Goal: Task Accomplishment & Management: Manage account settings

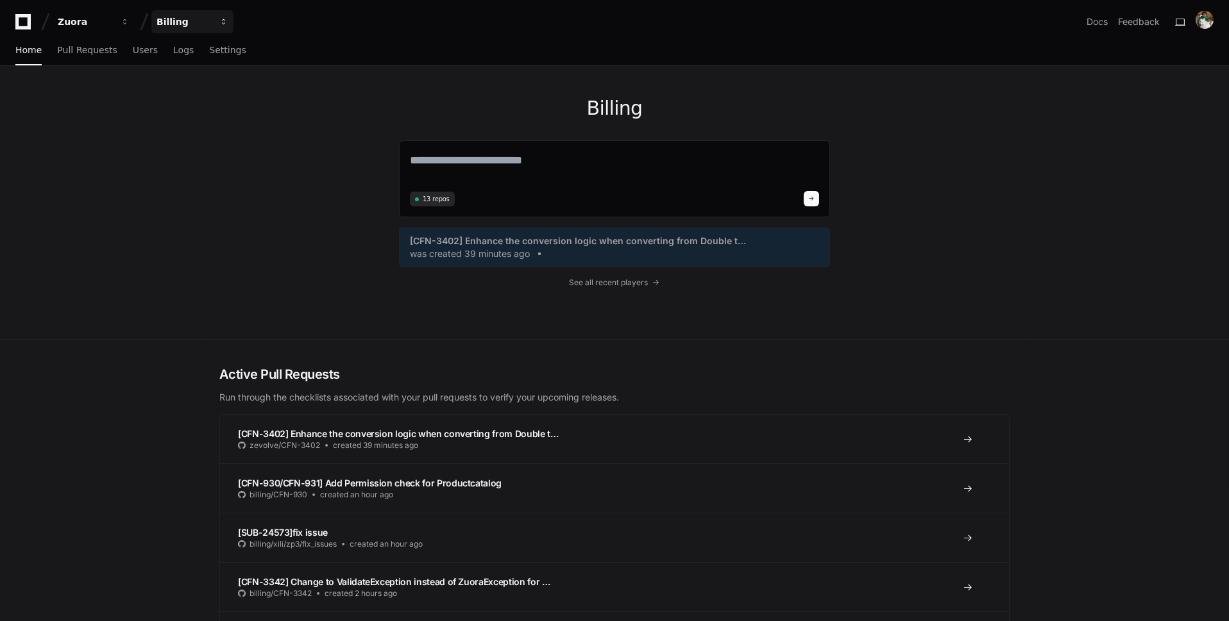
click at [217, 18] on button "Billing" at bounding box center [192, 21] width 82 height 23
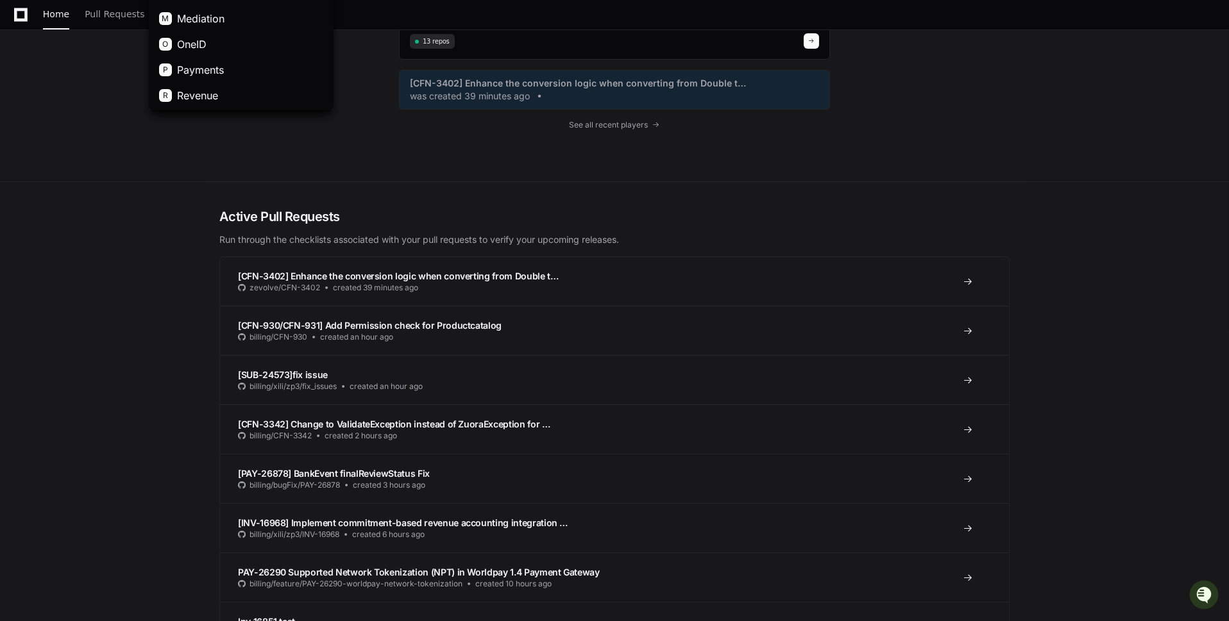
scroll to position [161, 0]
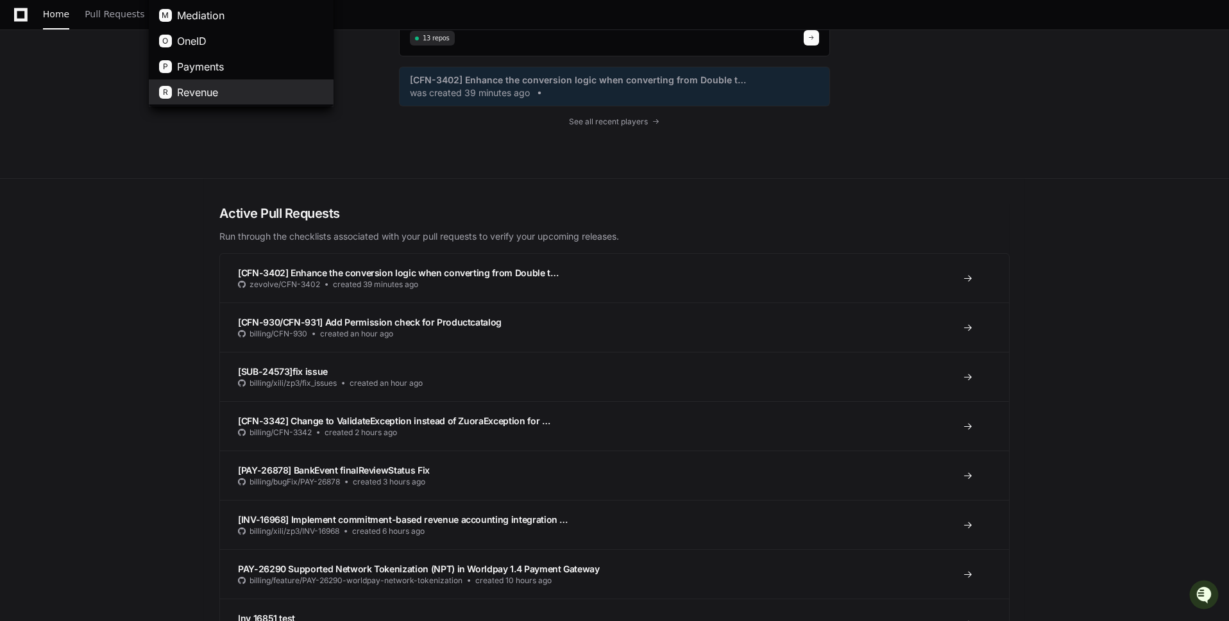
click at [225, 80] on button "R Revenue" at bounding box center [241, 93] width 185 height 26
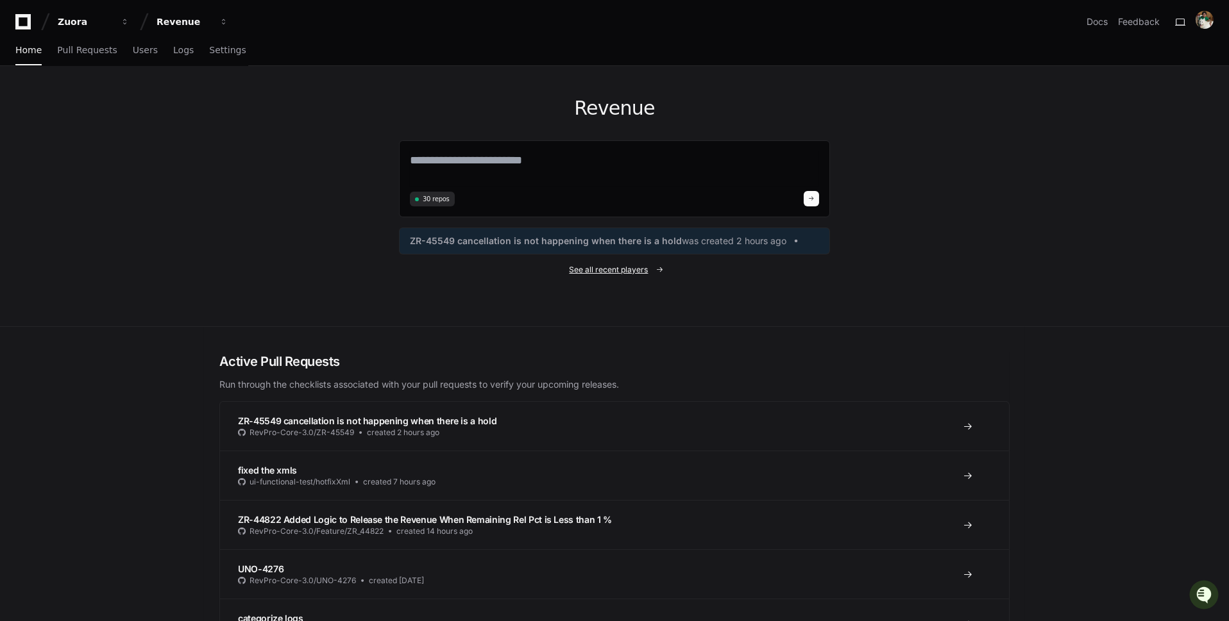
click at [651, 271] on link "See all recent players" at bounding box center [614, 270] width 431 height 10
click at [644, 270] on span "See all recent players" at bounding box center [608, 270] width 79 height 10
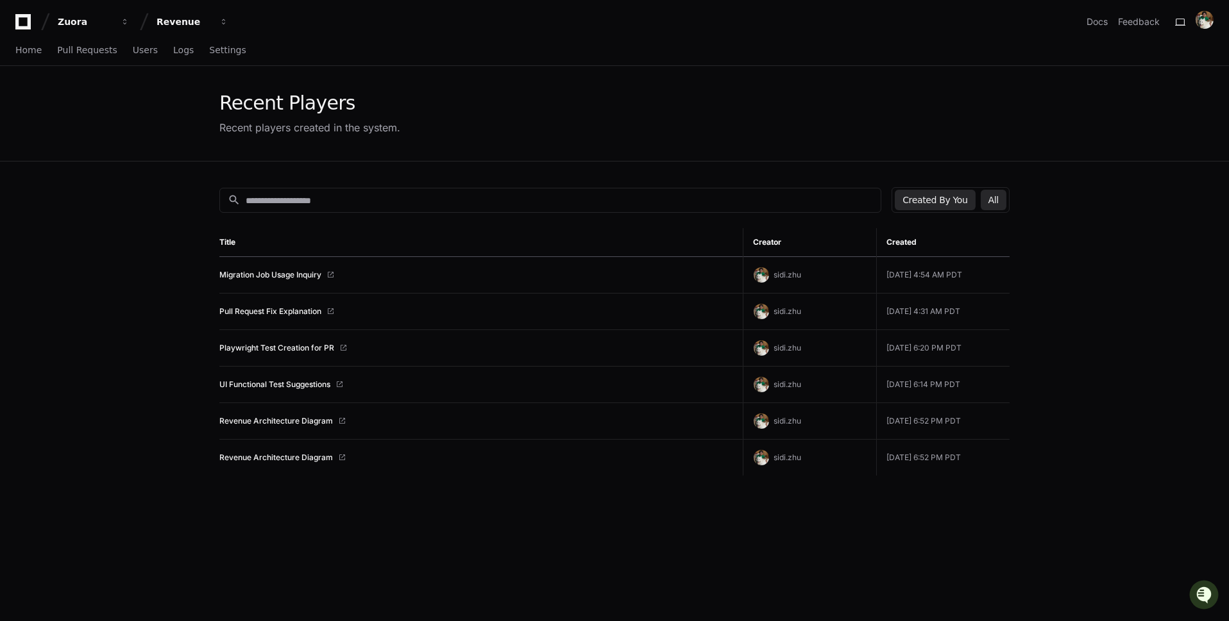
click at [1005, 192] on button "All" at bounding box center [993, 200] width 26 height 21
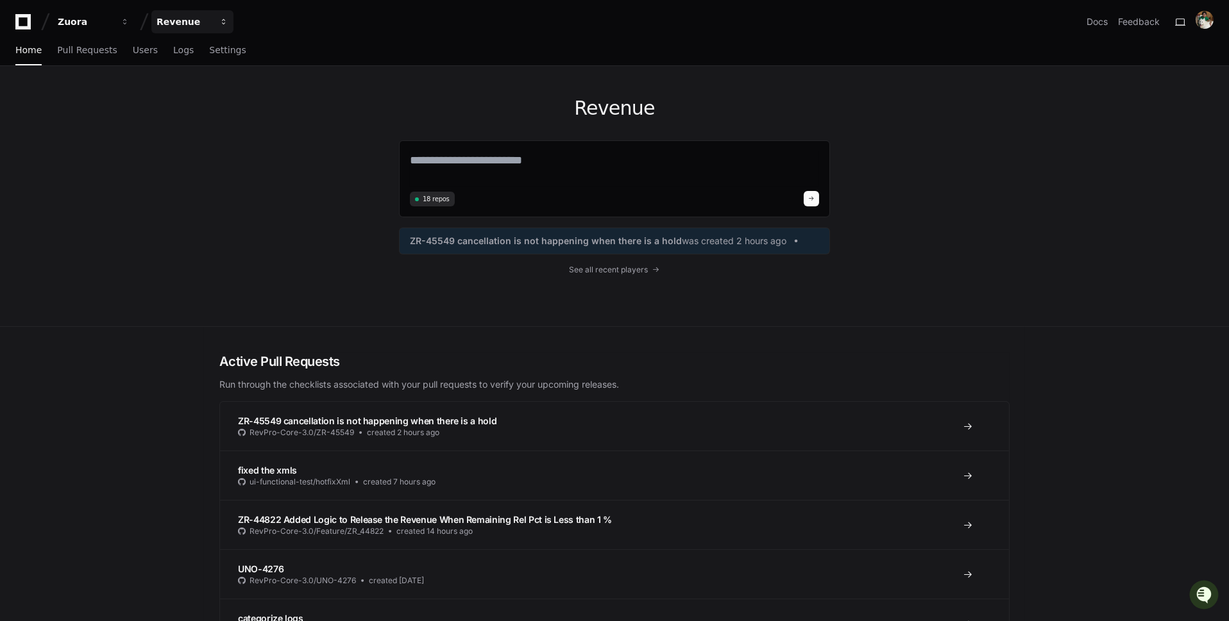
click at [205, 20] on div "Revenue" at bounding box center [183, 21] width 55 height 13
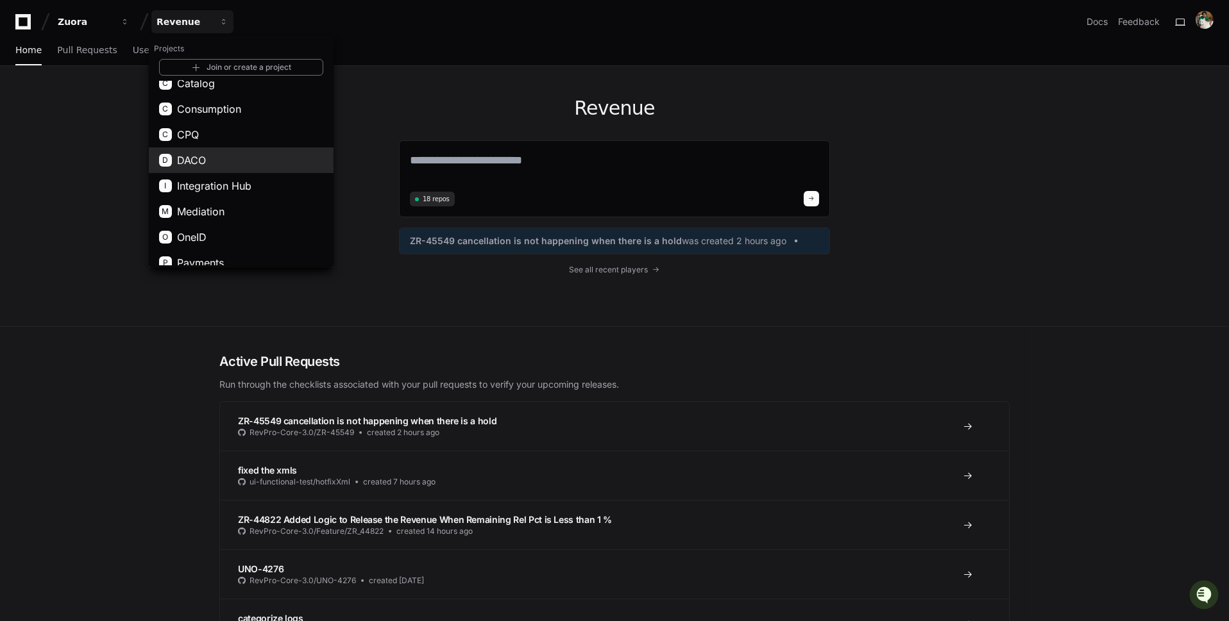
scroll to position [71, 0]
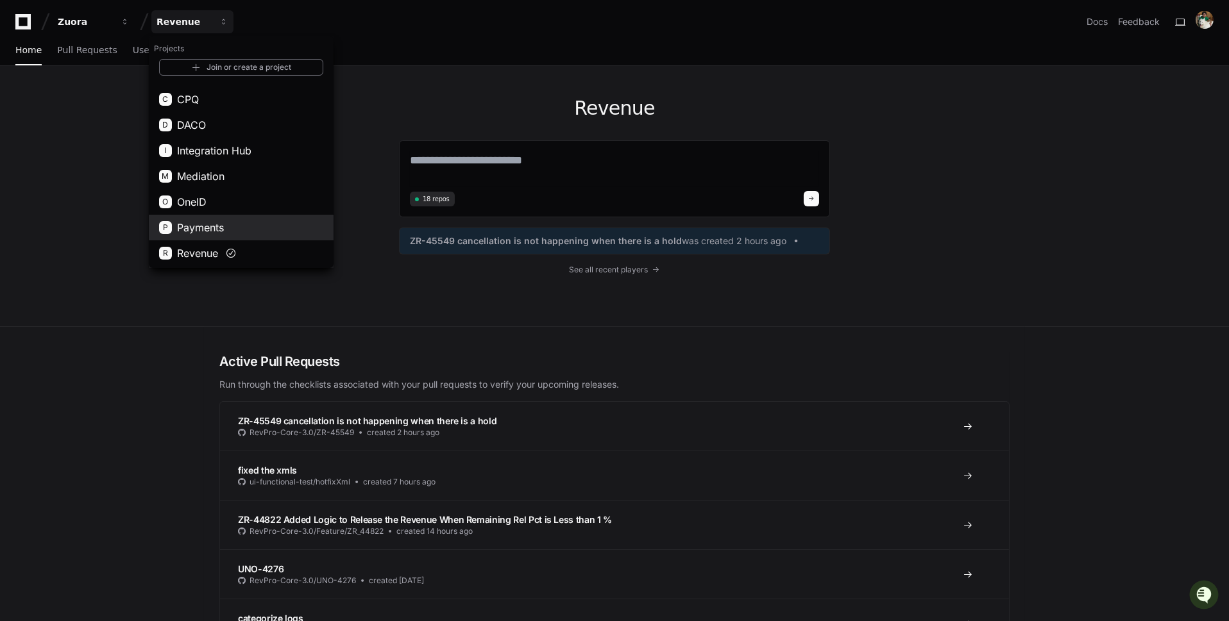
click at [265, 222] on button "P Payments" at bounding box center [241, 228] width 185 height 26
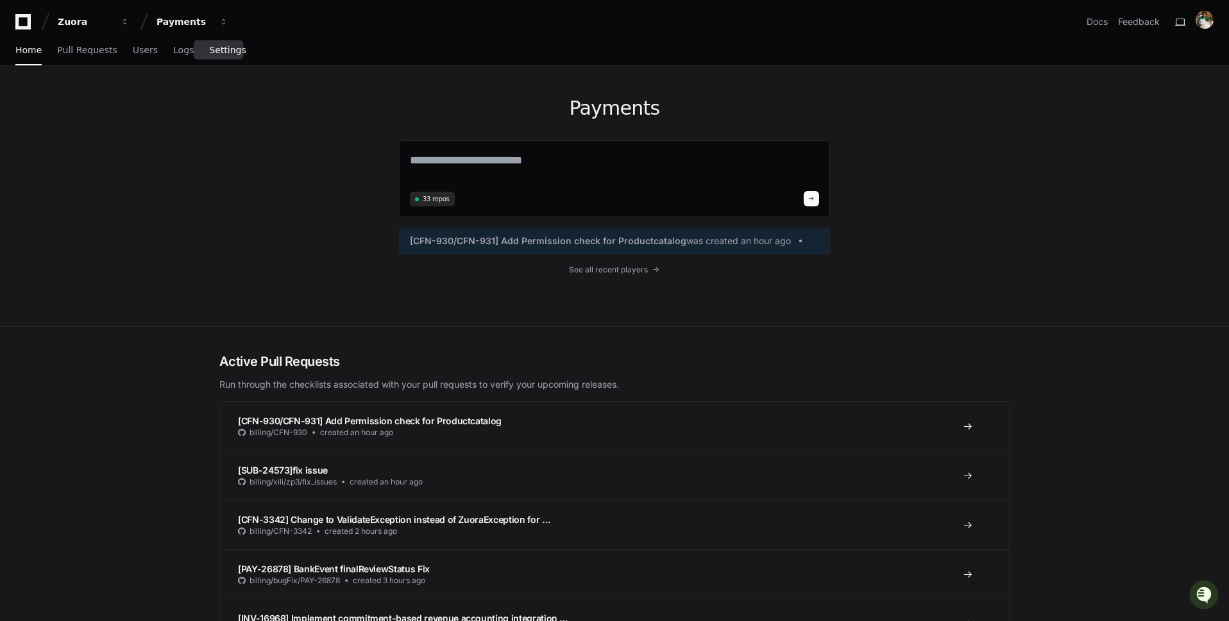
click at [230, 60] on link "Settings" at bounding box center [227, 50] width 37 height 29
click at [617, 269] on span "See all recent players" at bounding box center [608, 270] width 79 height 10
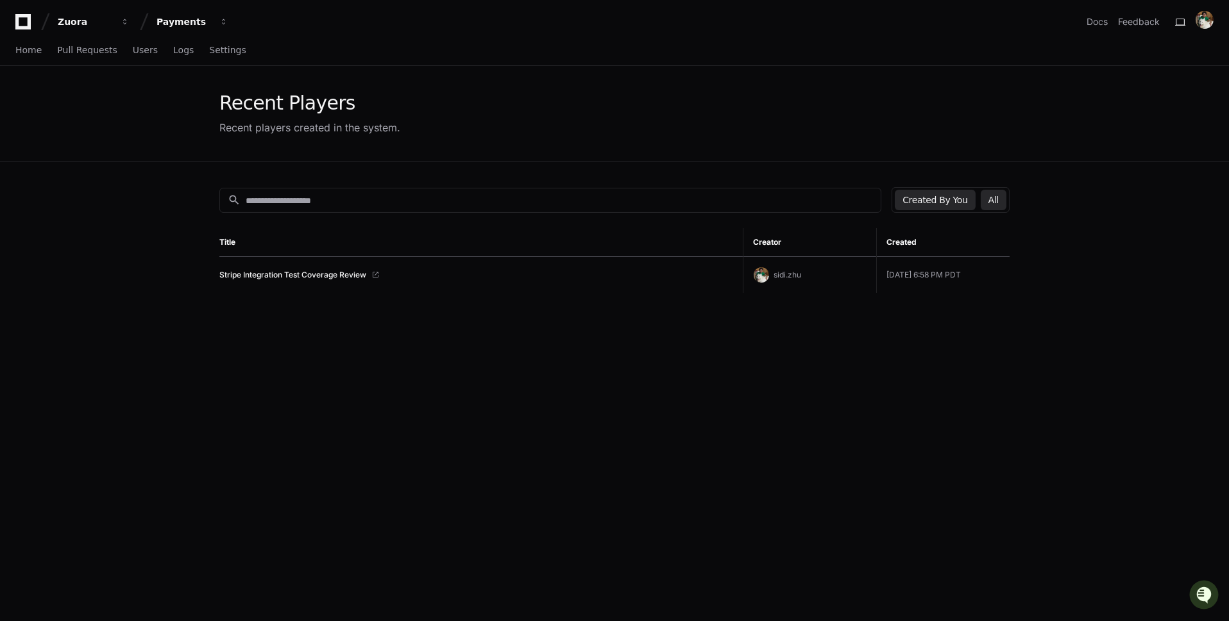
click at [999, 198] on button "All" at bounding box center [993, 200] width 26 height 21
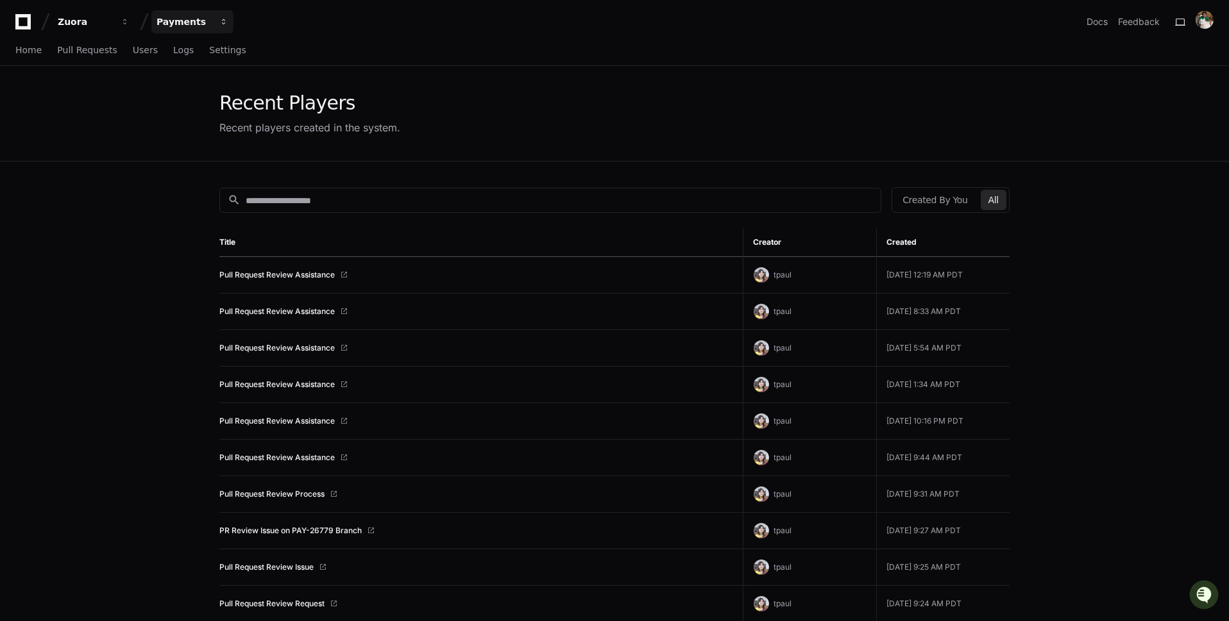
click at [193, 29] on button "Payments" at bounding box center [192, 21] width 82 height 23
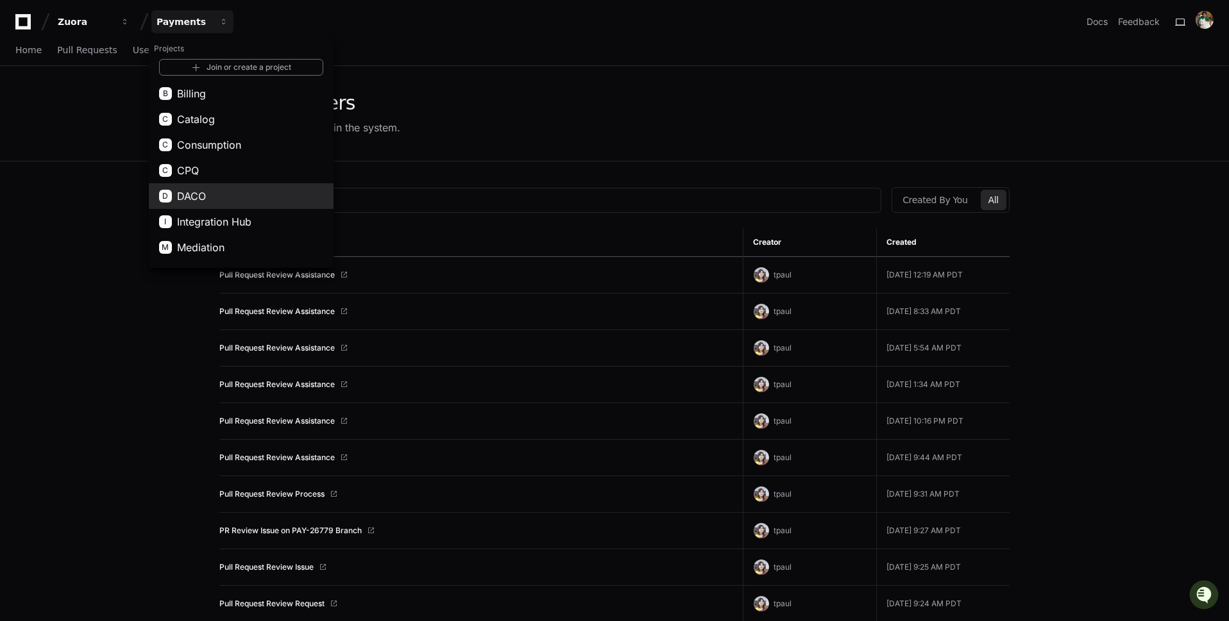
click at [252, 187] on button "D DACO" at bounding box center [241, 196] width 185 height 26
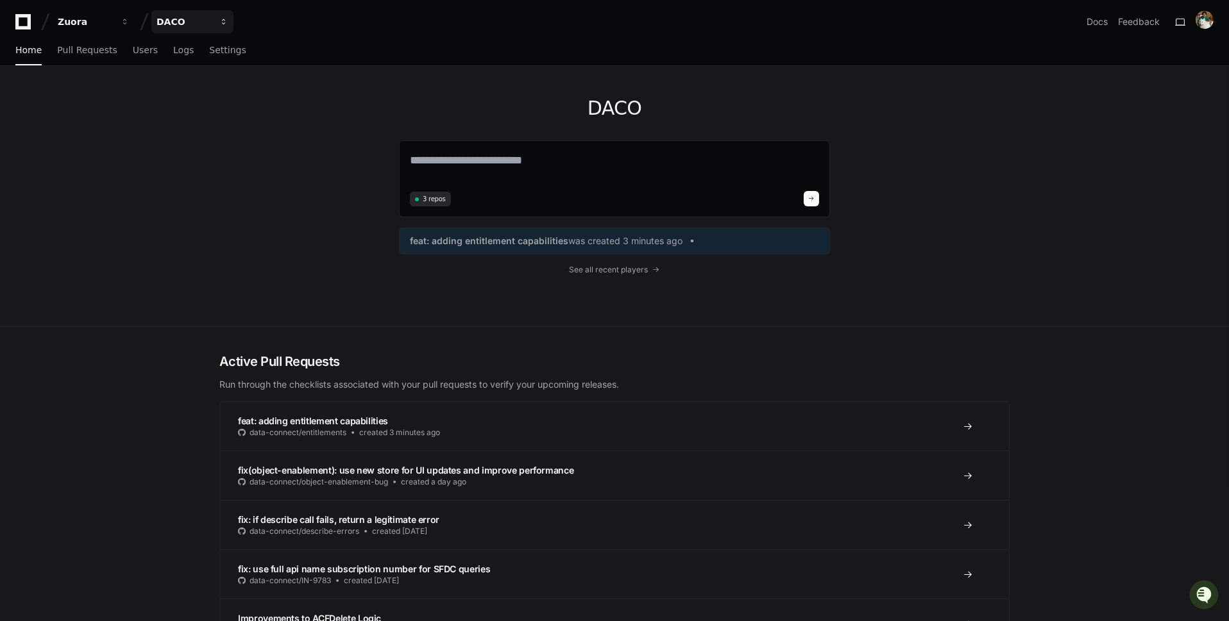
click at [199, 17] on div "DACO" at bounding box center [183, 21] width 55 height 13
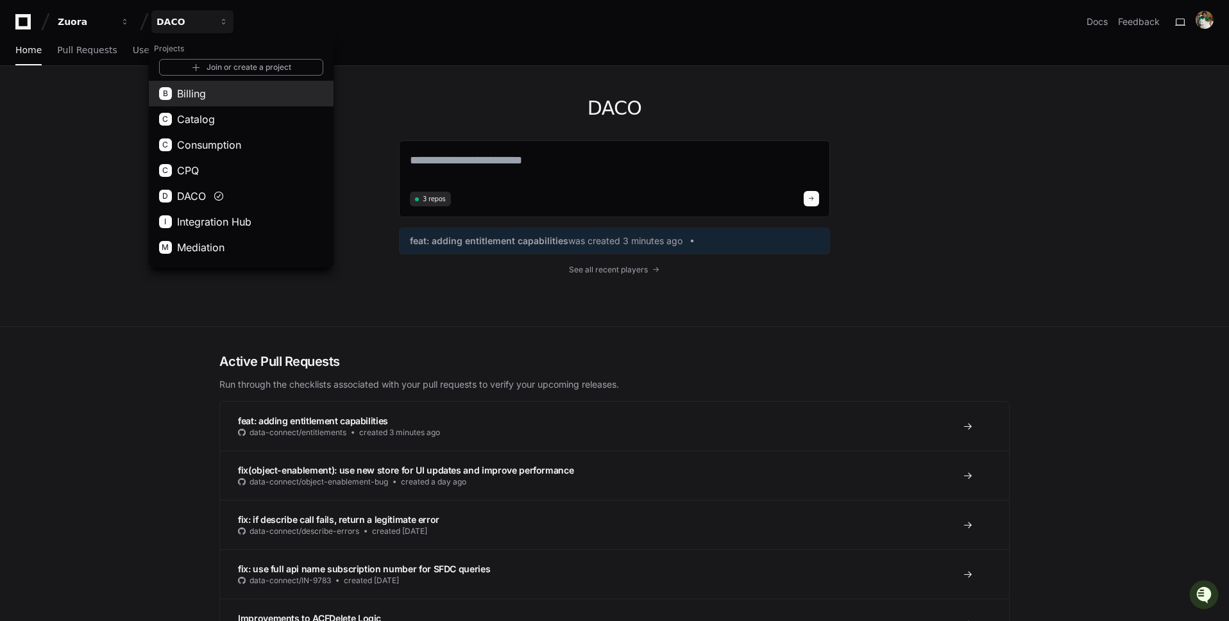
click at [248, 87] on button "B Billing" at bounding box center [241, 94] width 185 height 26
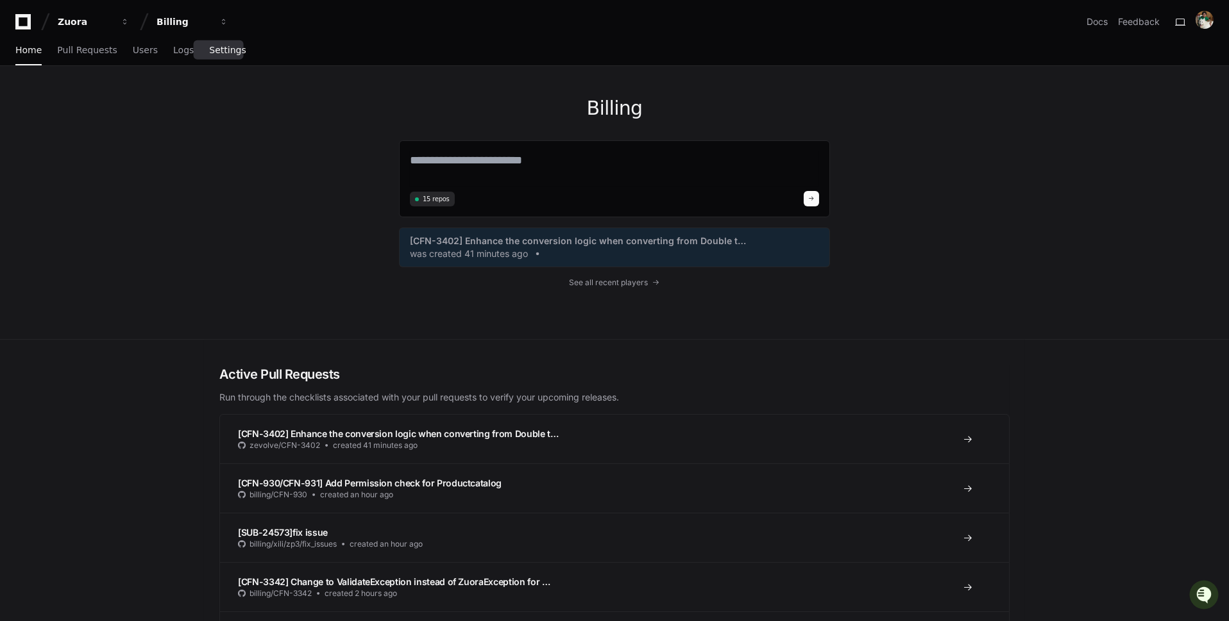
click at [214, 53] on span "Settings" at bounding box center [227, 50] width 37 height 8
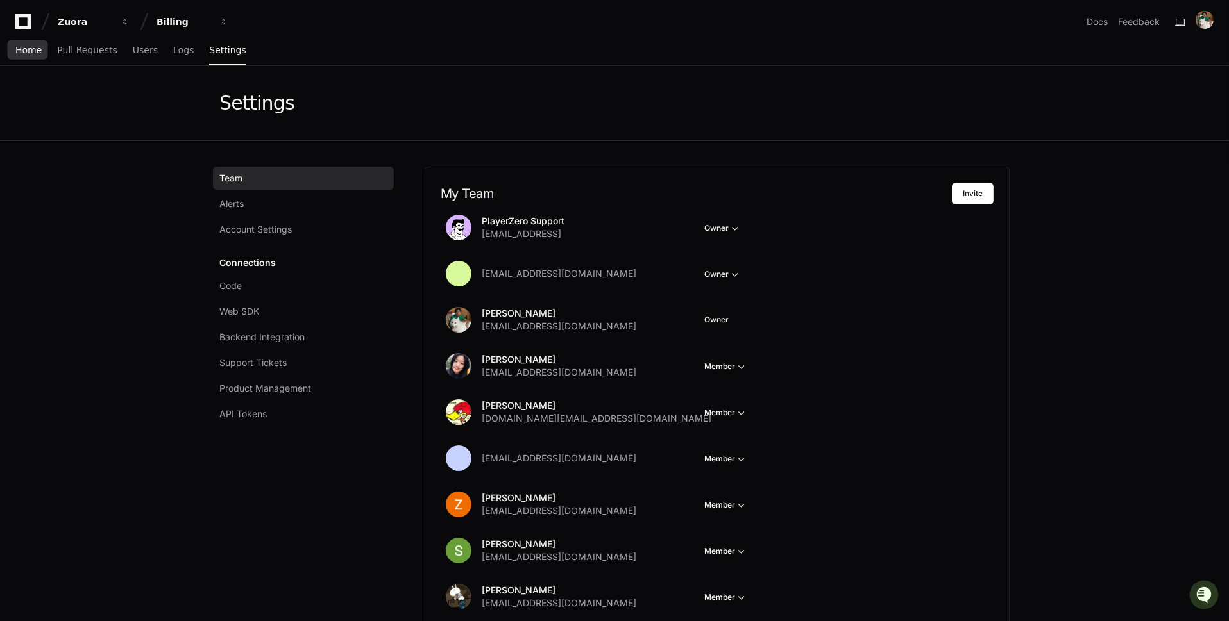
click at [25, 53] on span "Home" at bounding box center [28, 50] width 26 height 8
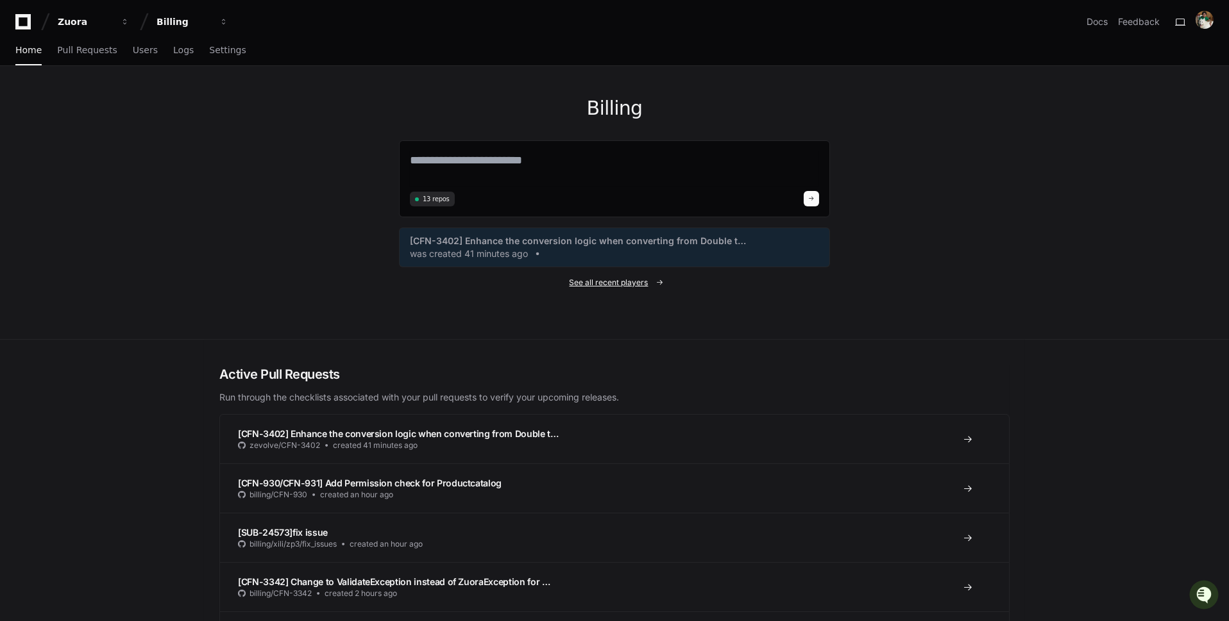
click at [632, 281] on span "See all recent players" at bounding box center [608, 283] width 79 height 10
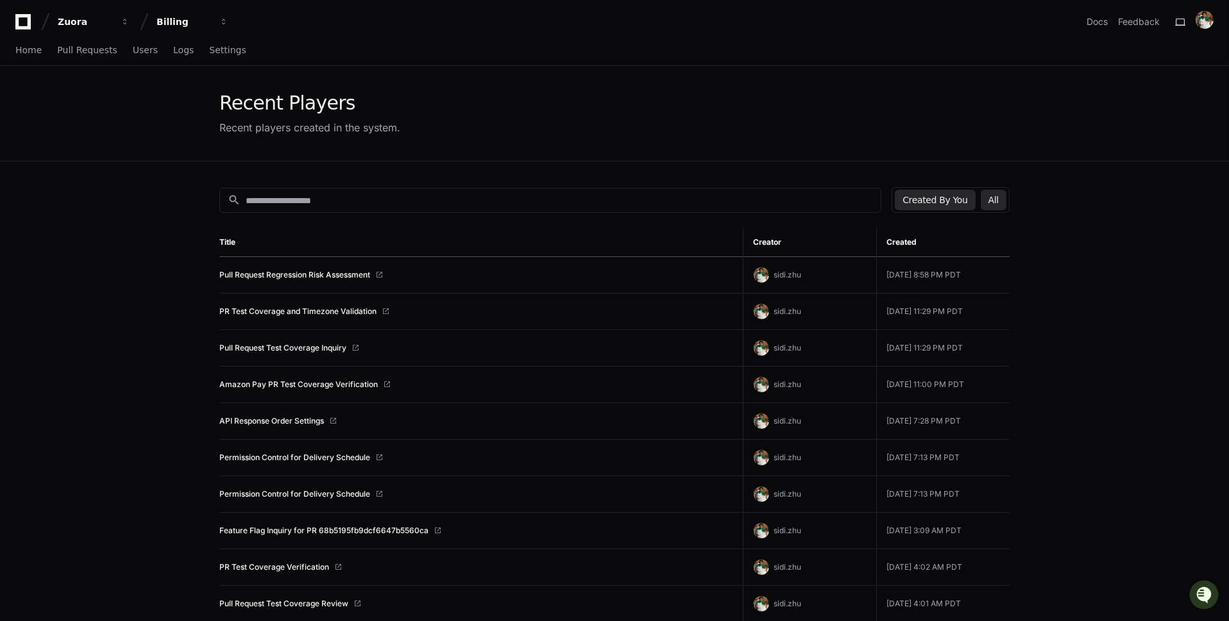
click at [997, 206] on button "All" at bounding box center [993, 200] width 26 height 21
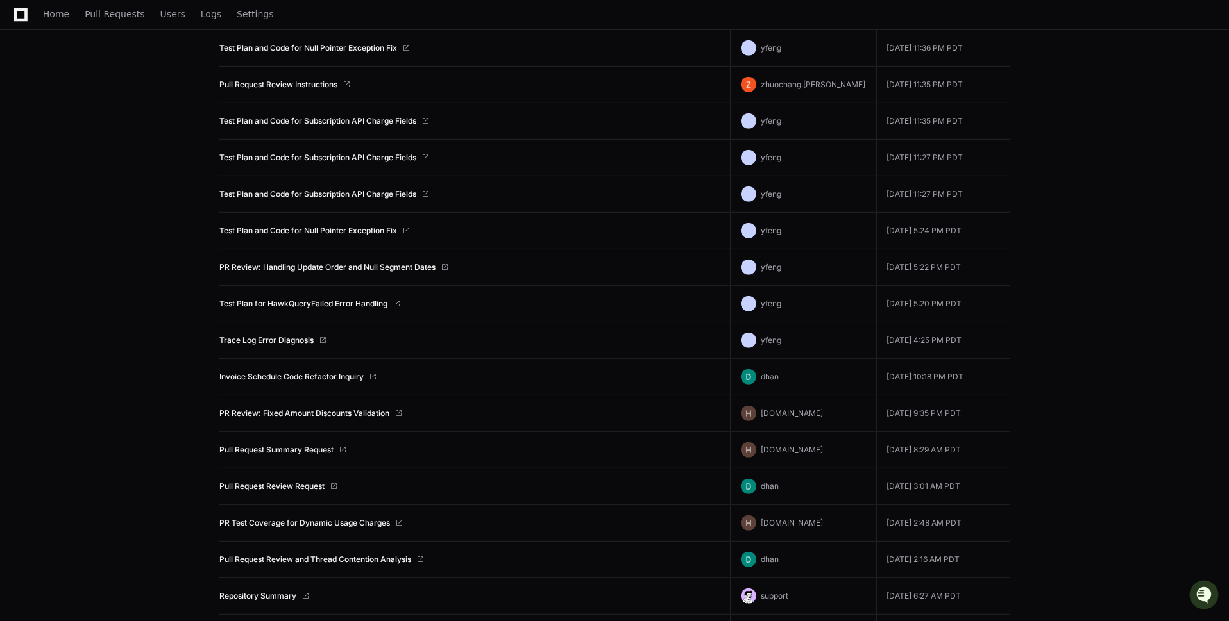
scroll to position [1766, 0]
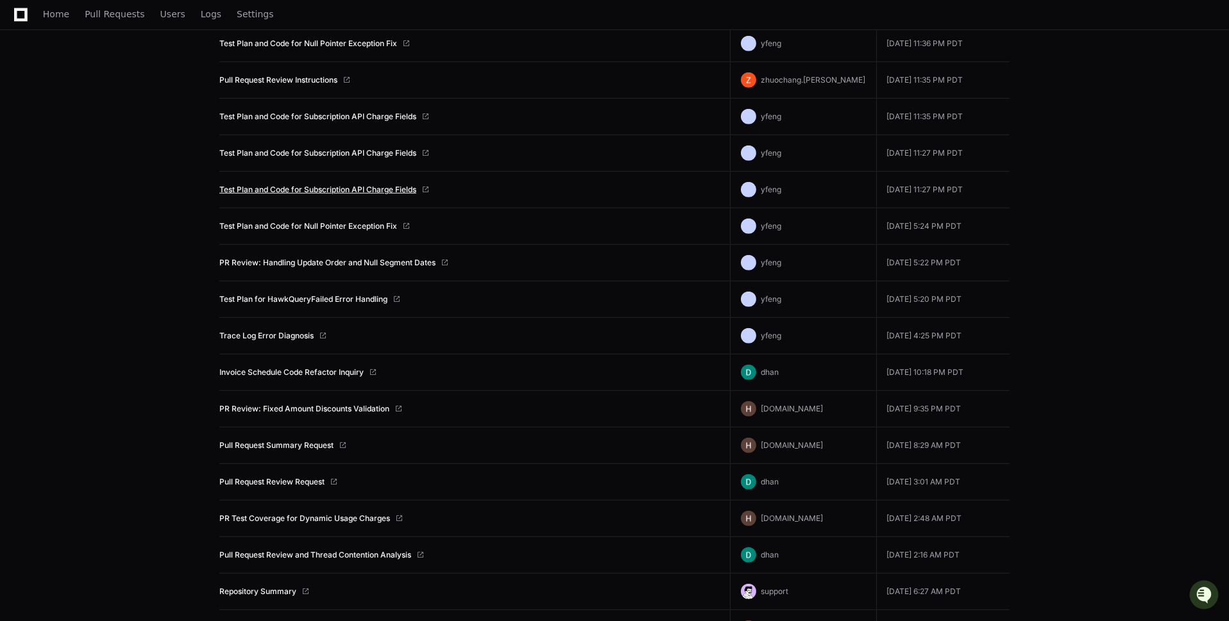
click at [416, 185] on link "Test Plan and Code for Subscription API Charge Fields" at bounding box center [317, 190] width 197 height 10
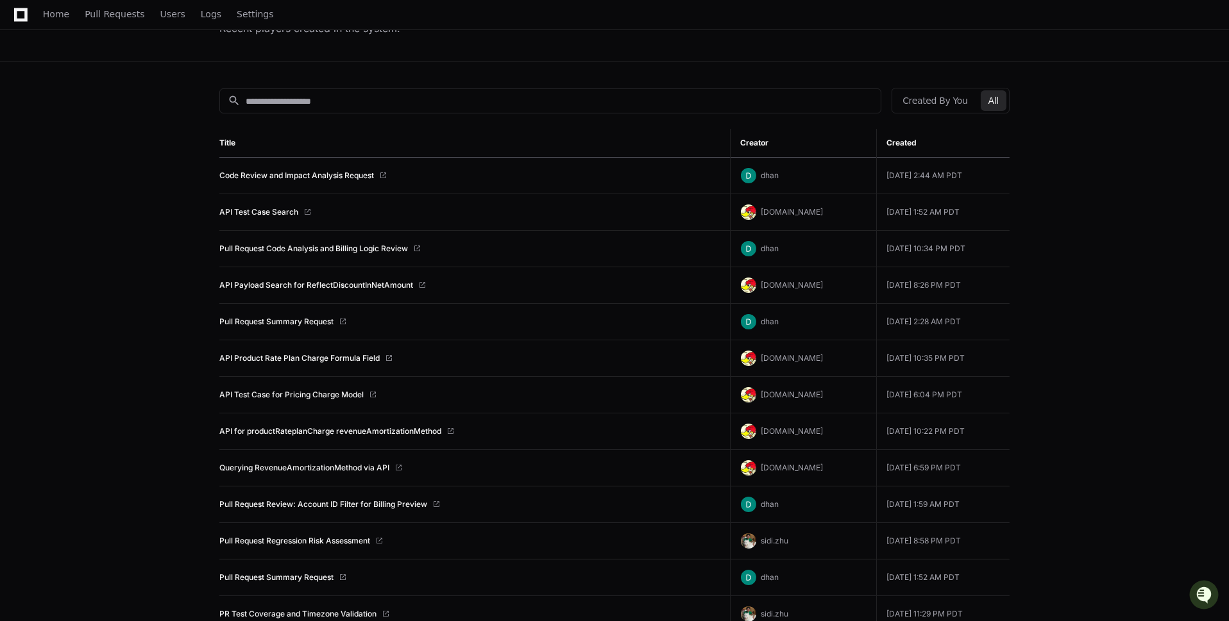
scroll to position [0, 0]
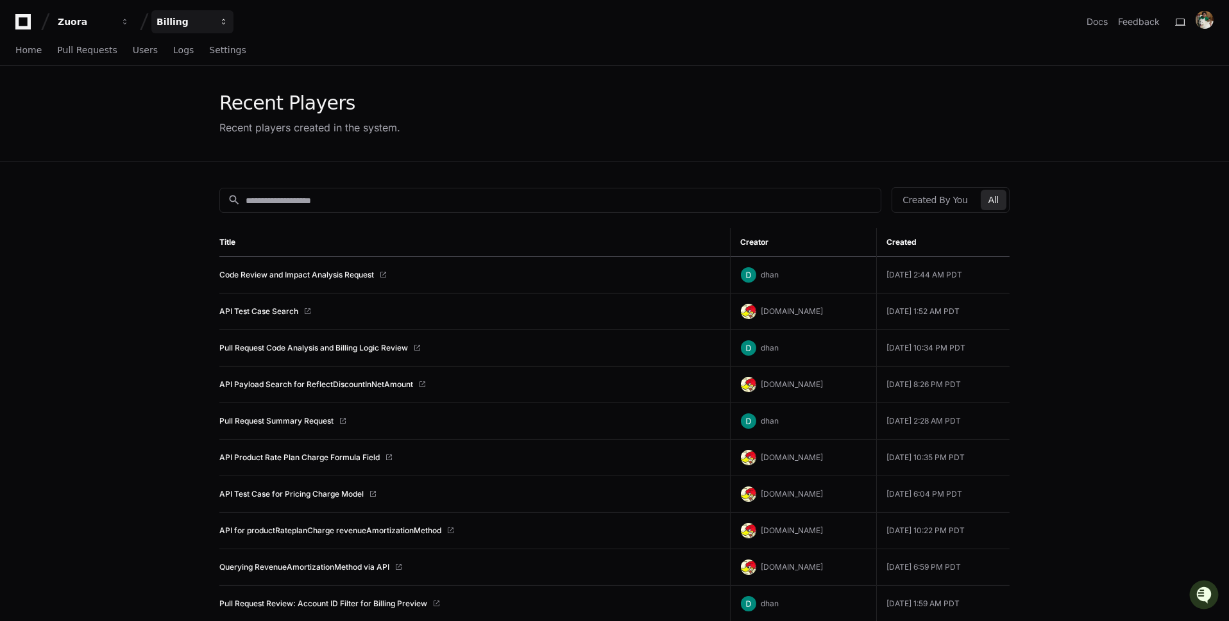
click at [206, 24] on div "Billing" at bounding box center [183, 21] width 55 height 13
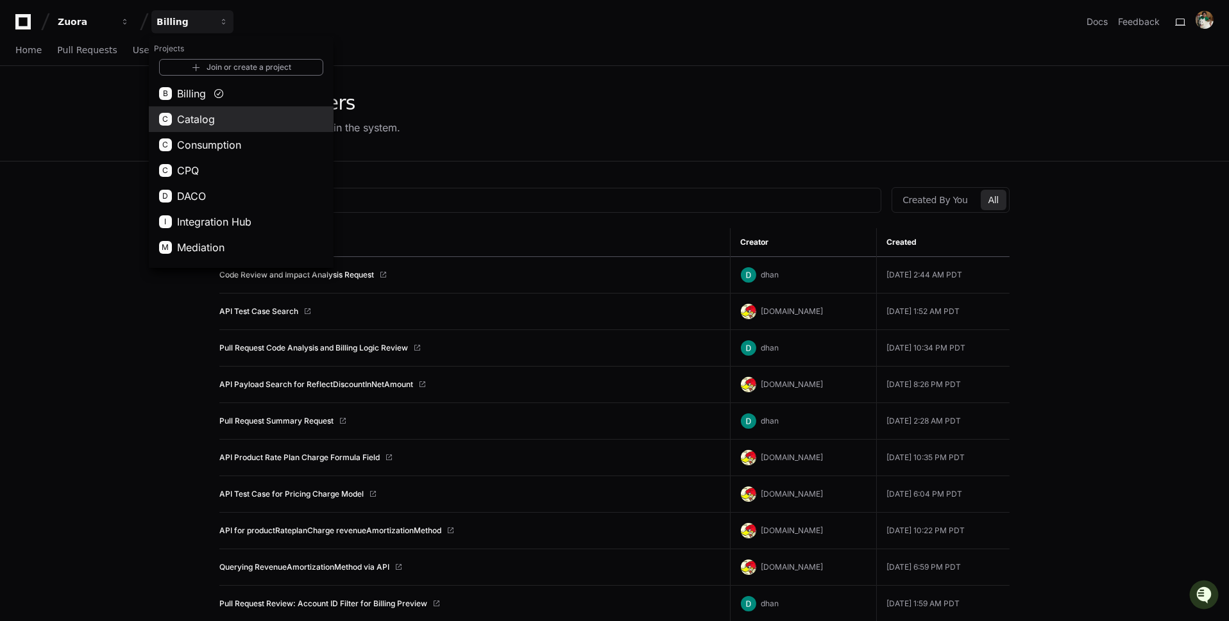
click at [258, 119] on button "C Catalog" at bounding box center [241, 119] width 185 height 26
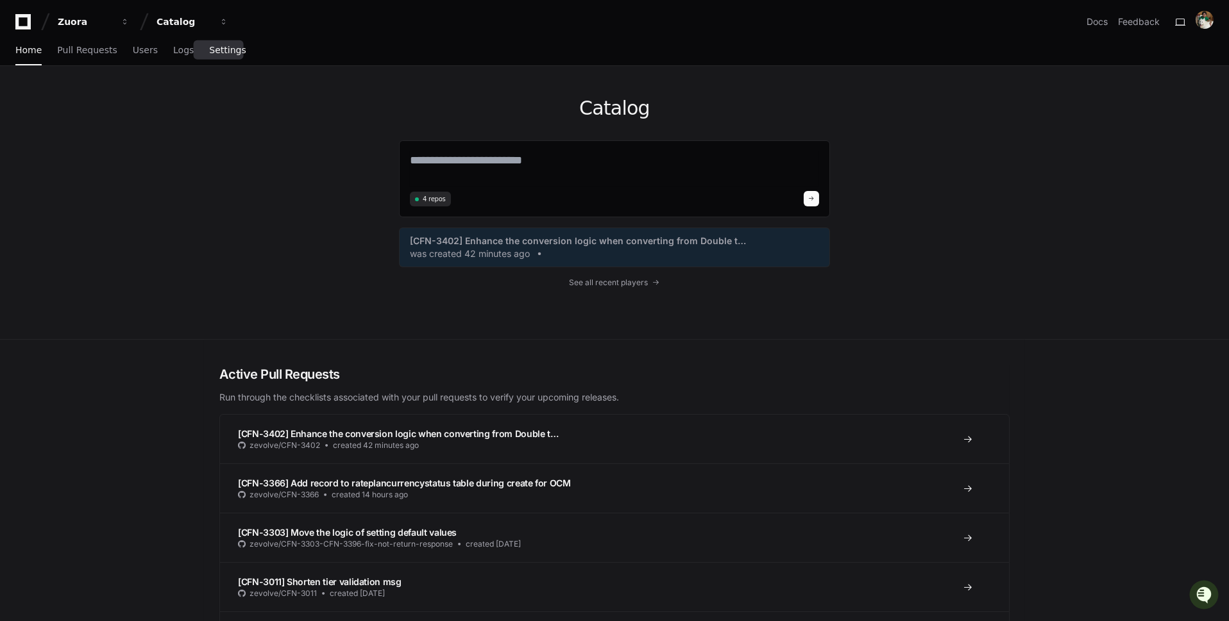
click at [226, 48] on span "Settings" at bounding box center [227, 50] width 37 height 8
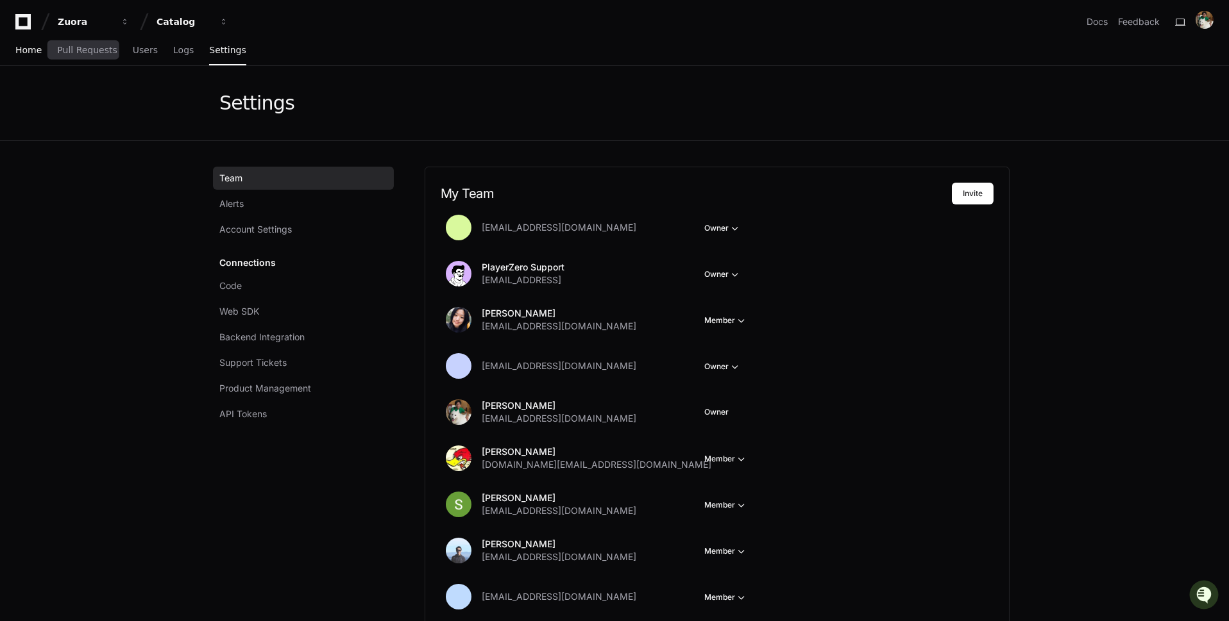
click at [38, 49] on span "Home" at bounding box center [28, 50] width 26 height 8
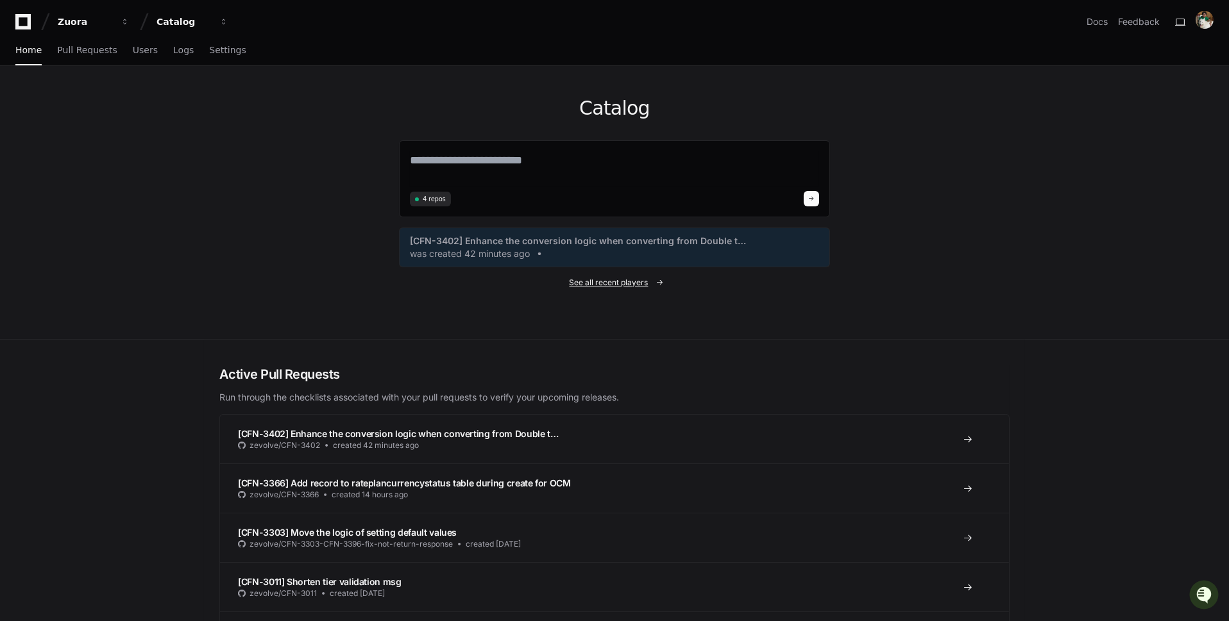
click at [637, 283] on span "See all recent players" at bounding box center [608, 283] width 79 height 10
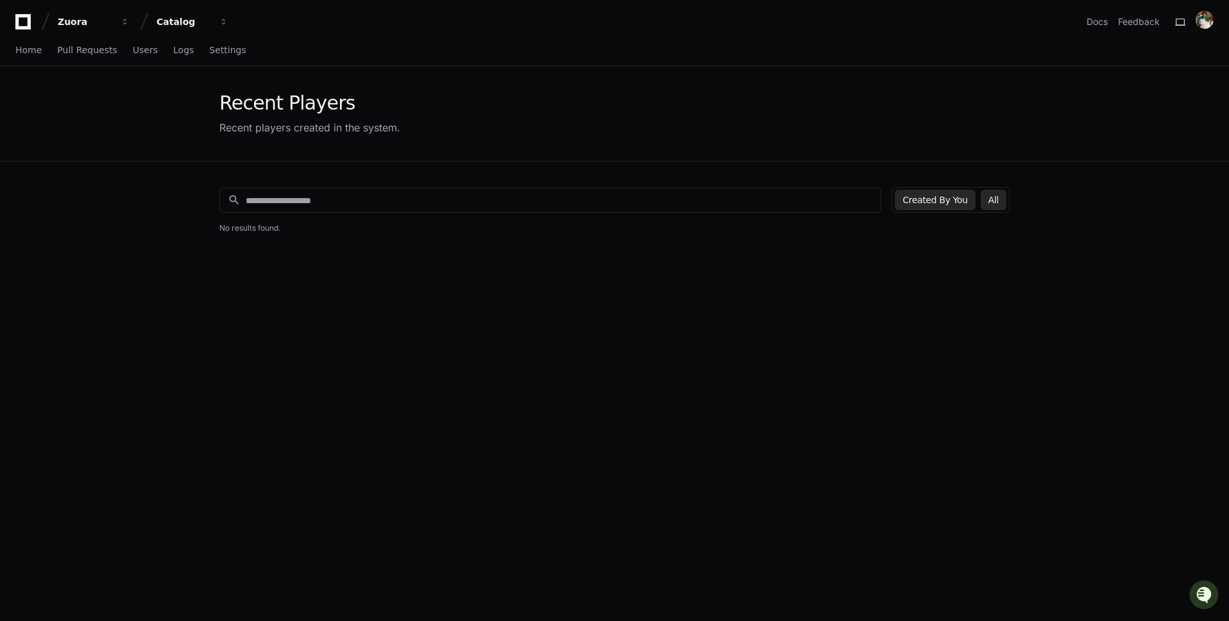
click at [992, 202] on button "All" at bounding box center [993, 200] width 26 height 21
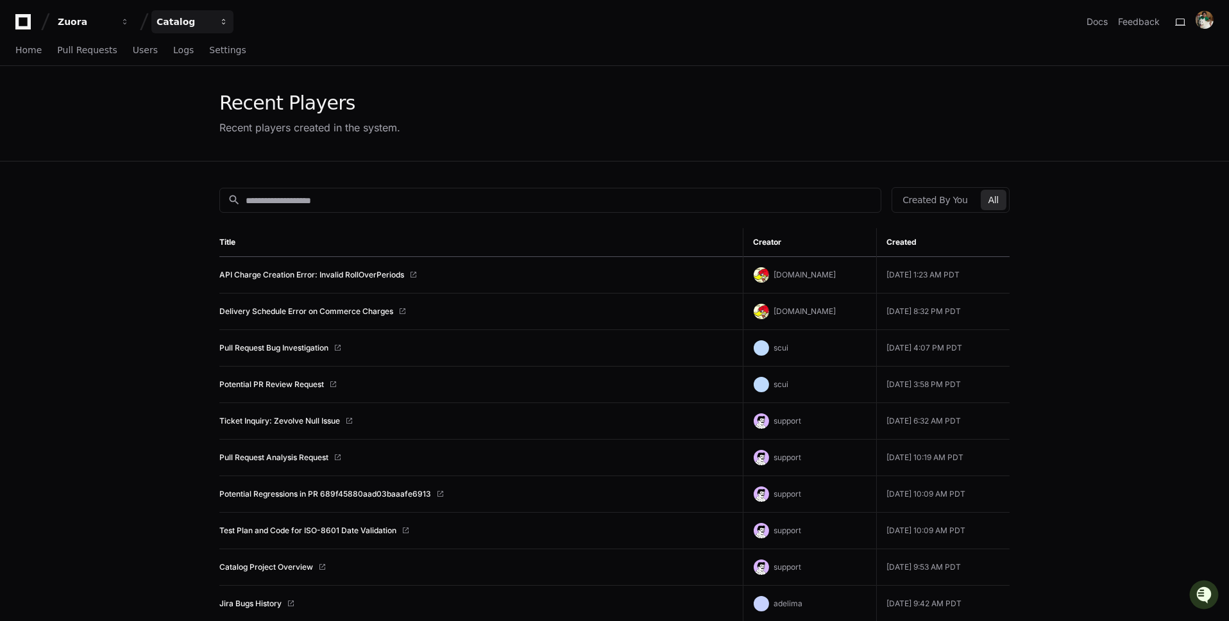
click at [196, 21] on div "Catalog" at bounding box center [183, 21] width 55 height 13
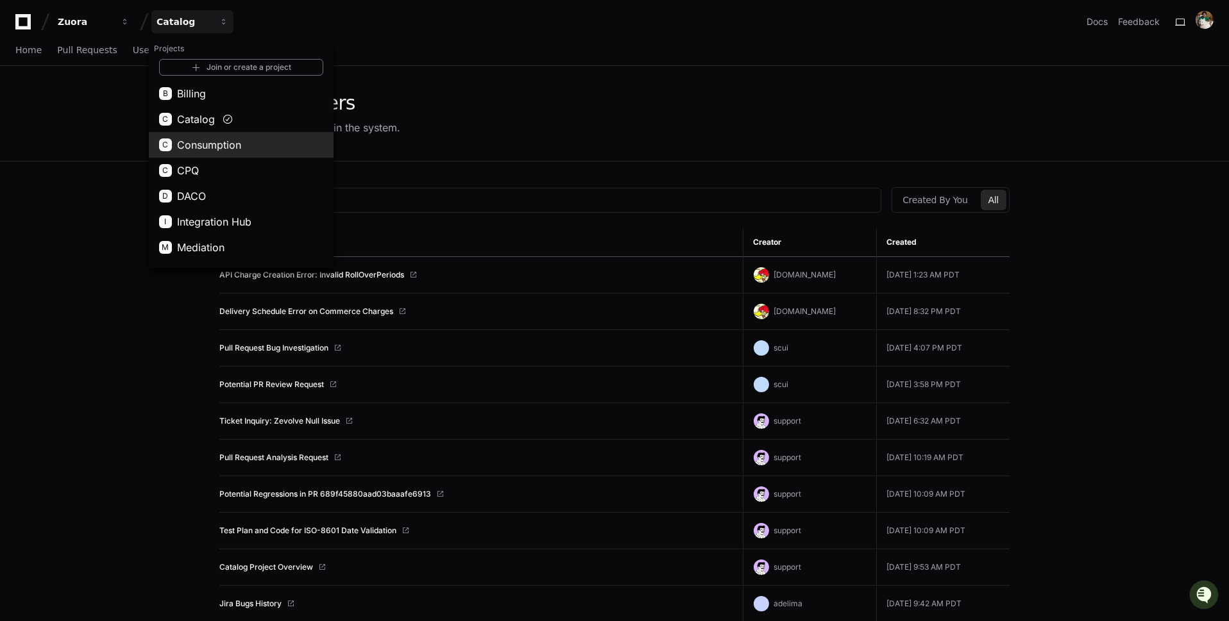
click at [239, 144] on span "Consumption" at bounding box center [209, 144] width 64 height 15
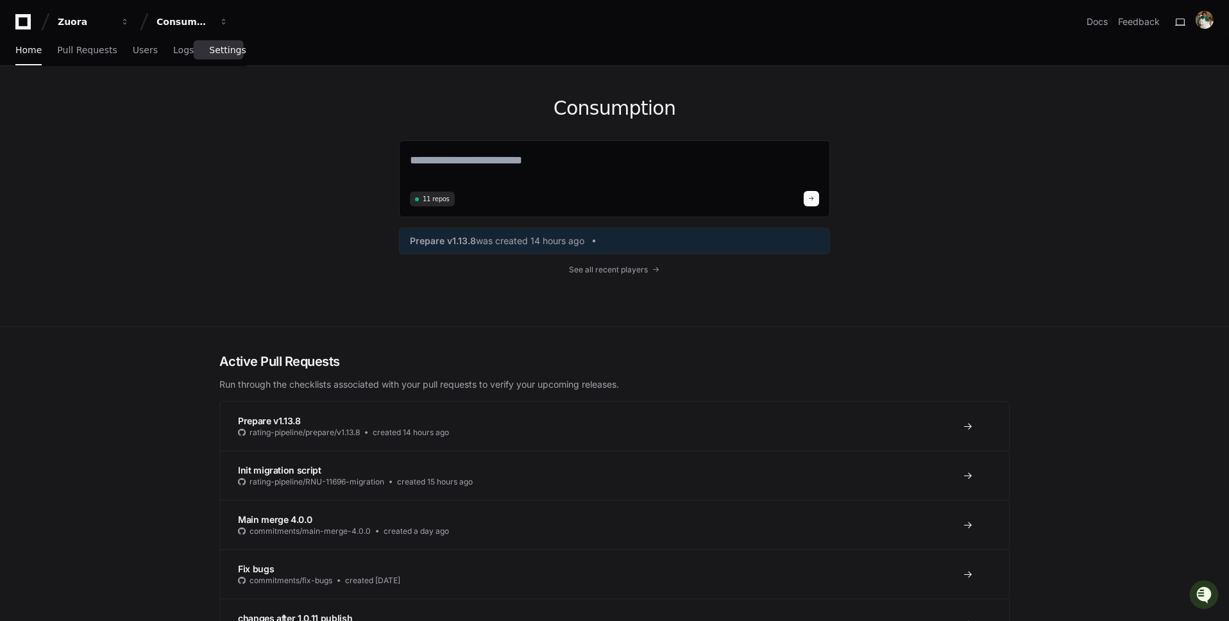
click at [224, 47] on span "Settings" at bounding box center [227, 50] width 37 height 8
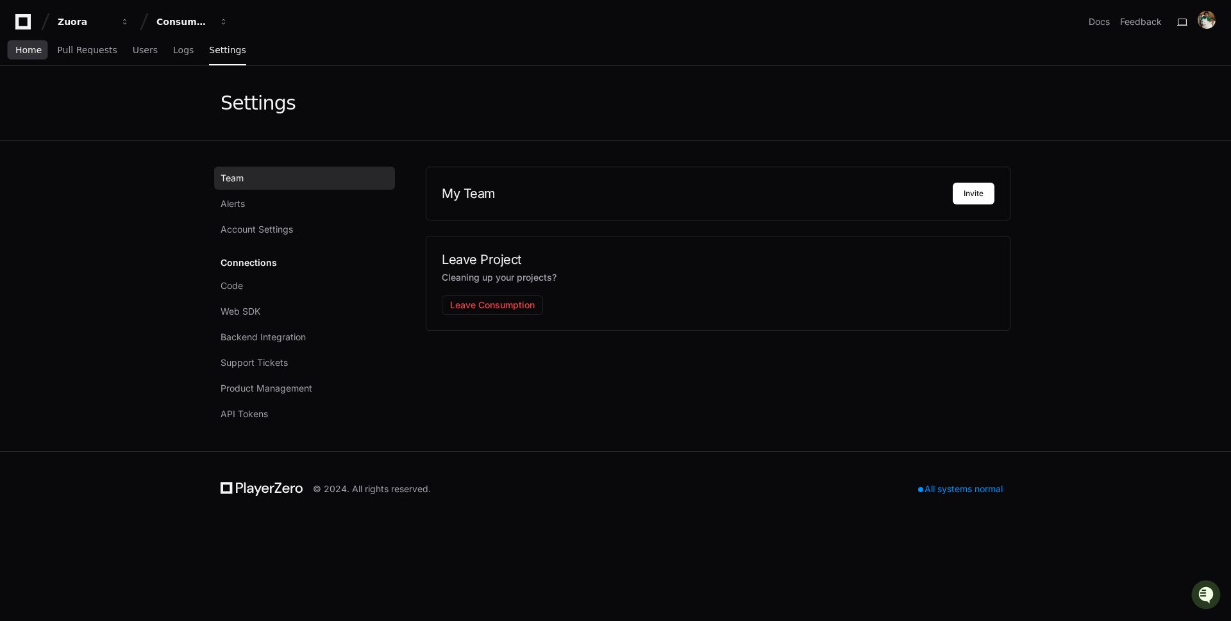
click at [30, 53] on span "Home" at bounding box center [28, 50] width 26 height 8
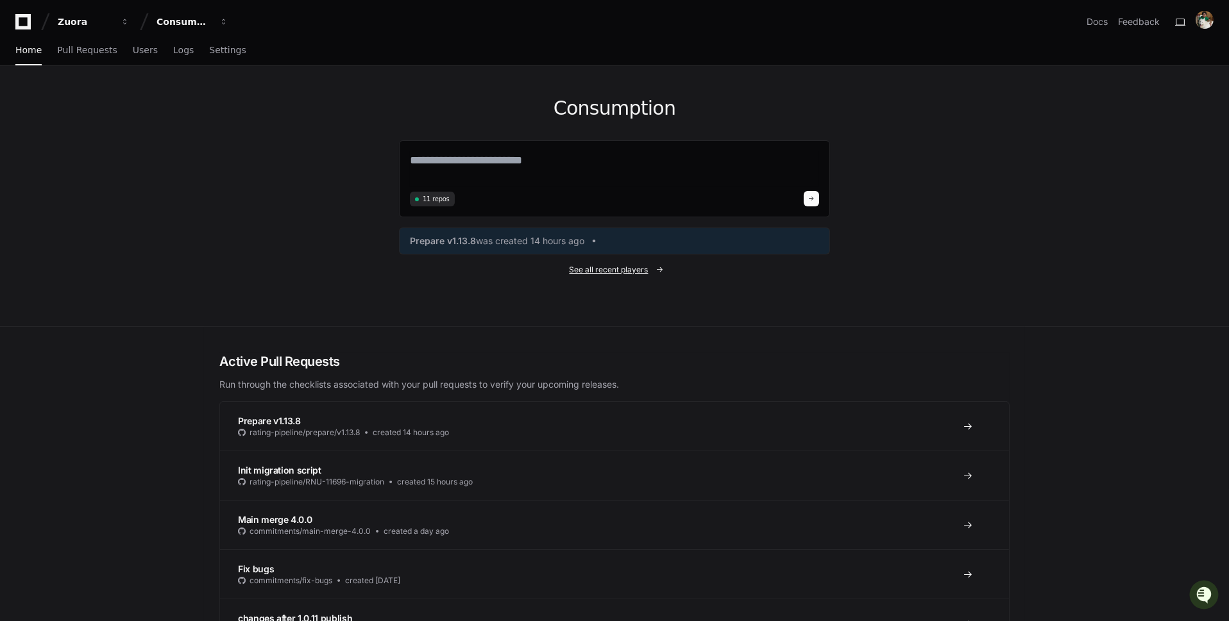
click at [628, 269] on span "See all recent players" at bounding box center [608, 270] width 79 height 10
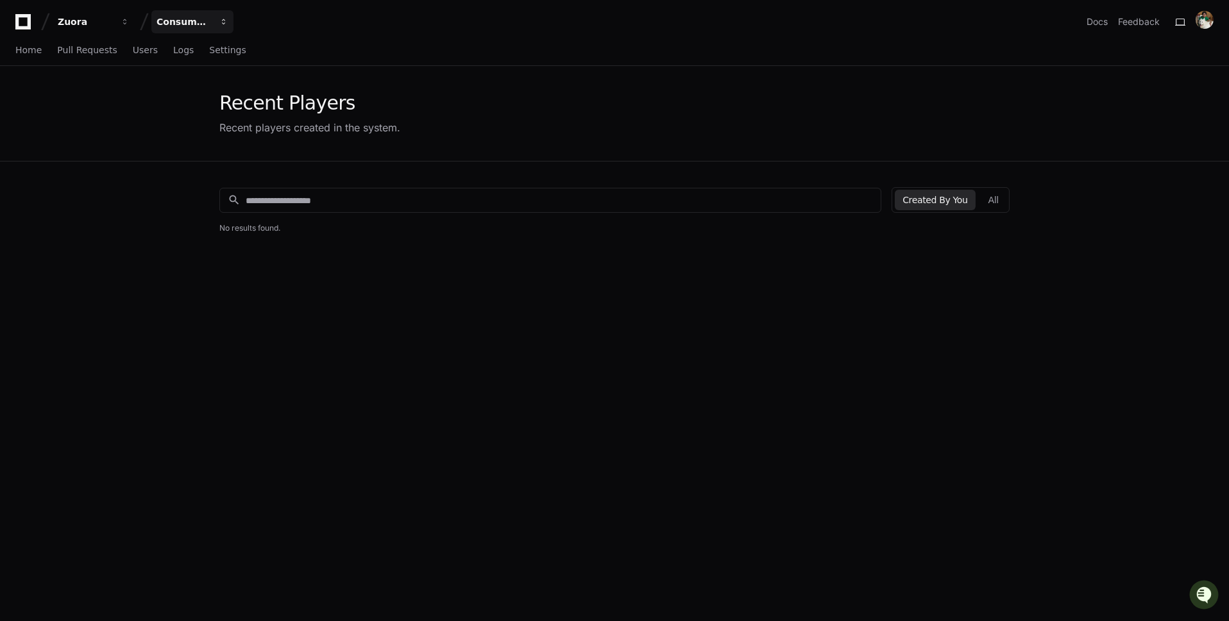
click at [197, 27] on div "Consumption" at bounding box center [183, 21] width 55 height 13
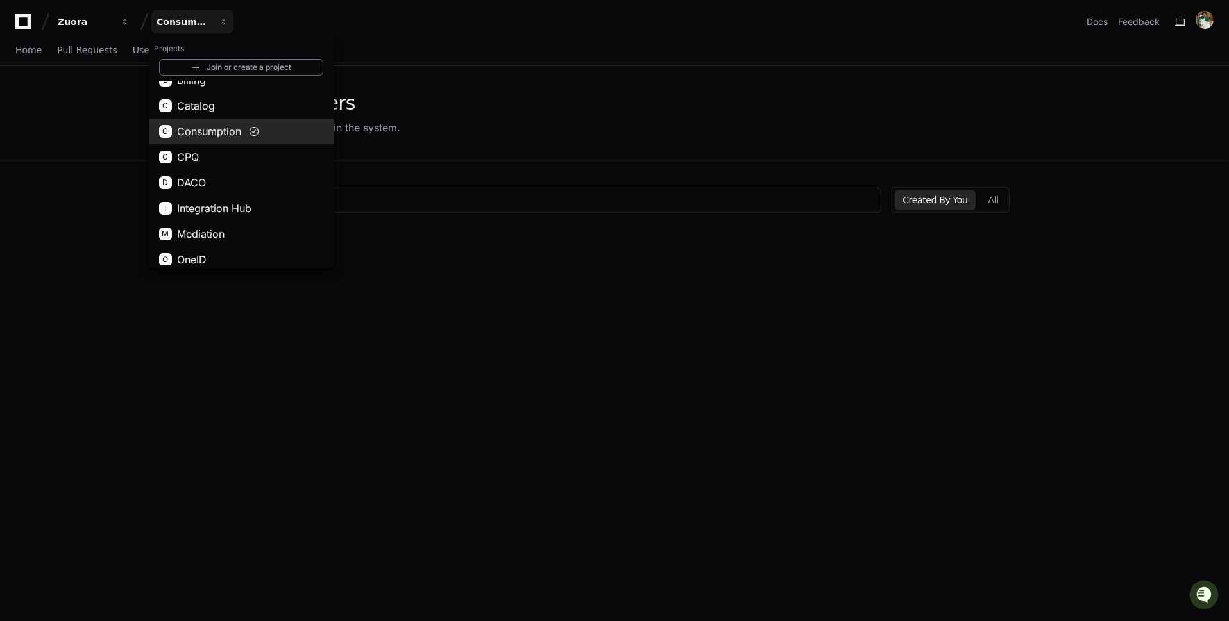
scroll to position [17, 0]
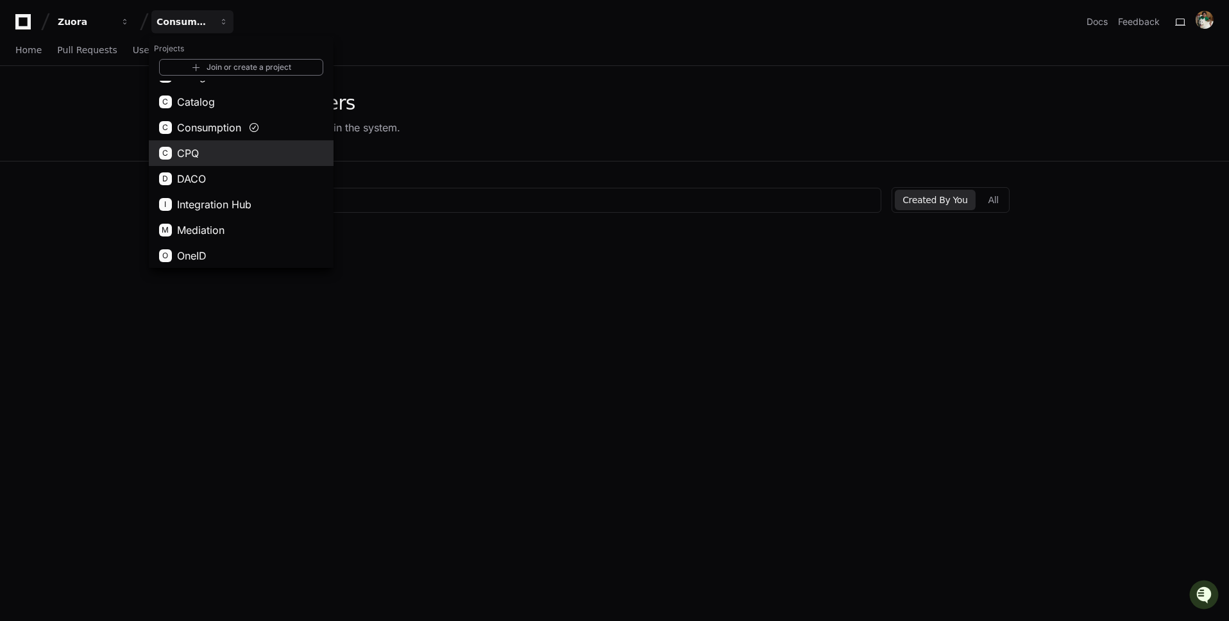
click at [288, 151] on button "C CPQ" at bounding box center [241, 153] width 185 height 26
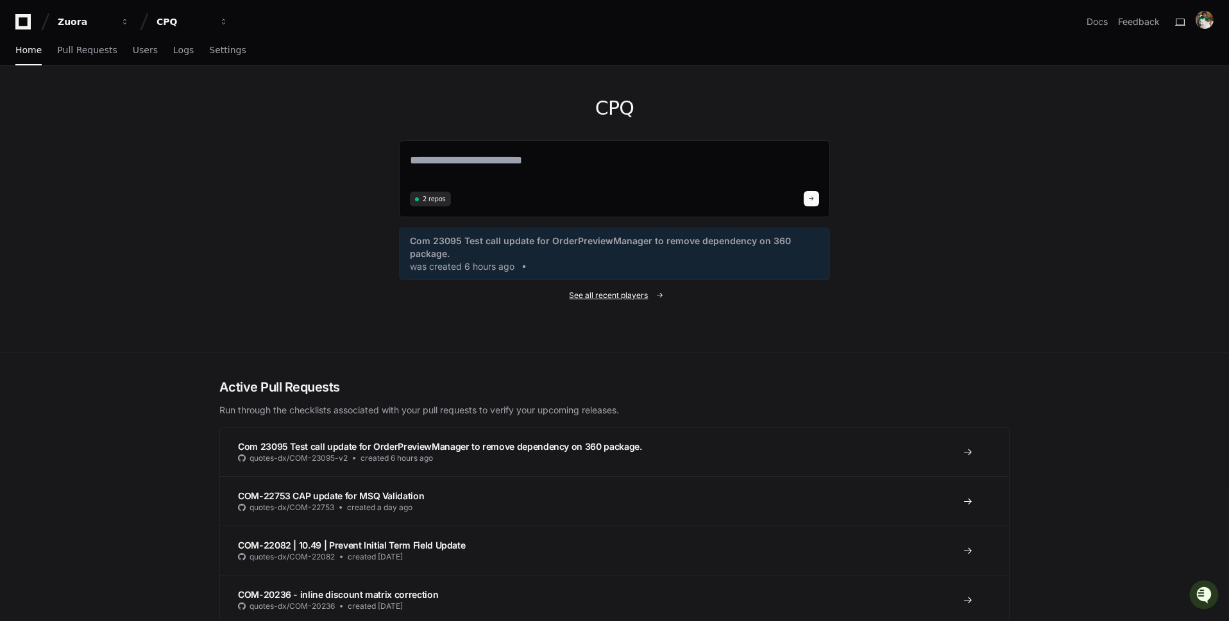
click at [638, 297] on span "See all recent players" at bounding box center [608, 295] width 79 height 10
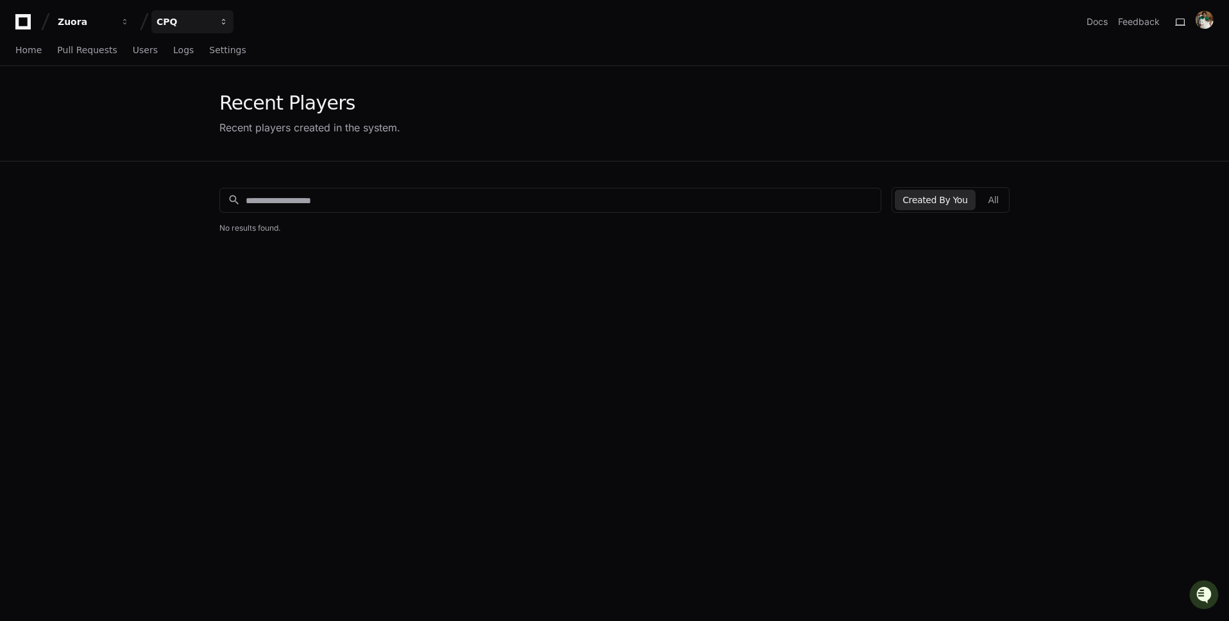
click at [176, 14] on button "CPQ" at bounding box center [192, 21] width 82 height 23
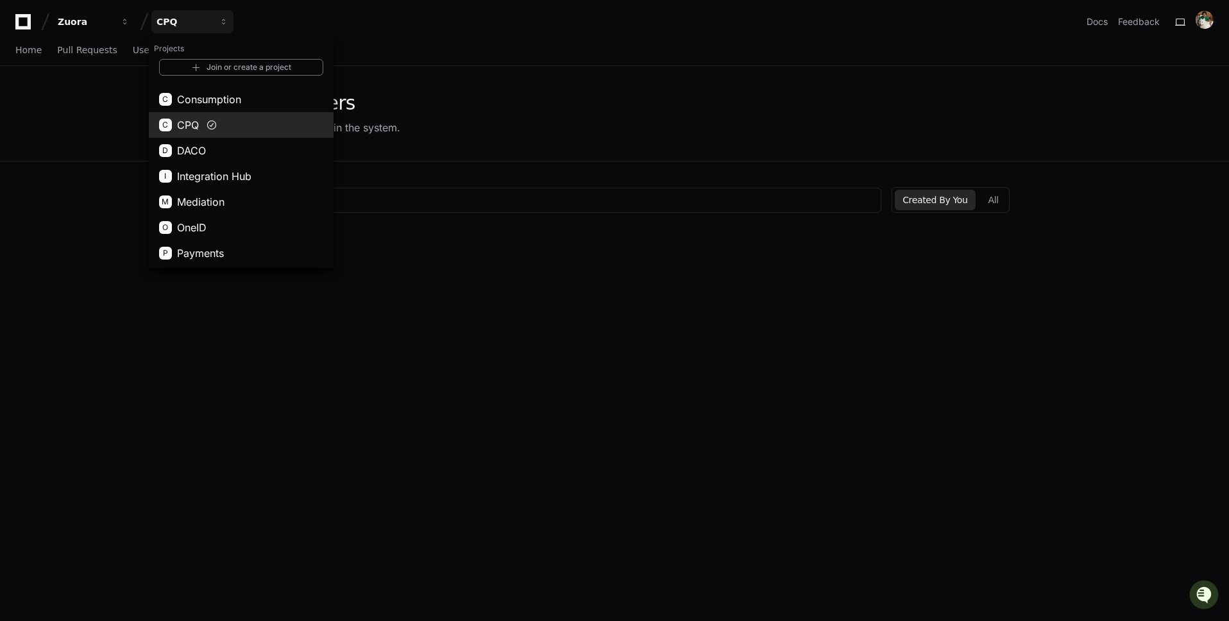
scroll to position [48, 0]
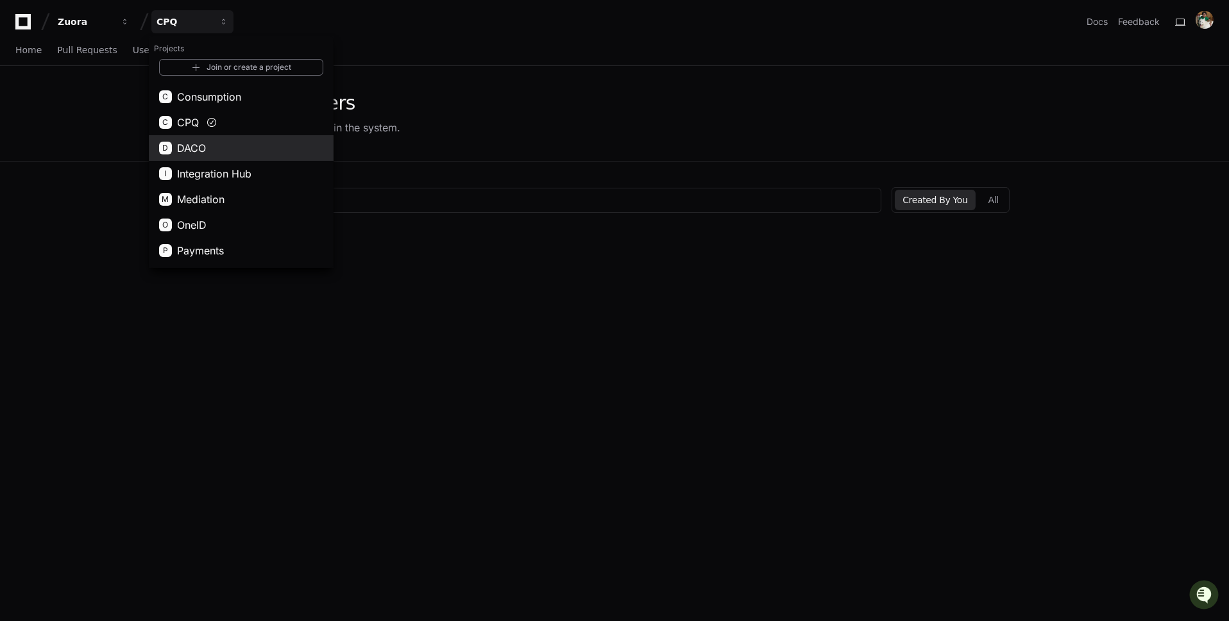
click at [250, 148] on button "D DACO" at bounding box center [241, 148] width 185 height 26
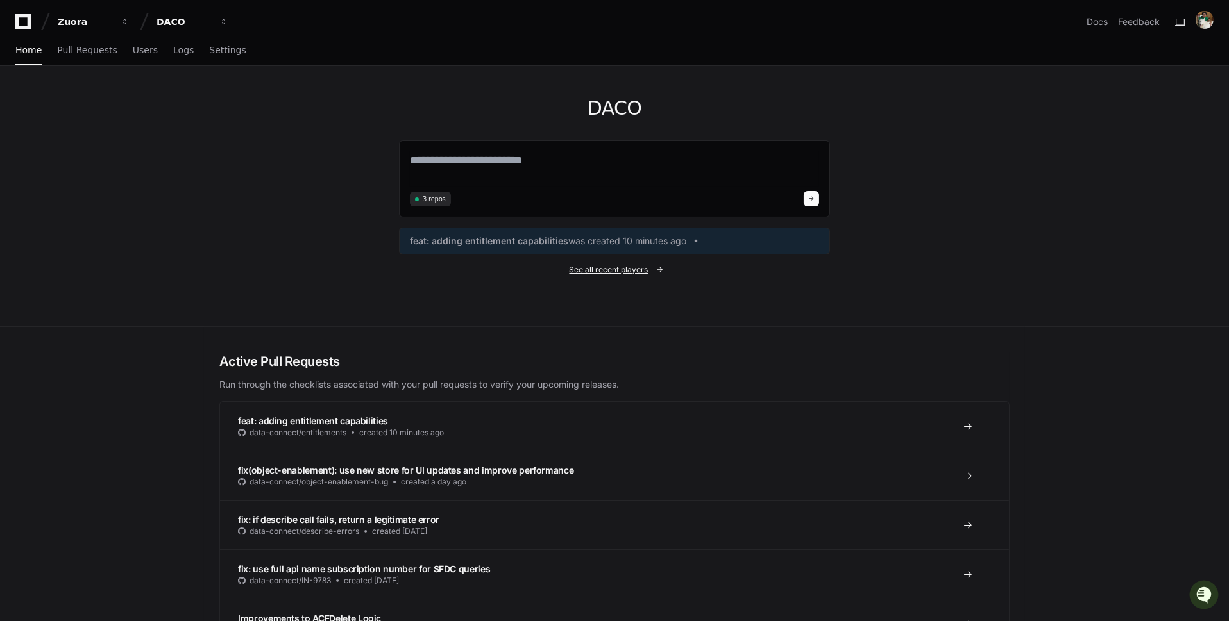
click at [636, 265] on span "See all recent players" at bounding box center [608, 270] width 79 height 10
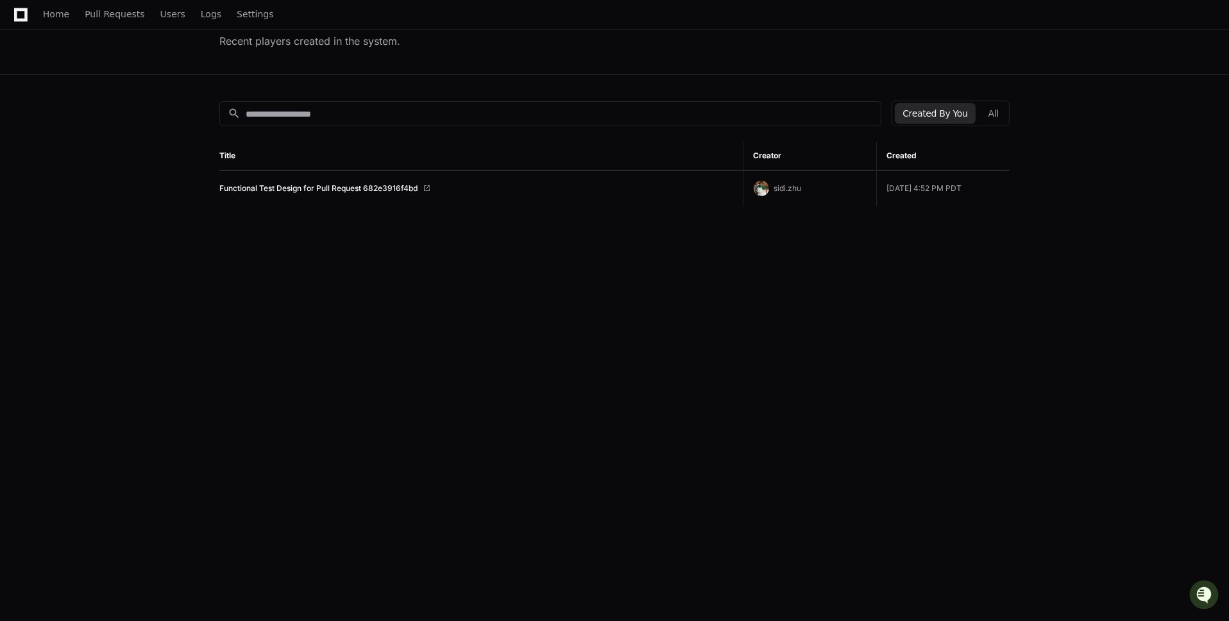
scroll to position [90, 0]
click at [993, 106] on button "All" at bounding box center [993, 110] width 26 height 21
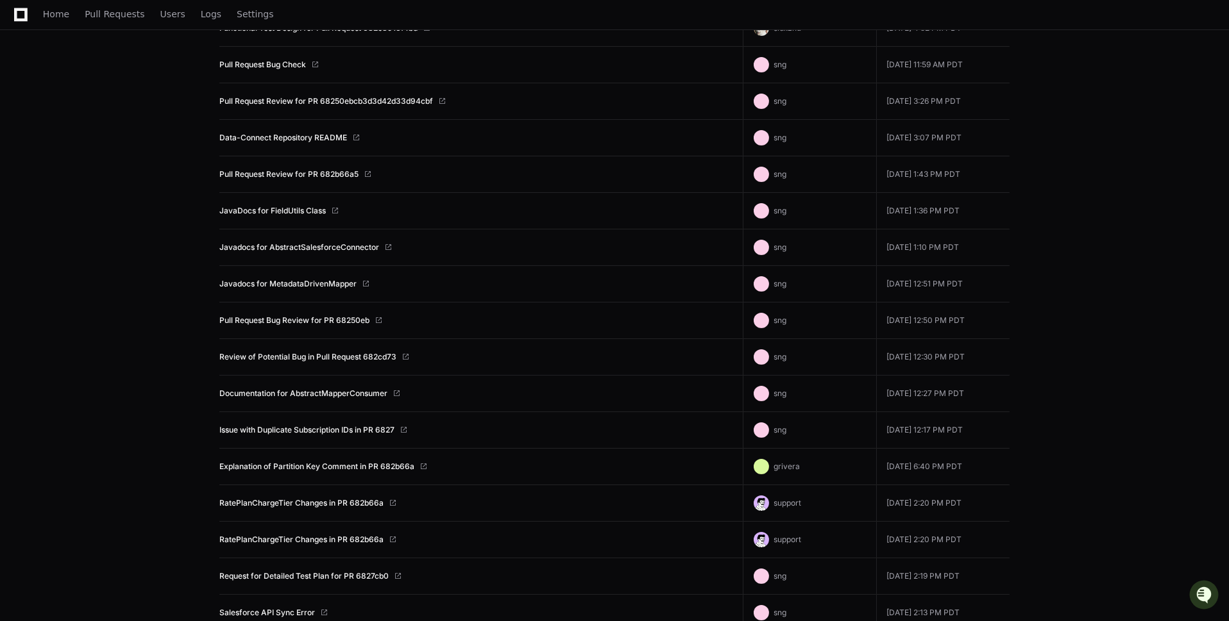
scroll to position [0, 0]
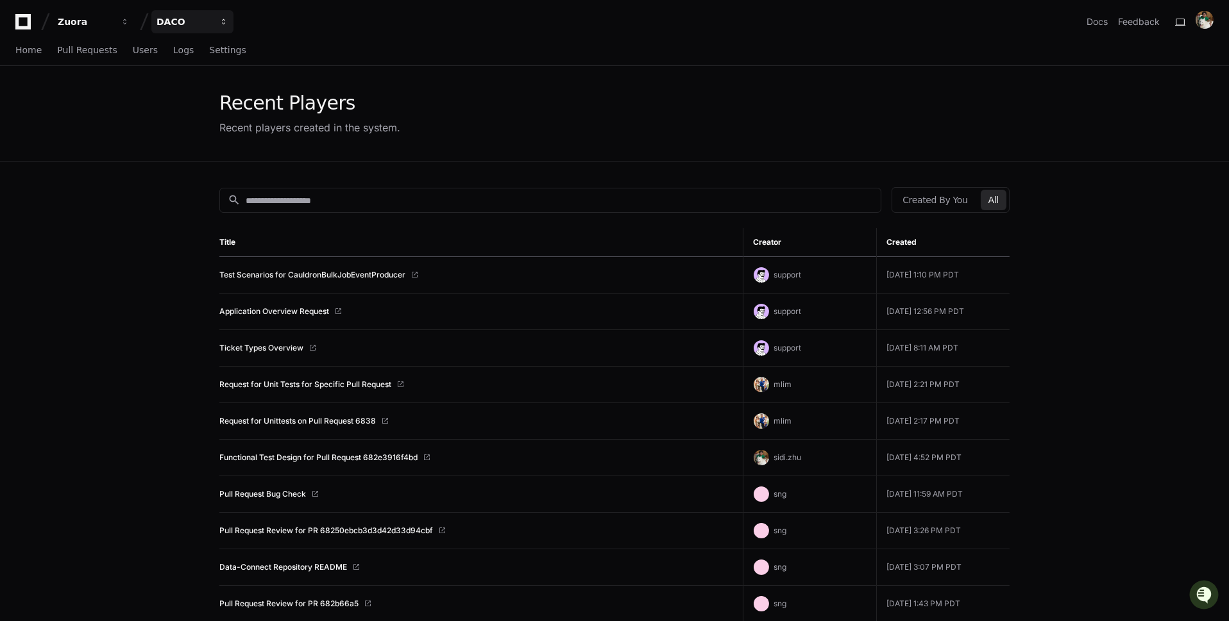
click at [201, 16] on div "DACO" at bounding box center [183, 21] width 55 height 13
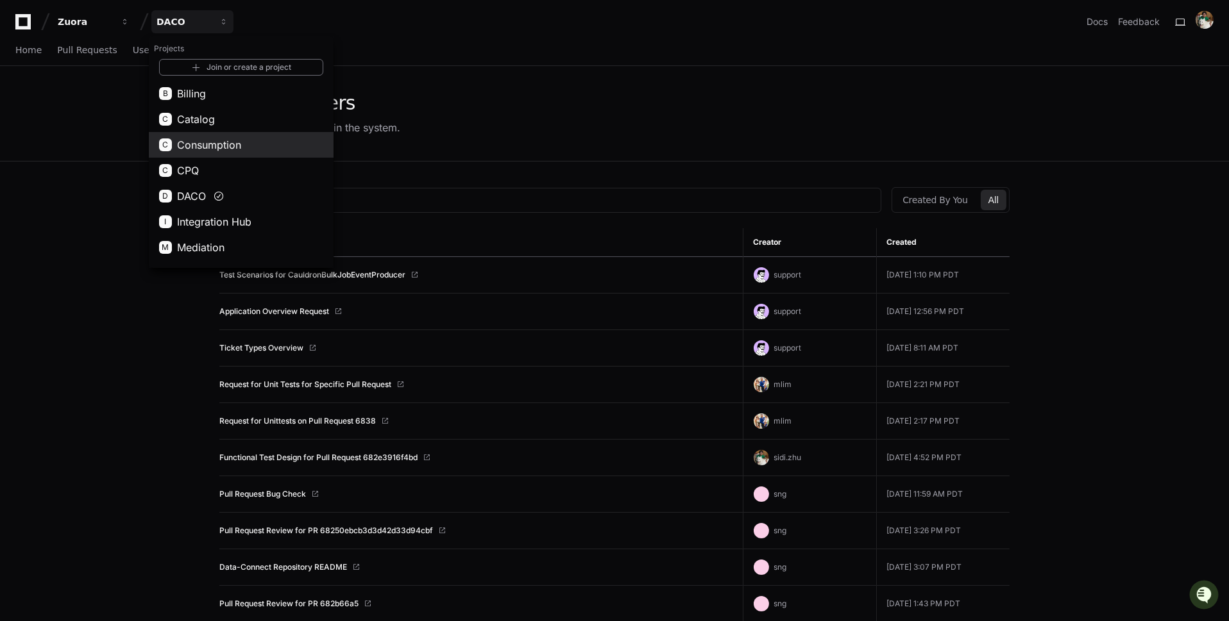
click at [305, 150] on button "C Consumption" at bounding box center [241, 145] width 185 height 26
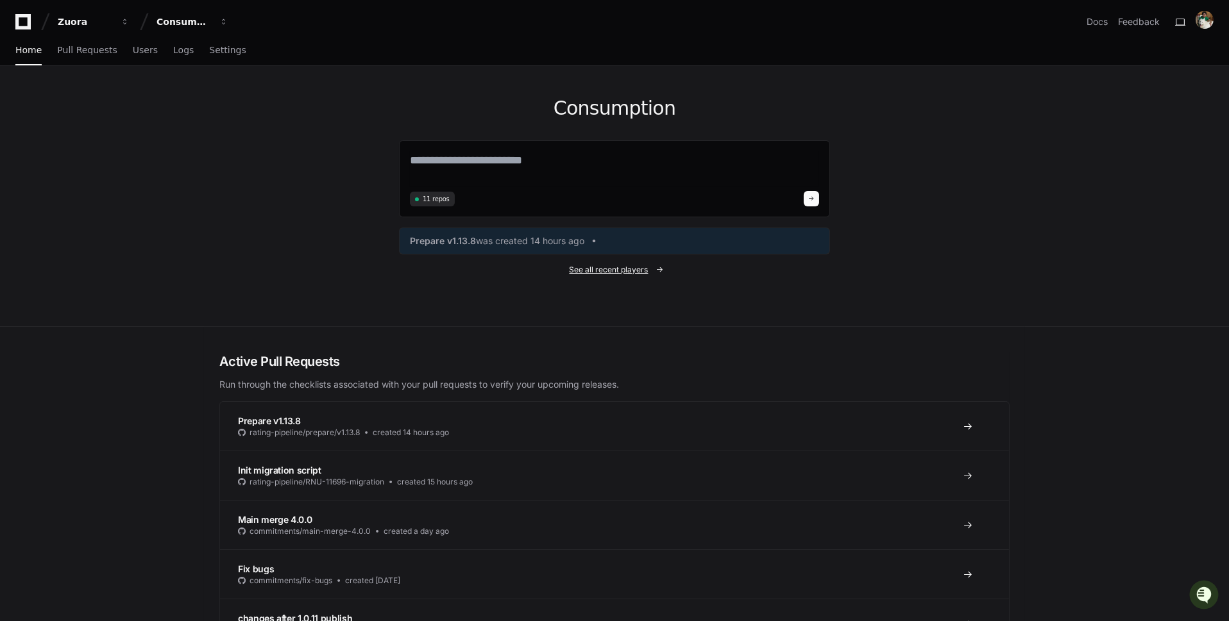
click at [630, 268] on span "See all recent players" at bounding box center [608, 270] width 79 height 10
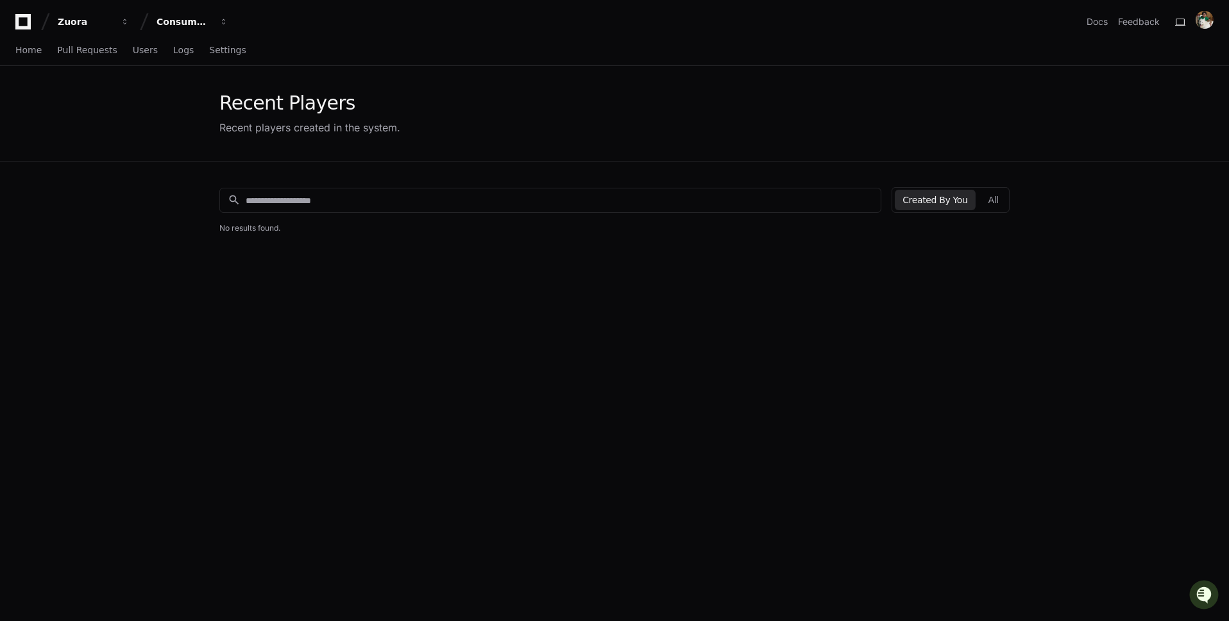
click at [999, 189] on div "Created By You All" at bounding box center [950, 200] width 118 height 26
click at [993, 202] on button "All" at bounding box center [993, 200] width 26 height 21
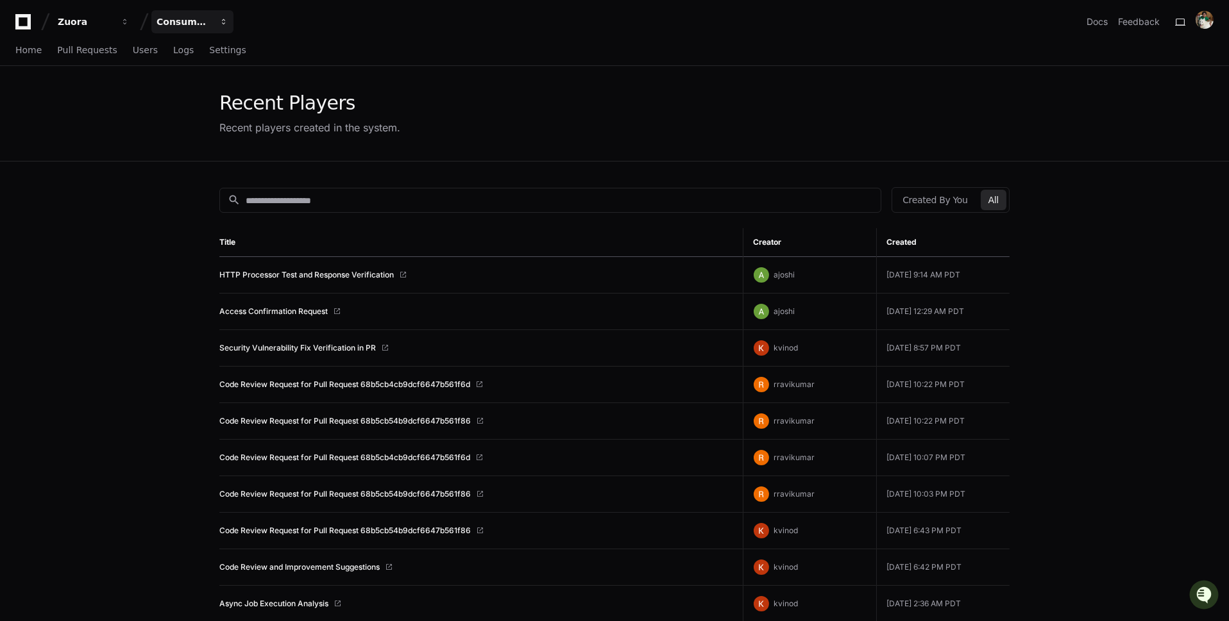
click at [202, 18] on div "Consumption" at bounding box center [183, 21] width 55 height 13
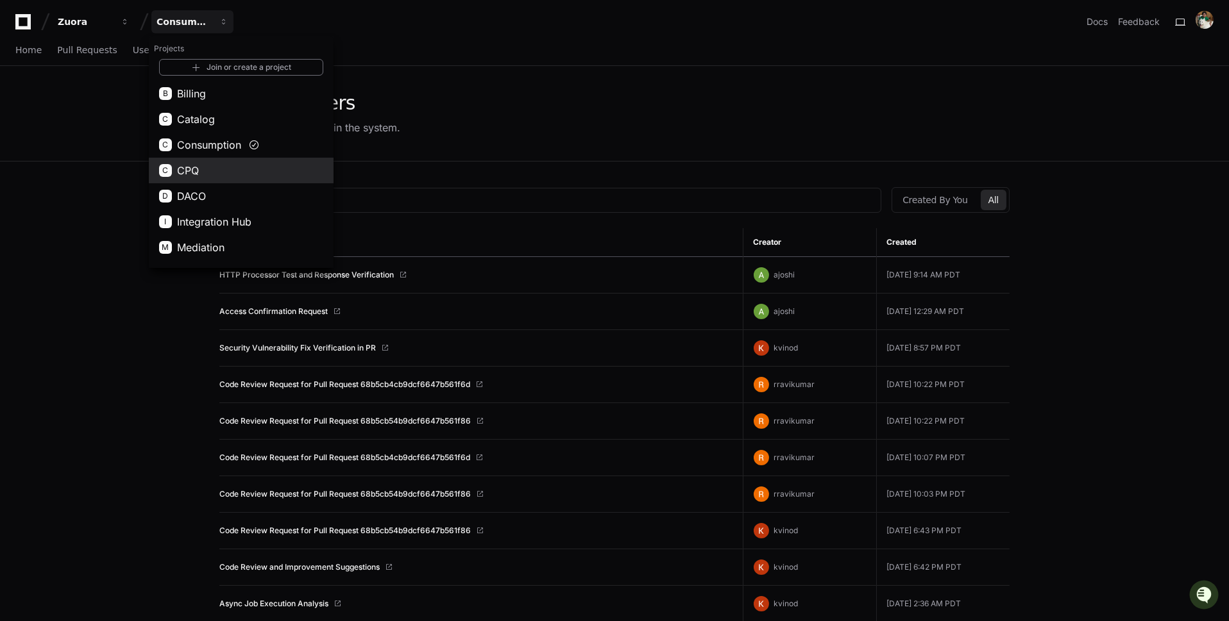
click at [301, 171] on button "C CPQ" at bounding box center [241, 171] width 185 height 26
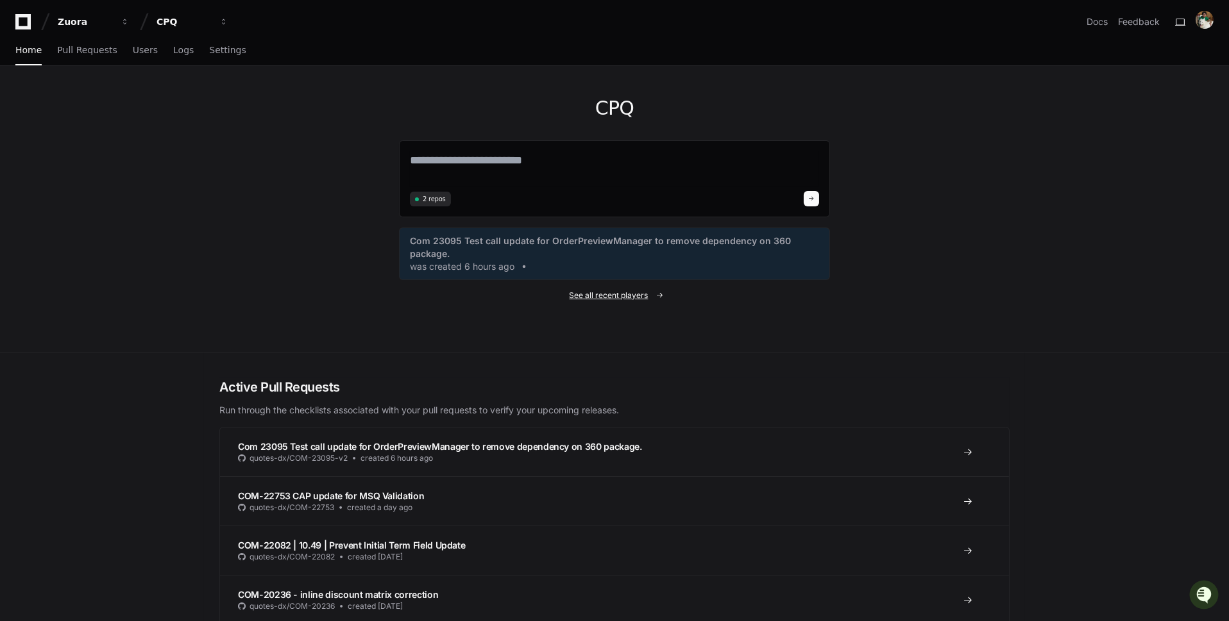
click at [644, 290] on span "See all recent players" at bounding box center [608, 295] width 79 height 10
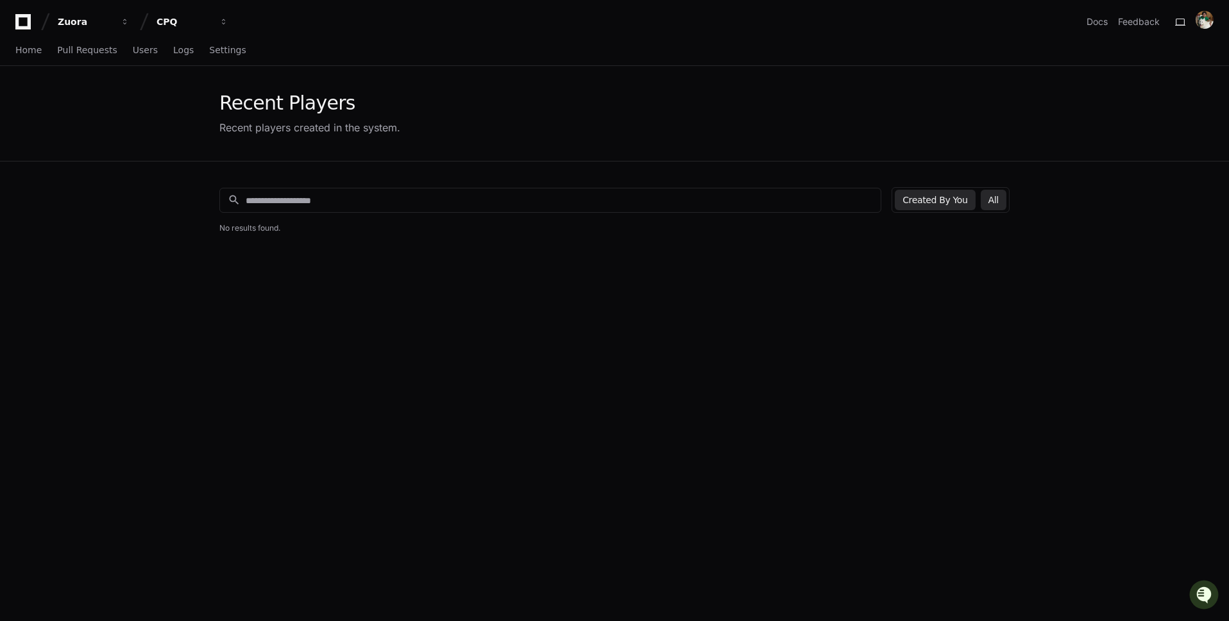
click at [994, 199] on button "All" at bounding box center [993, 200] width 26 height 21
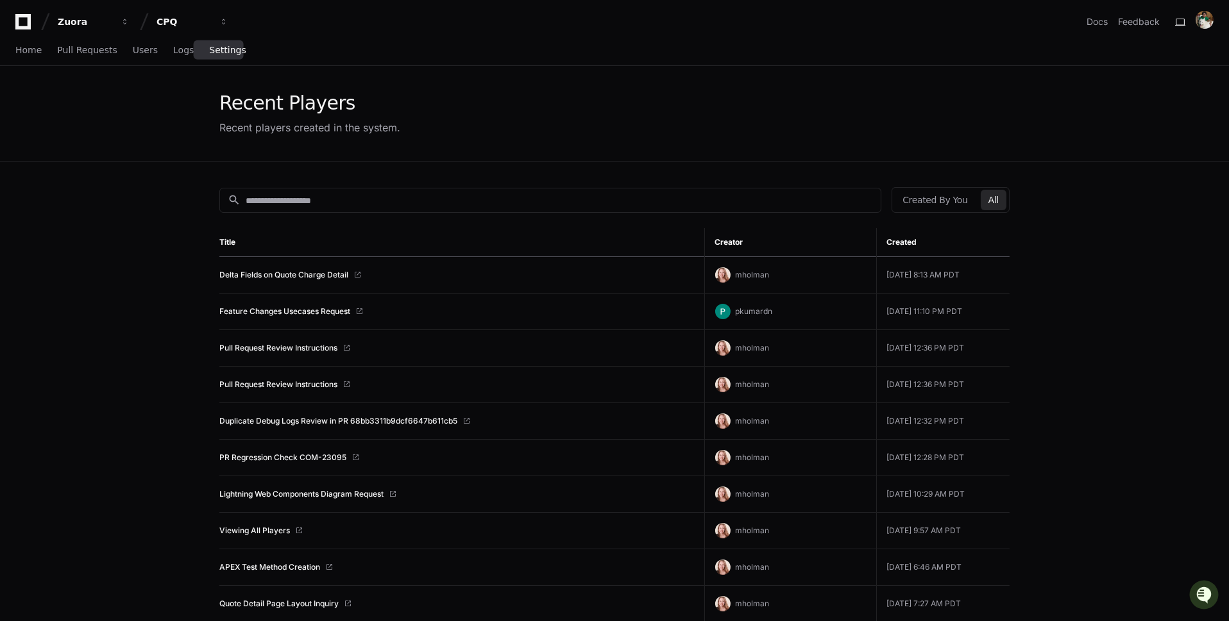
click at [228, 53] on span "Settings" at bounding box center [227, 50] width 37 height 8
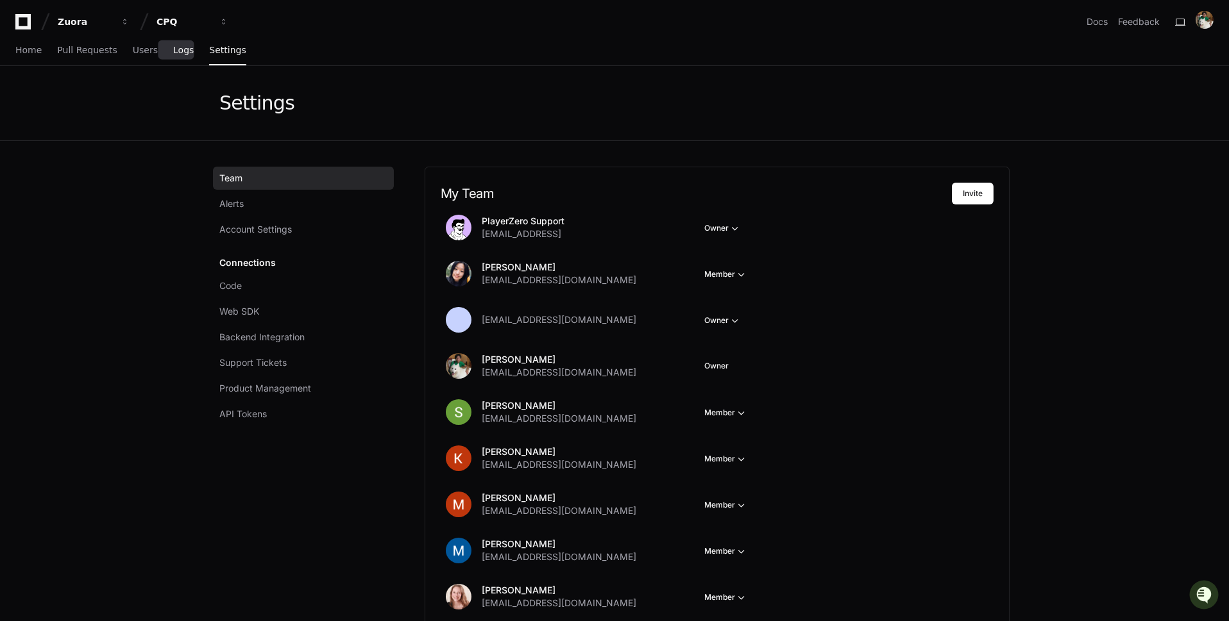
click at [181, 59] on link "Logs" at bounding box center [183, 50] width 21 height 29
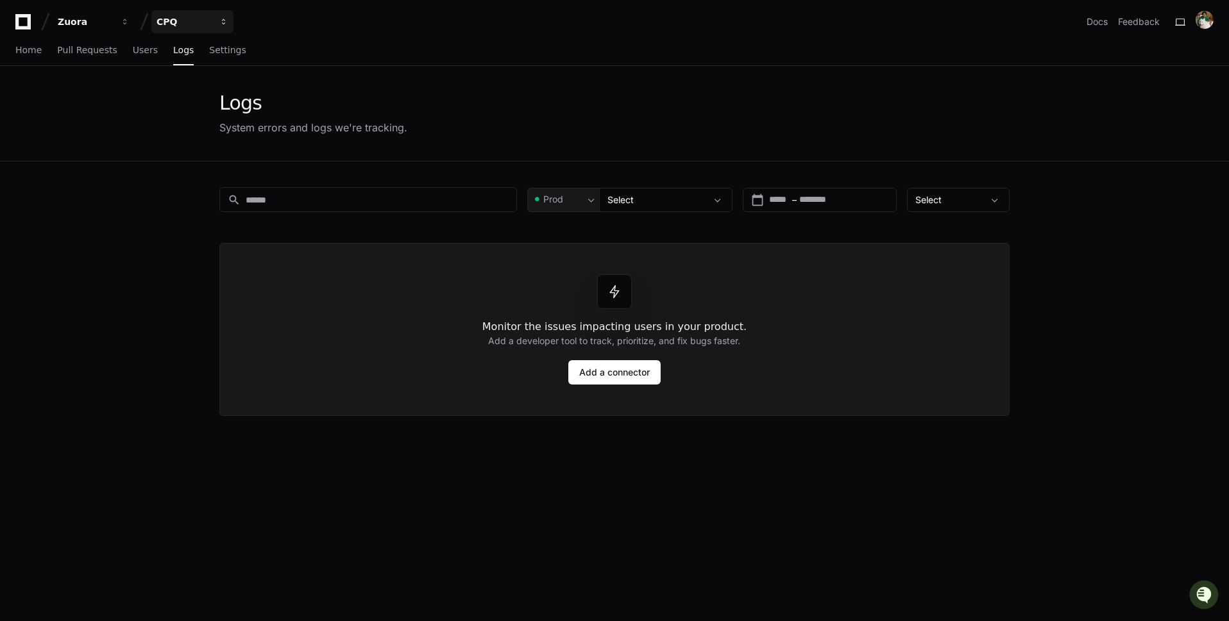
click at [183, 15] on div "CPQ" at bounding box center [183, 21] width 55 height 13
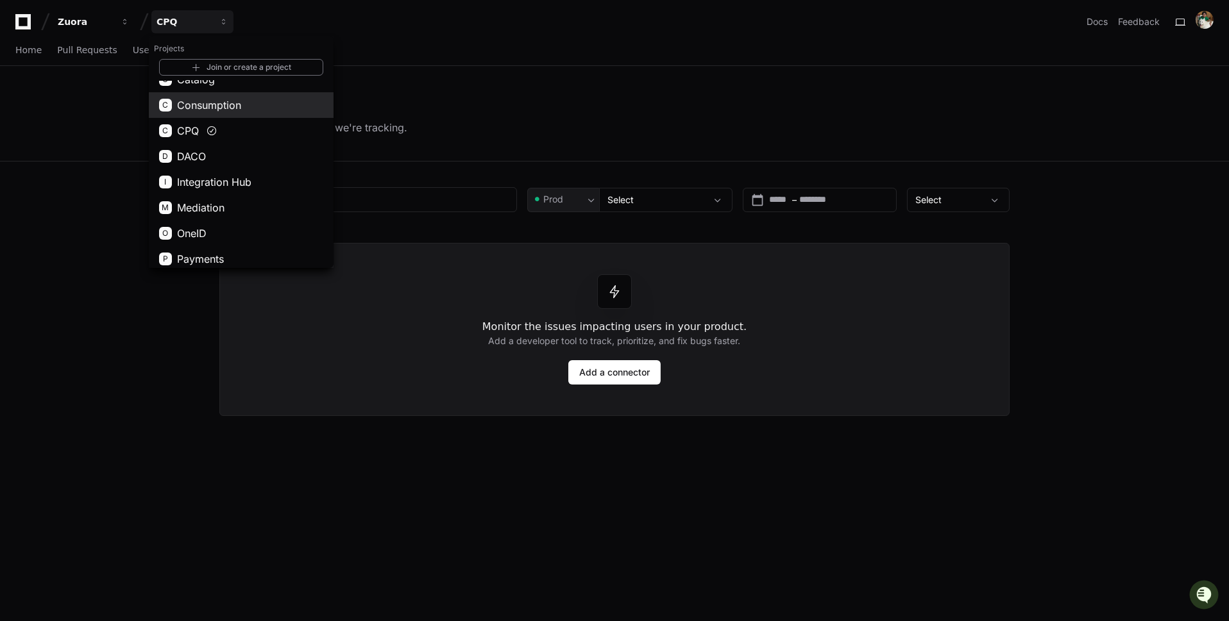
scroll to position [40, 0]
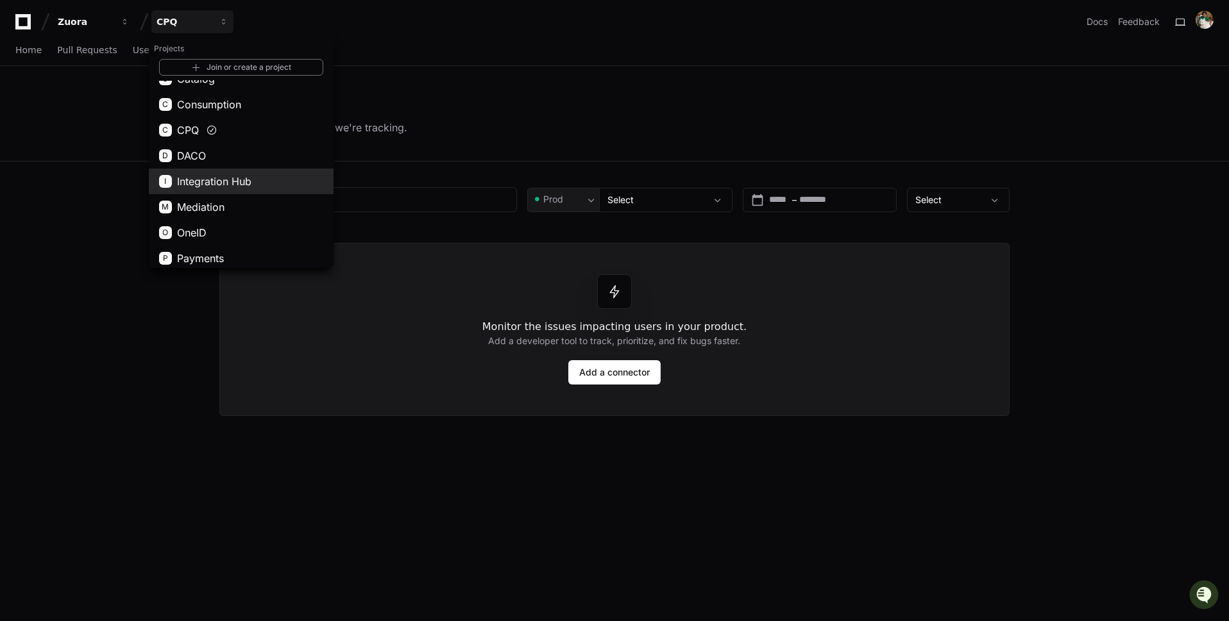
click at [280, 183] on button "I Integration Hub" at bounding box center [241, 182] width 185 height 26
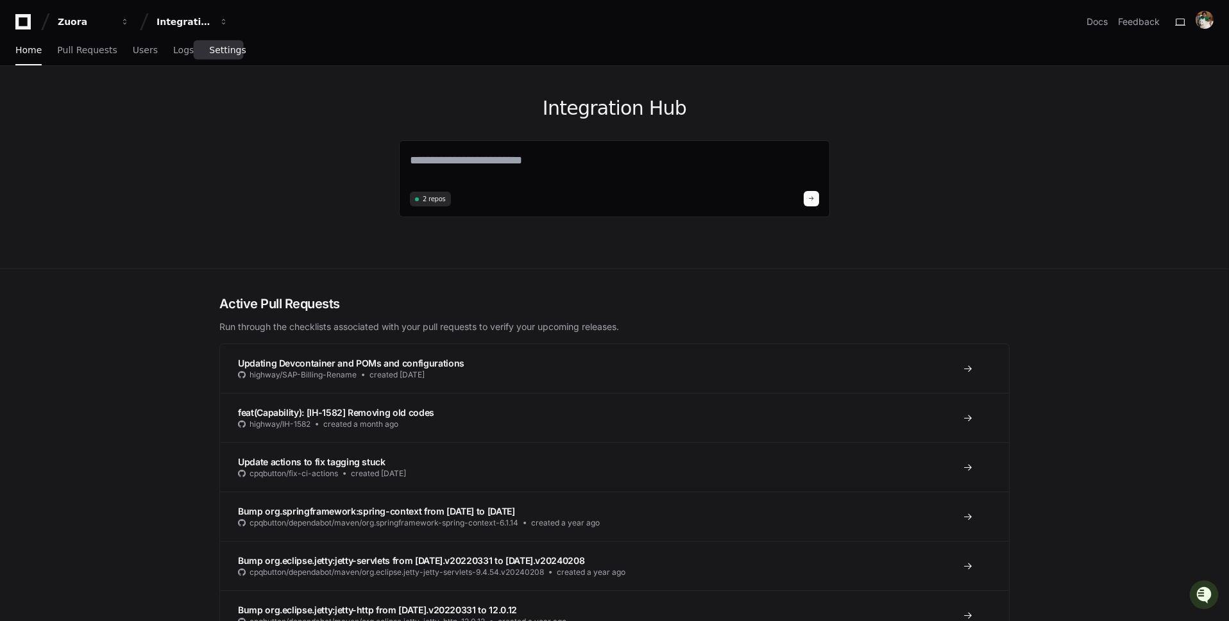
click at [230, 51] on span "Settings" at bounding box center [227, 50] width 37 height 8
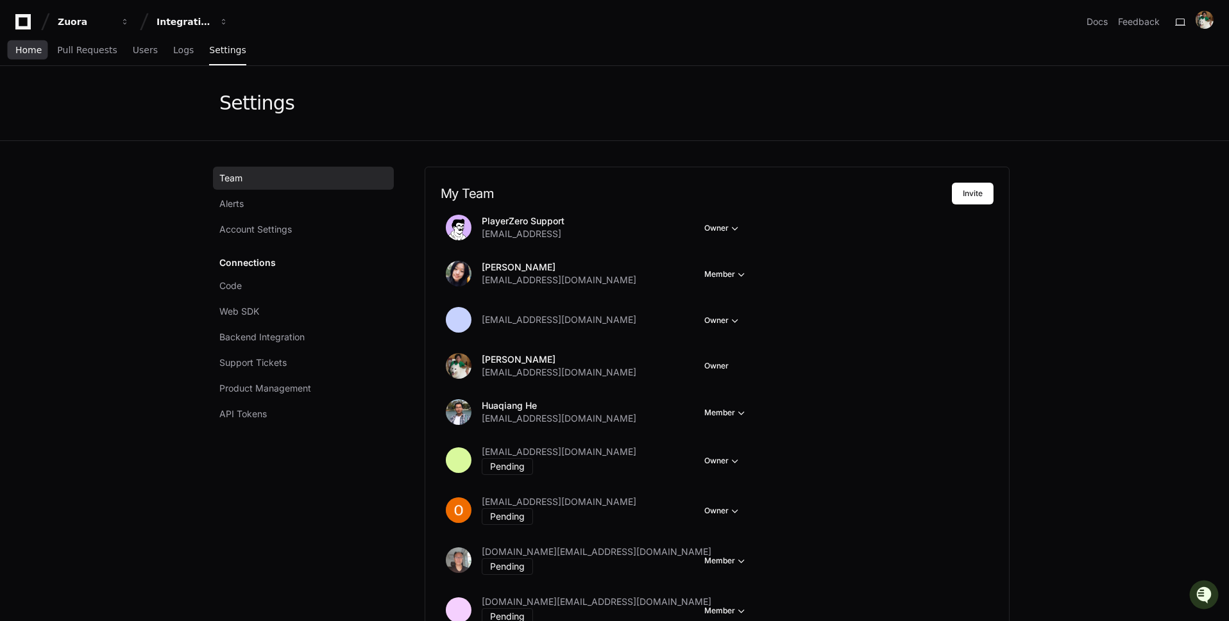
click at [27, 47] on span "Home" at bounding box center [28, 50] width 26 height 8
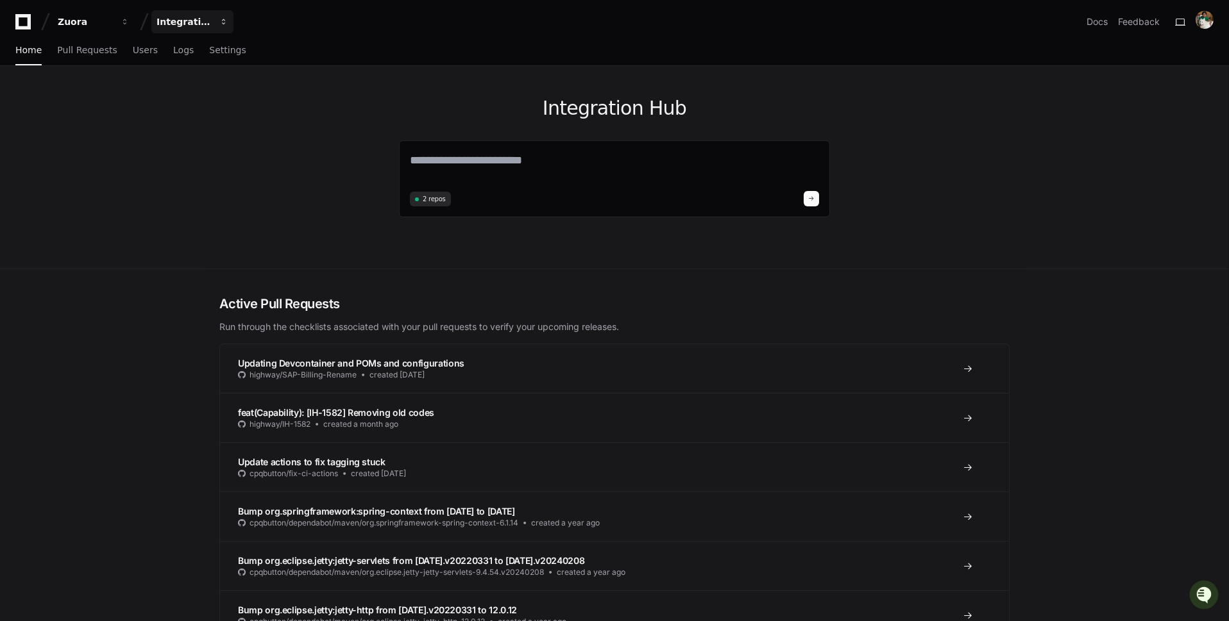
click at [202, 29] on button "Integration Hub" at bounding box center [192, 21] width 82 height 23
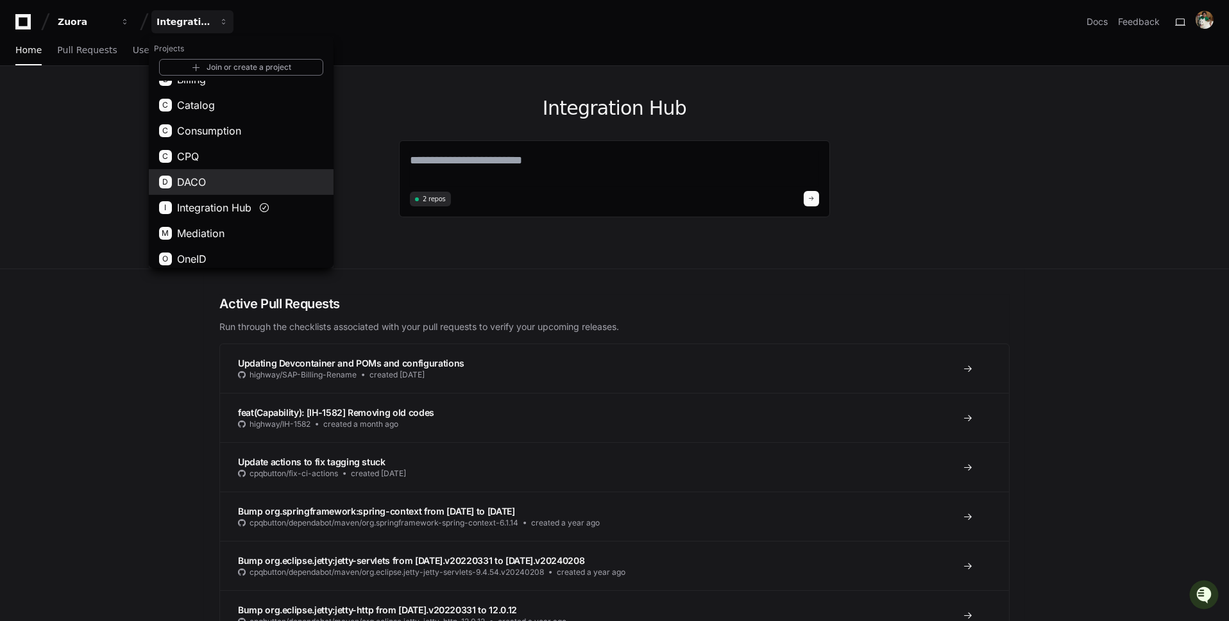
scroll to position [37, 0]
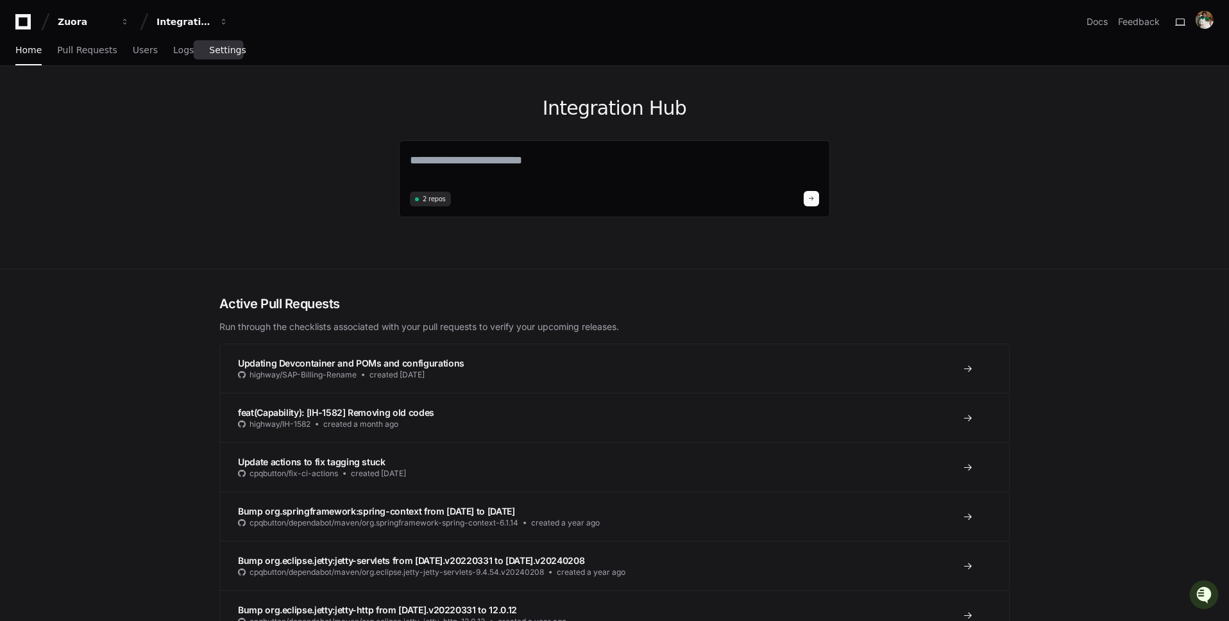
click at [213, 54] on span "Settings" at bounding box center [227, 50] width 37 height 8
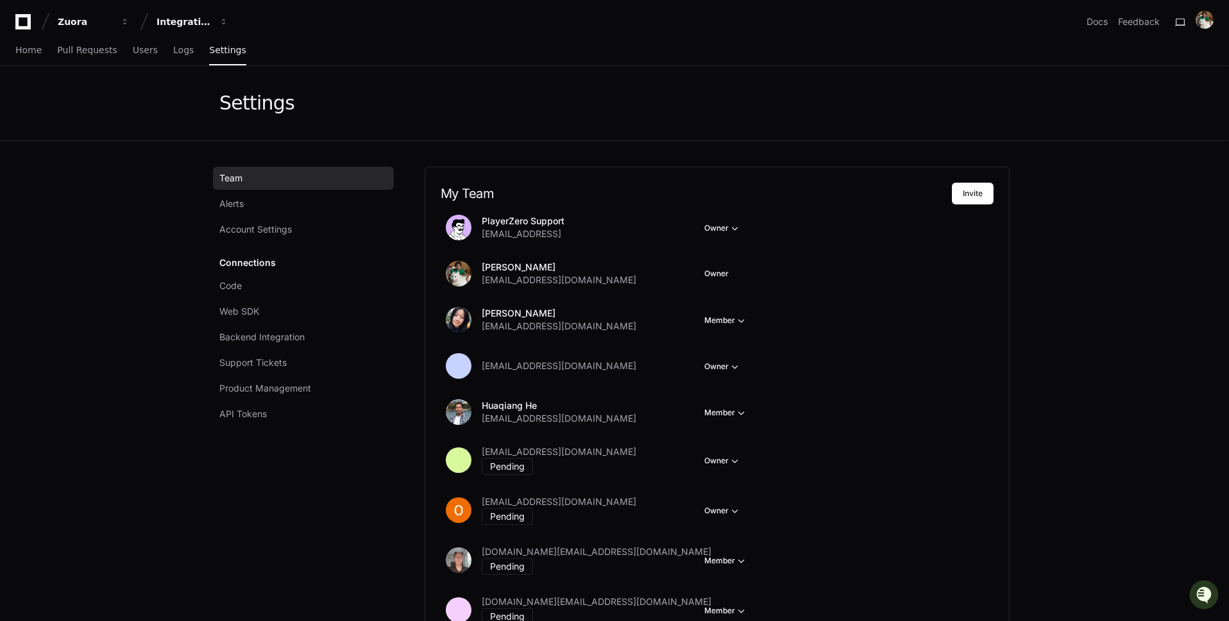
click at [458, 199] on h2 "My Team" at bounding box center [696, 193] width 511 height 15
click at [86, 56] on link "Pull Requests" at bounding box center [87, 50] width 60 height 29
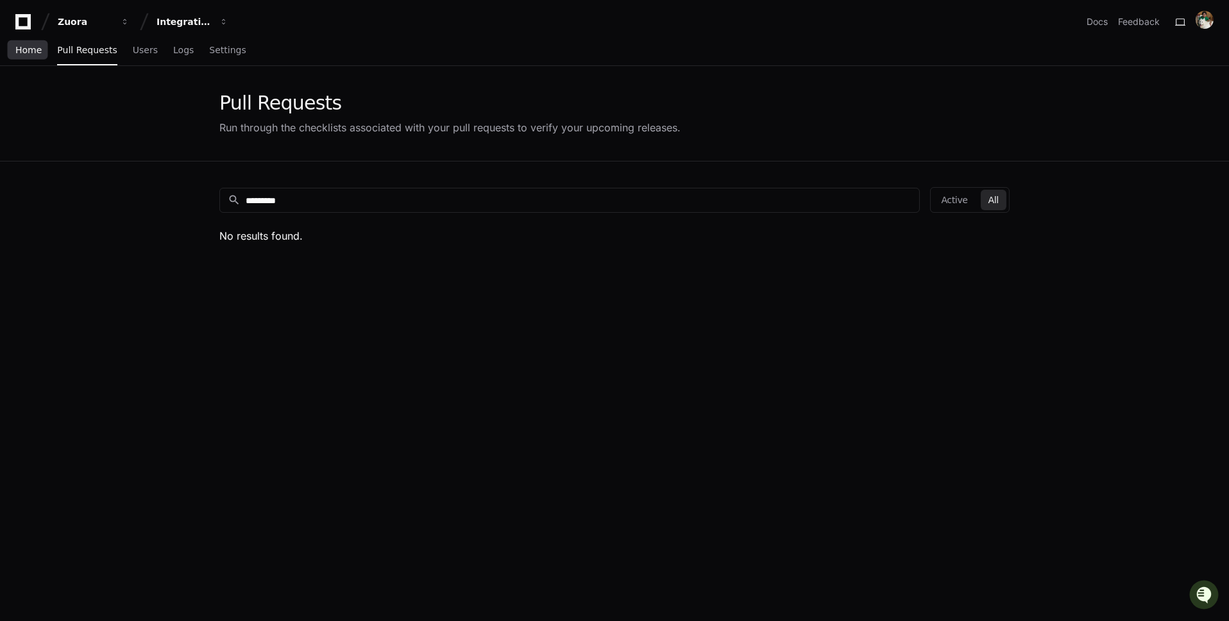
click at [30, 53] on span "Home" at bounding box center [28, 50] width 26 height 8
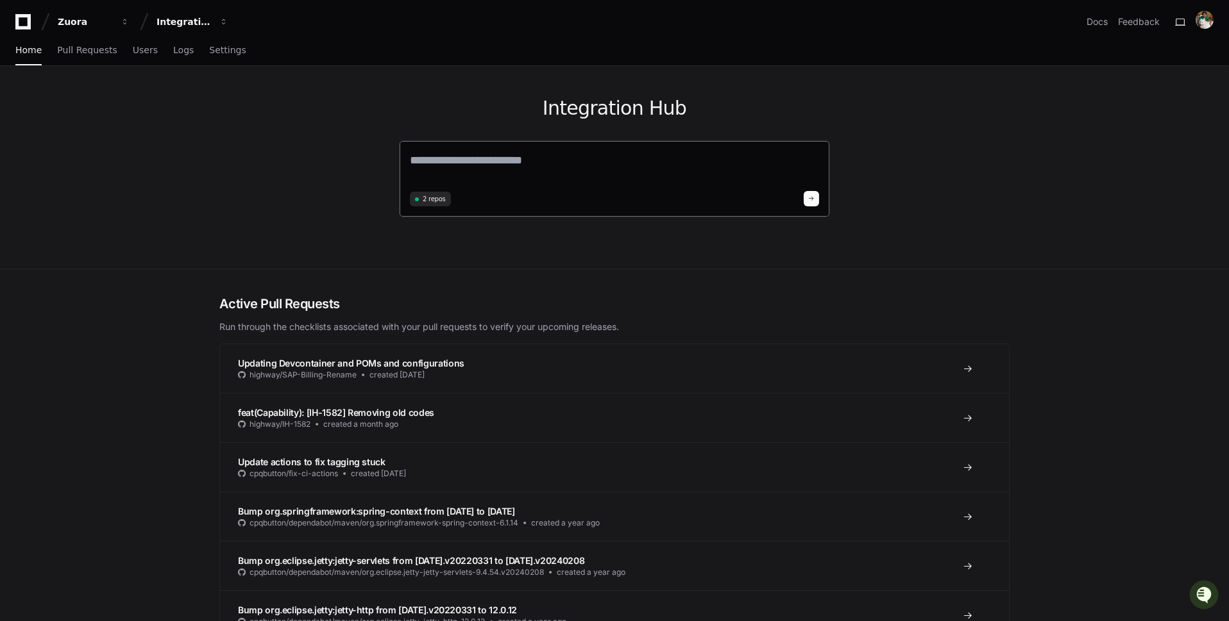
click at [614, 165] on textarea at bounding box center [614, 169] width 409 height 36
click at [205, 30] on button "Integration Hub" at bounding box center [192, 21] width 82 height 23
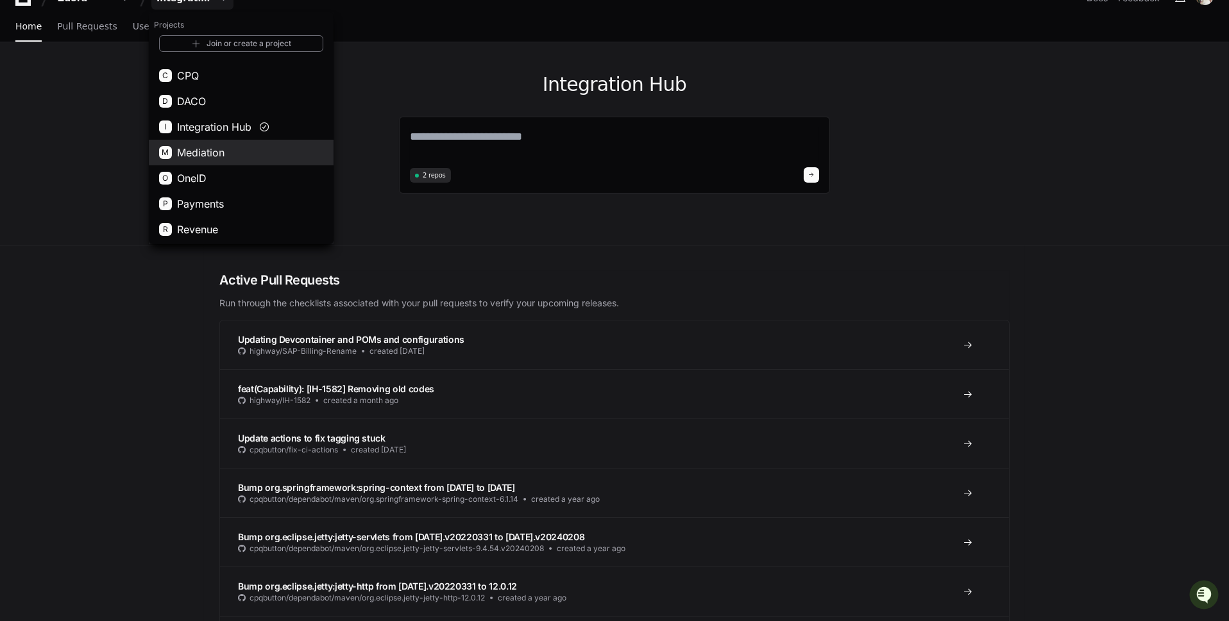
scroll to position [35, 0]
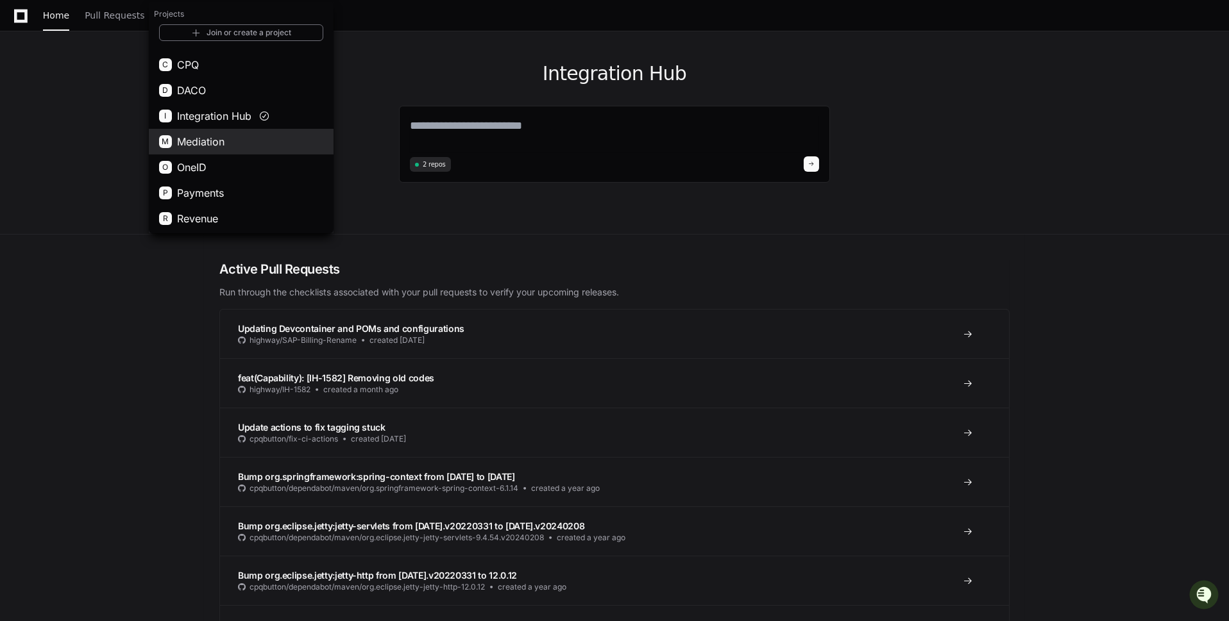
click at [256, 135] on button "M Mediation" at bounding box center [241, 142] width 185 height 26
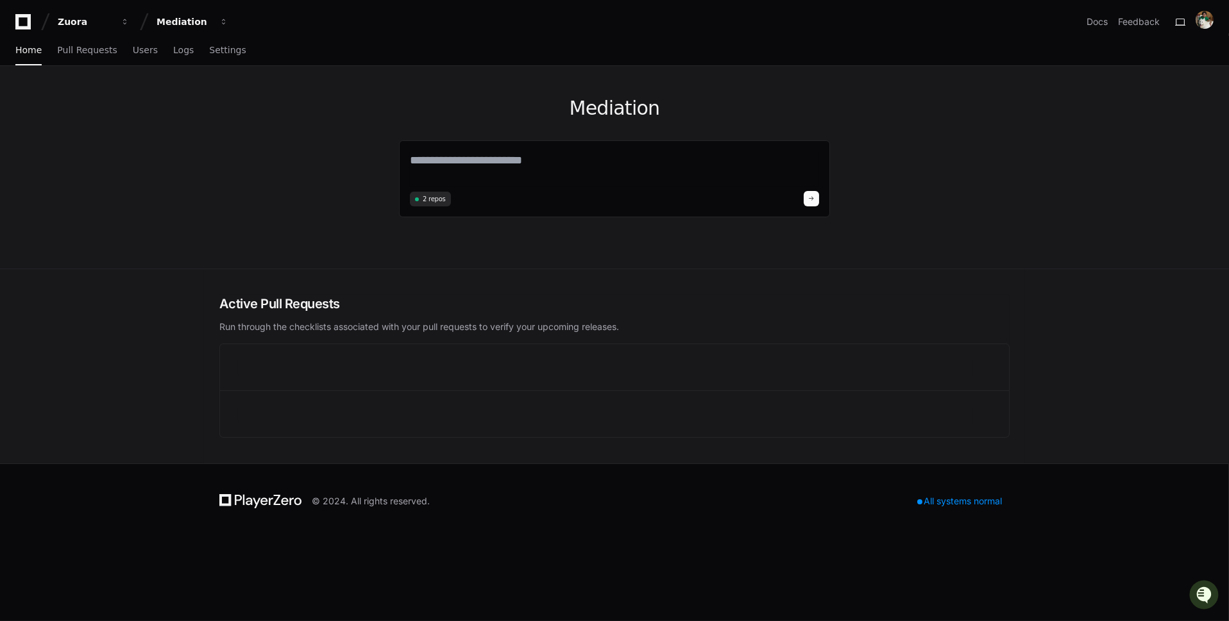
scroll to position [0, 0]
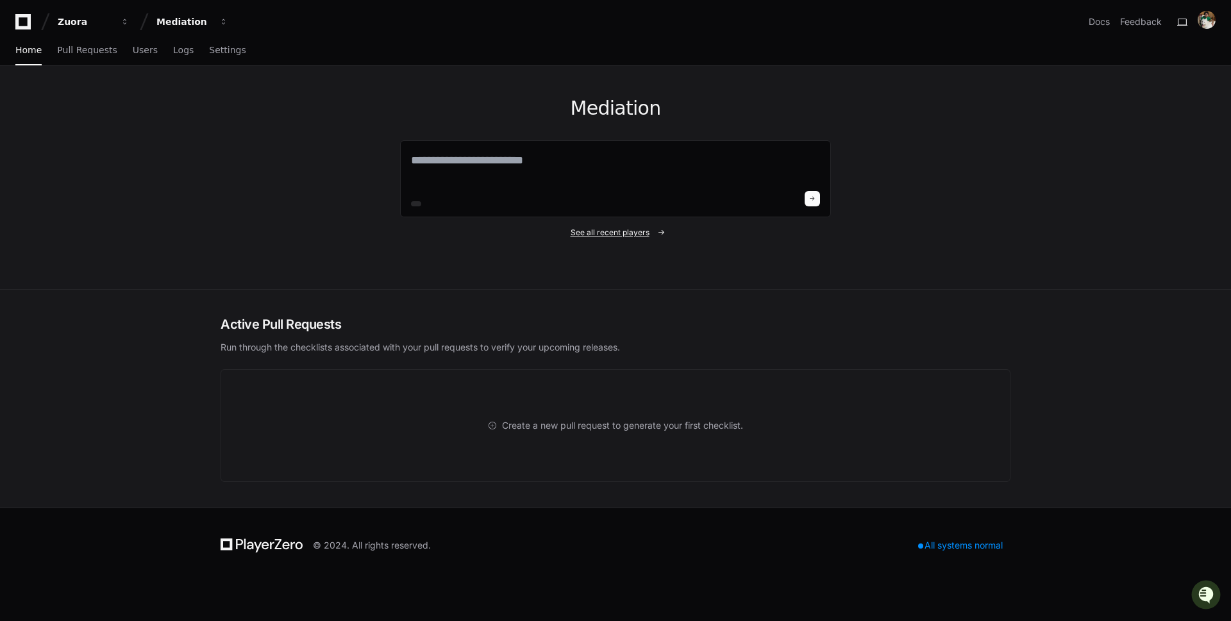
click at [642, 233] on span "See all recent players" at bounding box center [610, 233] width 79 height 10
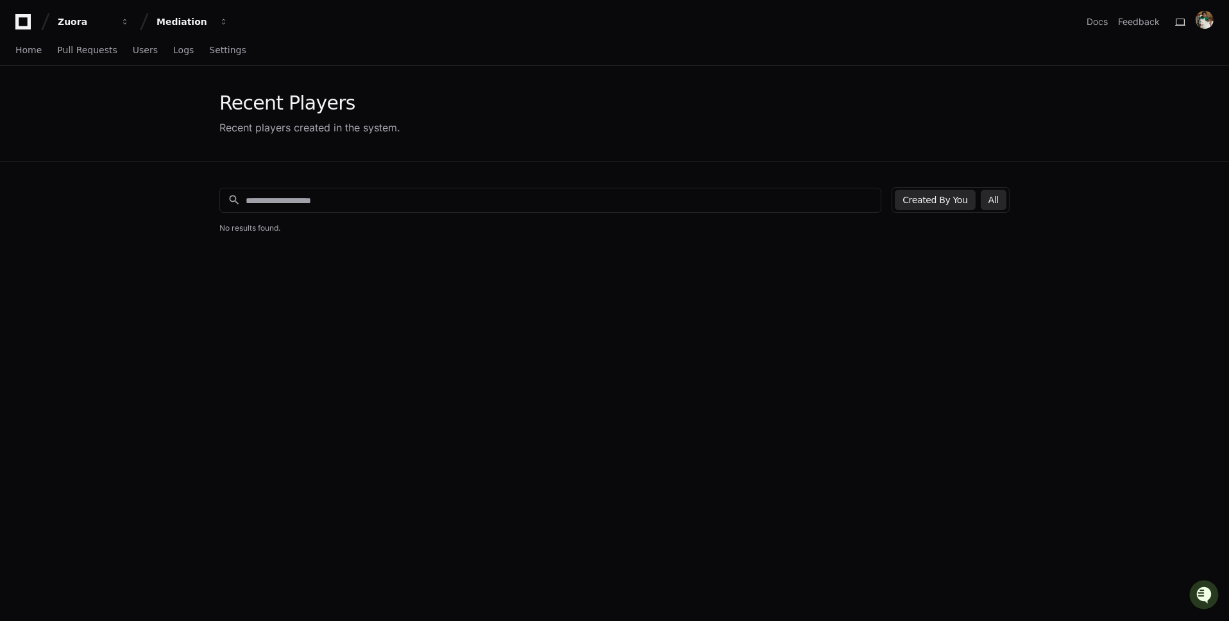
click at [1000, 192] on button "All" at bounding box center [993, 200] width 26 height 21
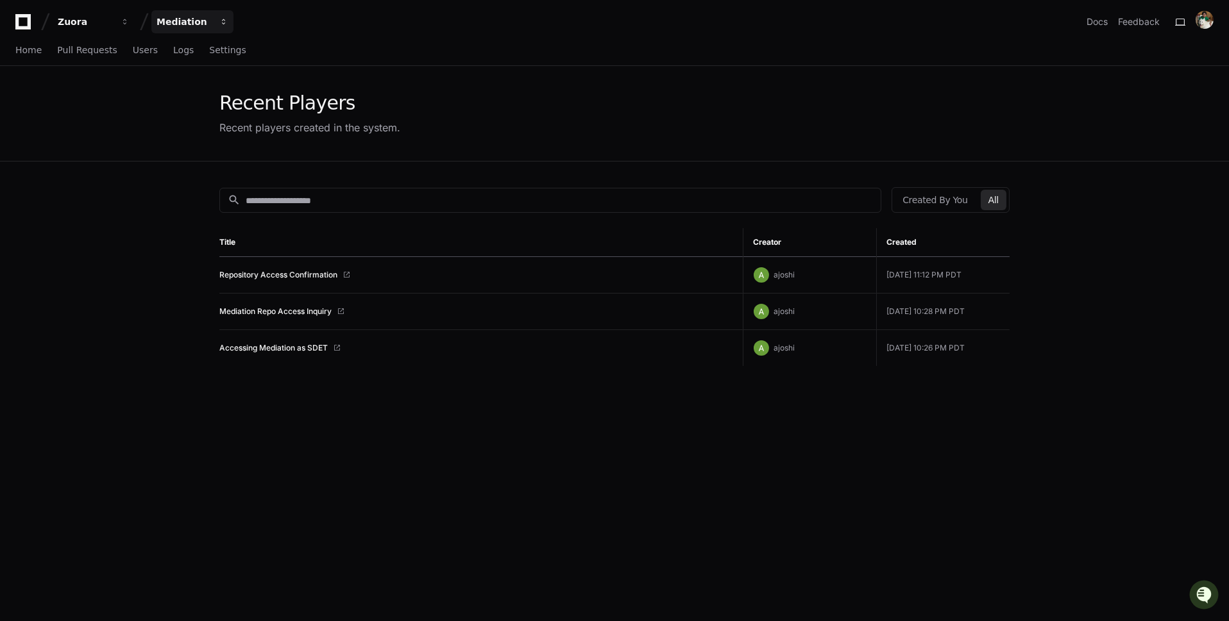
click at [195, 22] on div "Mediation" at bounding box center [183, 21] width 55 height 13
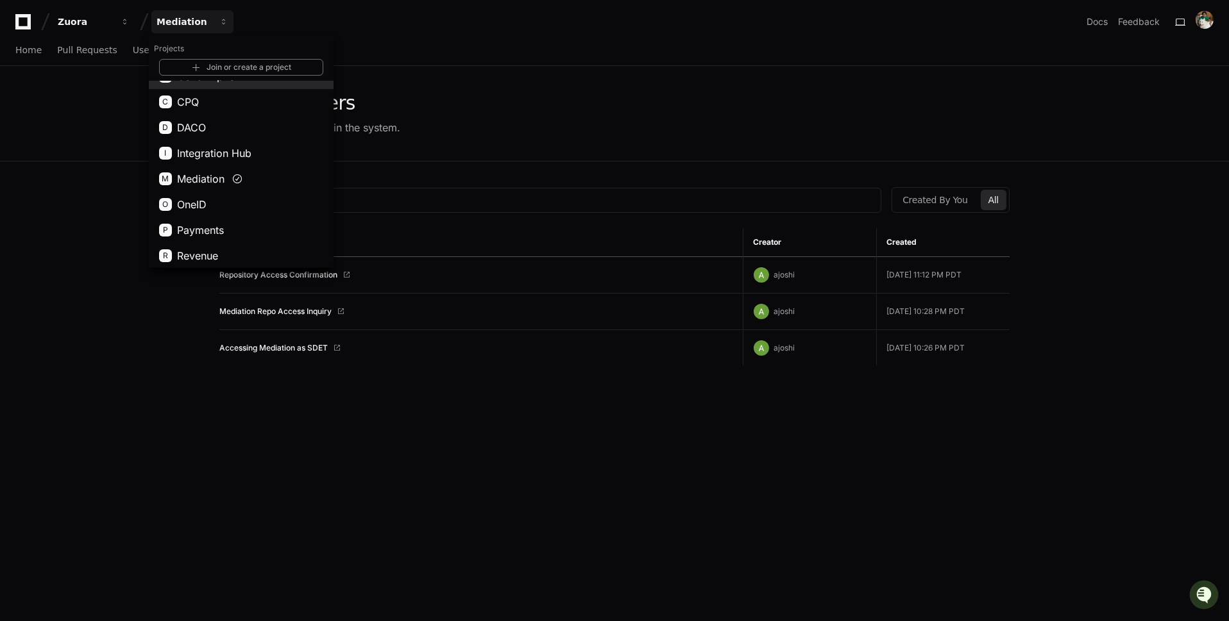
scroll to position [71, 0]
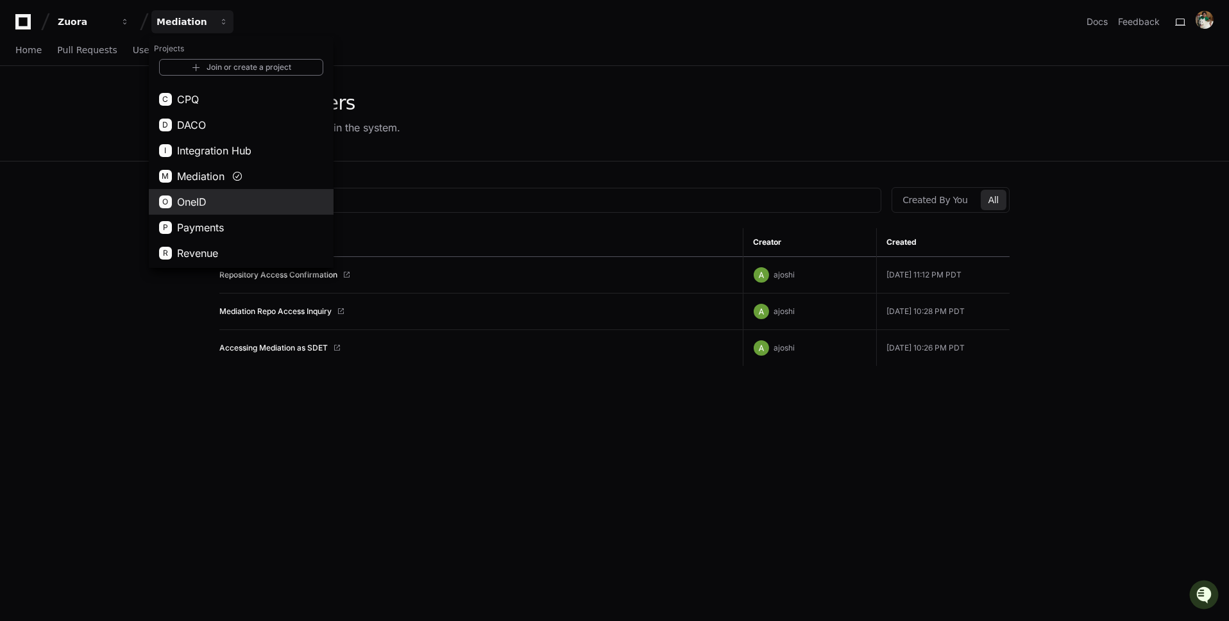
click at [242, 206] on button "O OneID" at bounding box center [241, 202] width 185 height 26
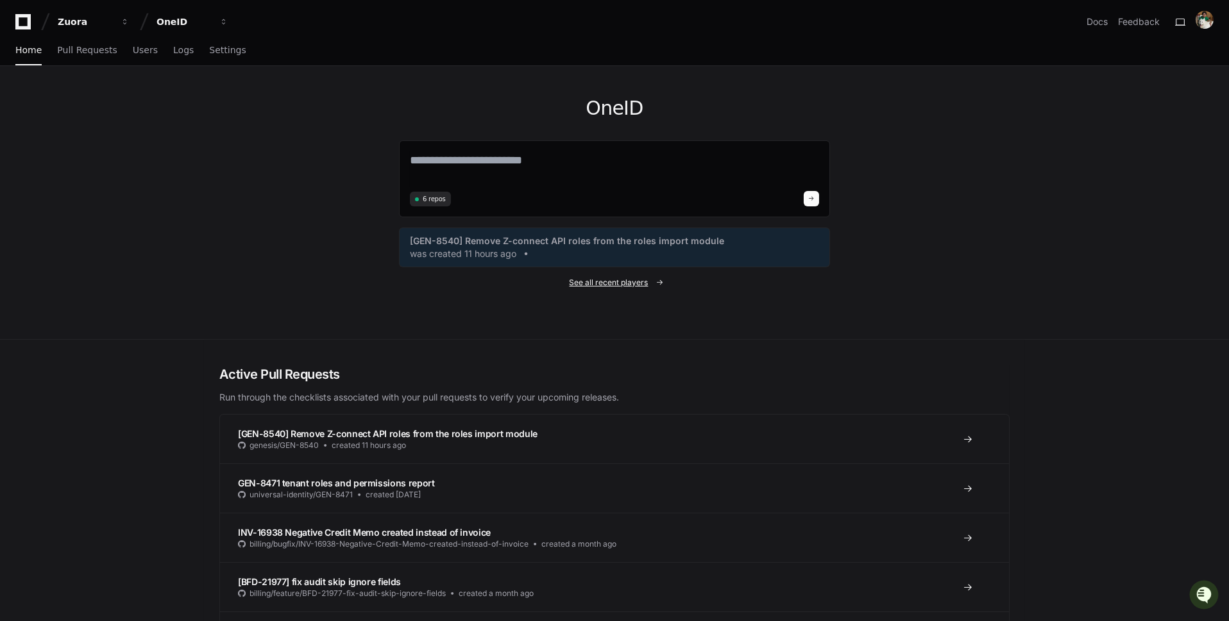
click at [617, 283] on span "See all recent players" at bounding box center [608, 283] width 79 height 10
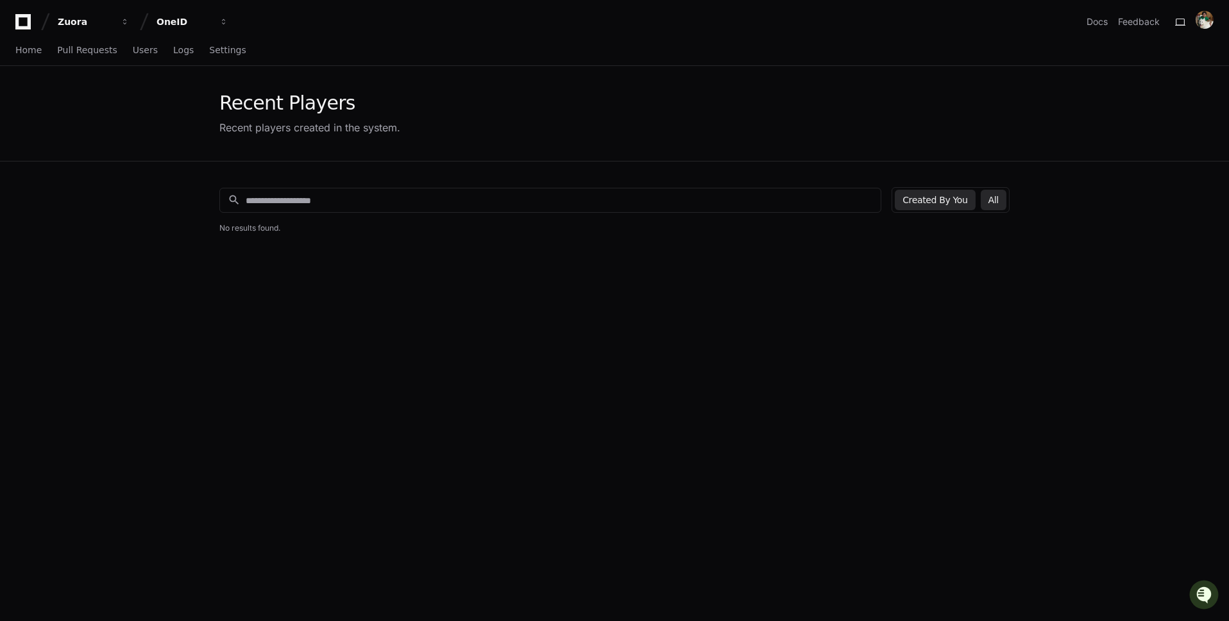
click at [1000, 195] on button "All" at bounding box center [993, 200] width 26 height 21
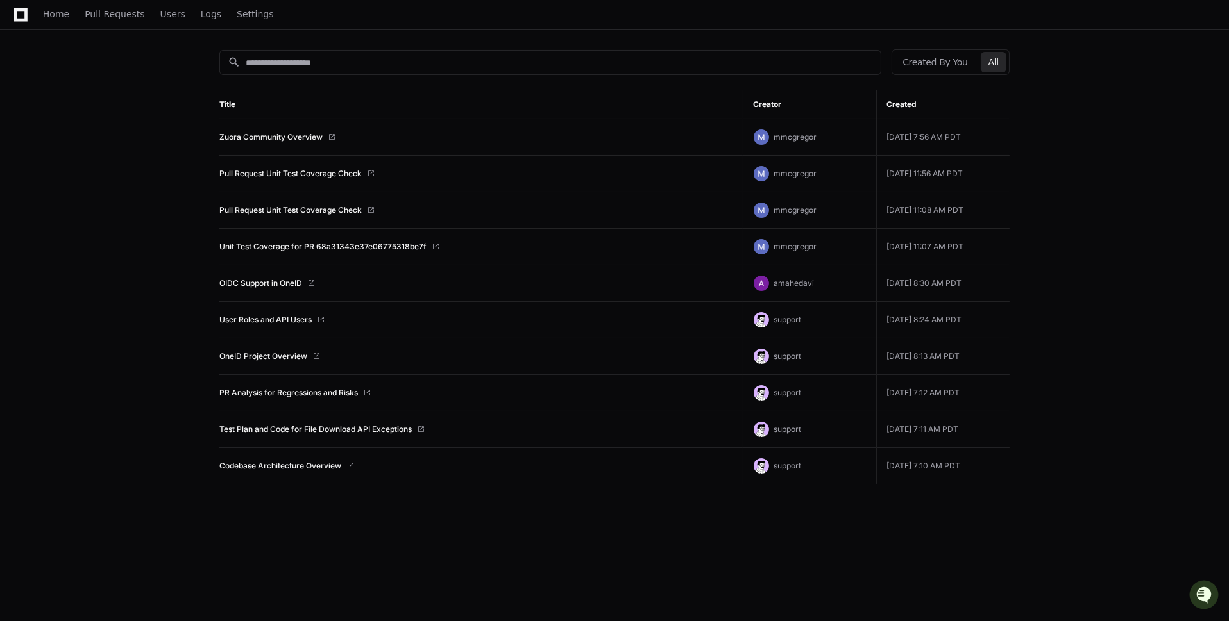
scroll to position [130, 0]
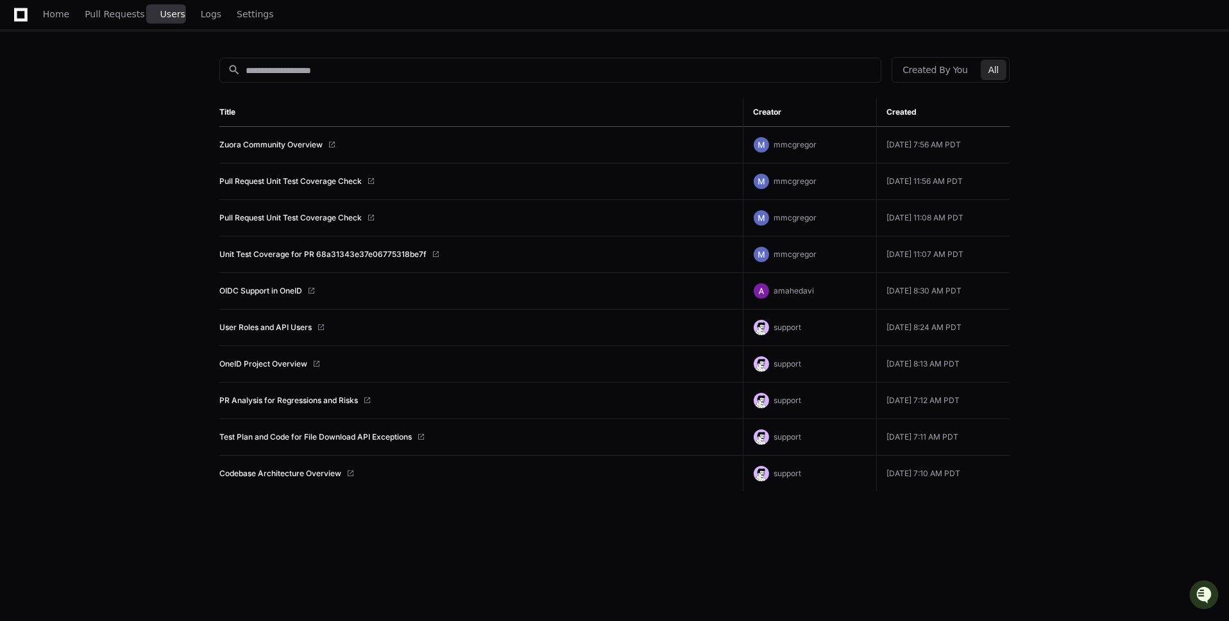
click at [169, 16] on span "Users" at bounding box center [172, 14] width 25 height 8
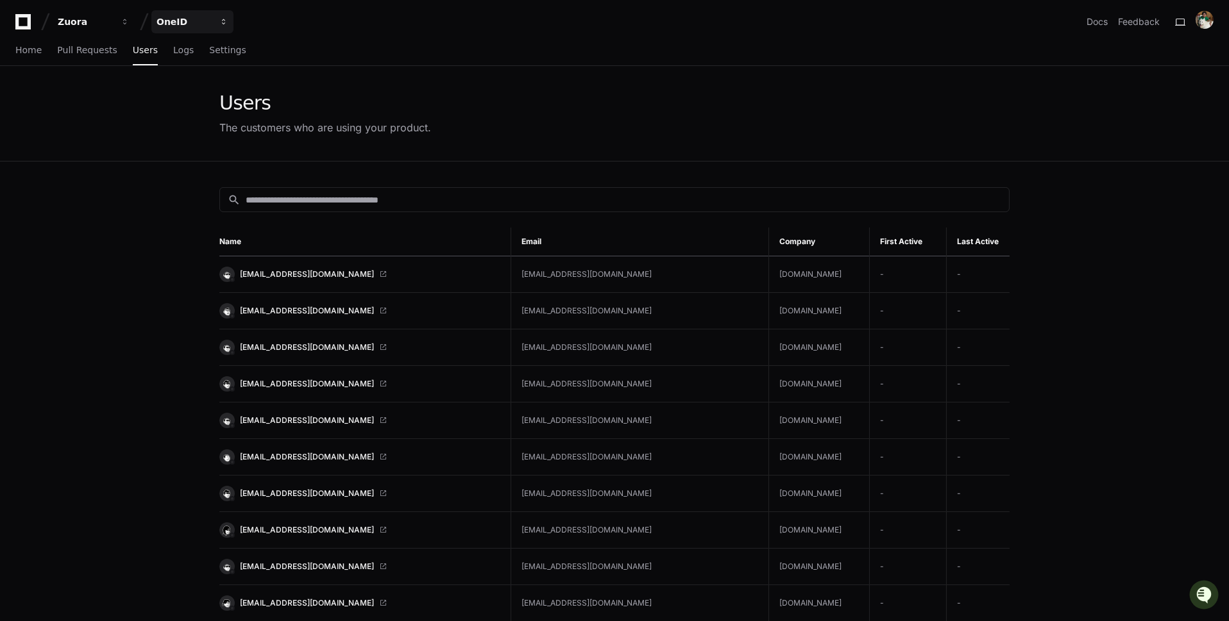
click at [160, 18] on div "OneID" at bounding box center [183, 21] width 55 height 13
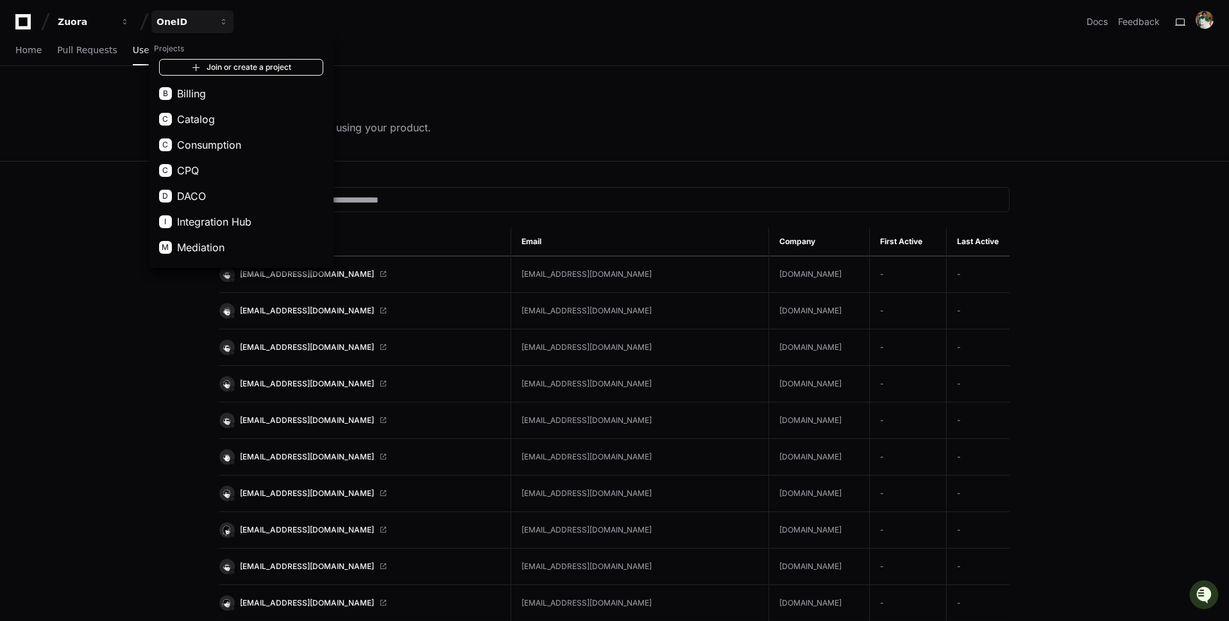
click at [255, 71] on link "Join or create a project" at bounding box center [241, 67] width 164 height 17
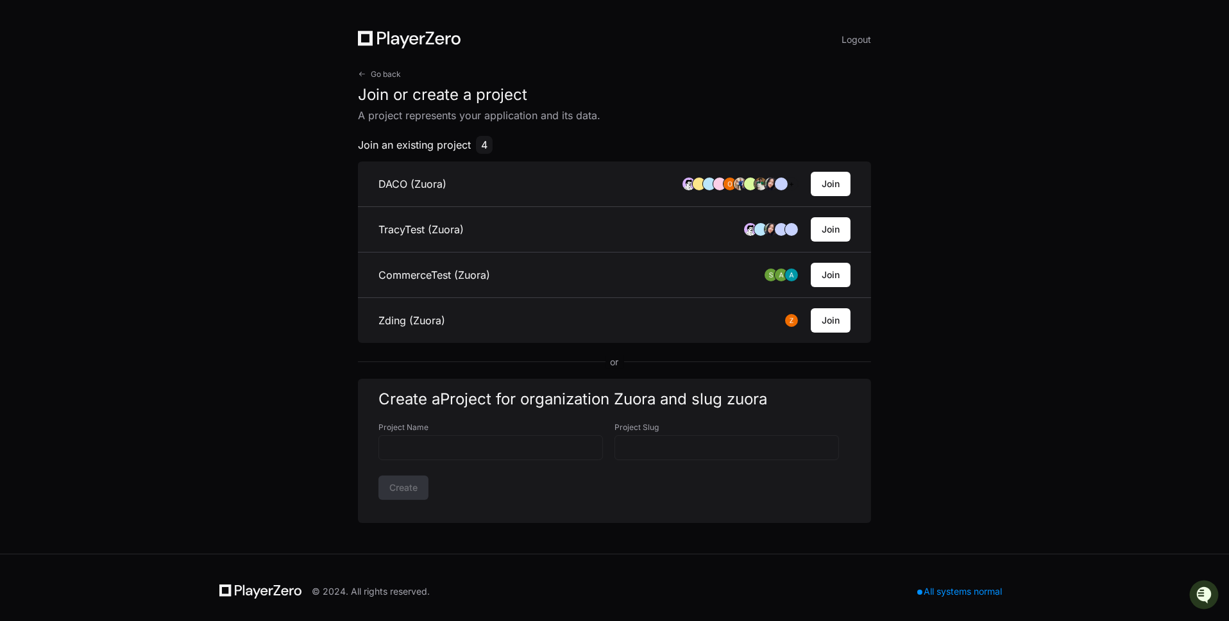
scroll to position [2, 0]
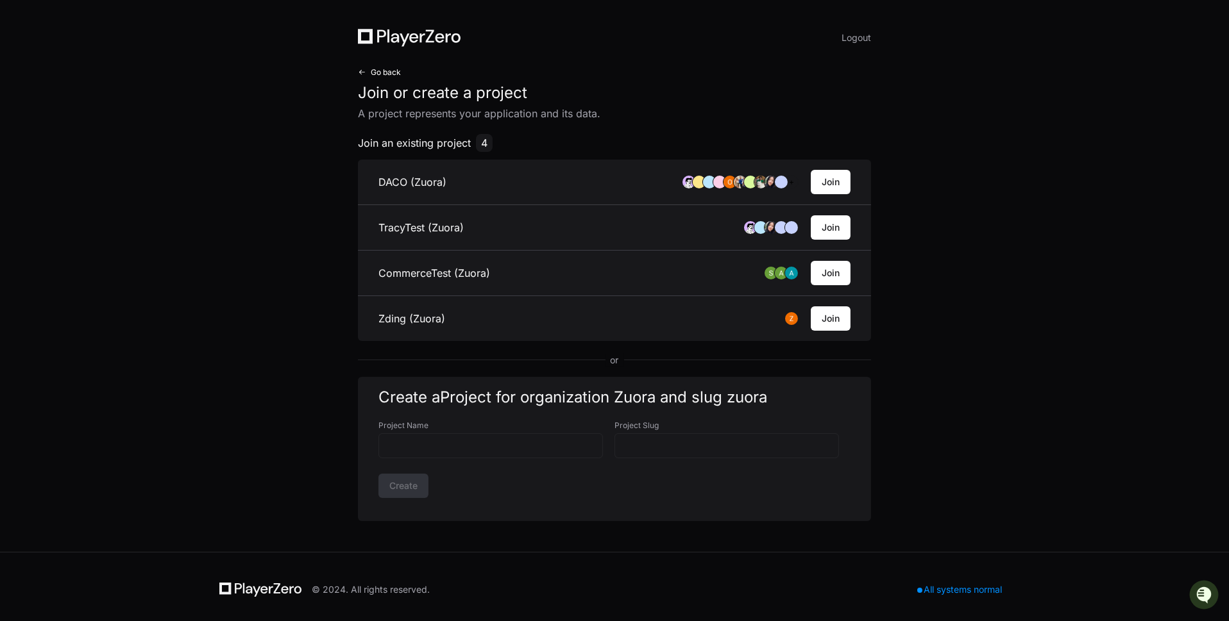
click at [380, 72] on span "Go back" at bounding box center [386, 72] width 30 height 10
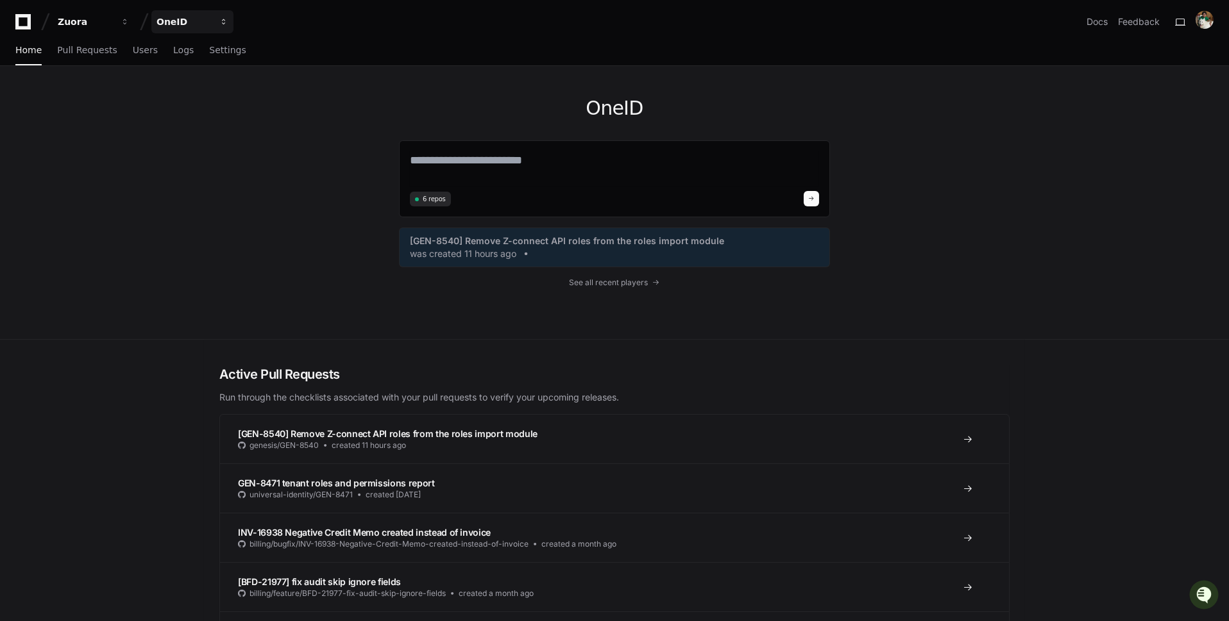
click at [188, 24] on div "OneID" at bounding box center [183, 21] width 55 height 13
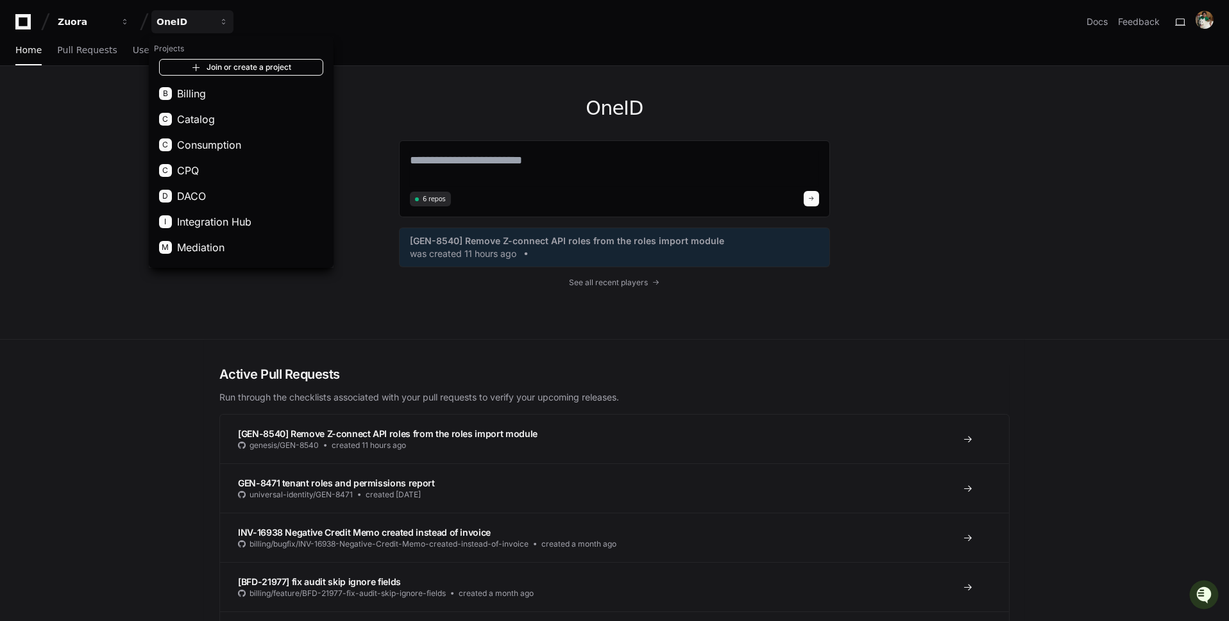
click at [256, 71] on link "Join or create a project" at bounding box center [241, 67] width 164 height 17
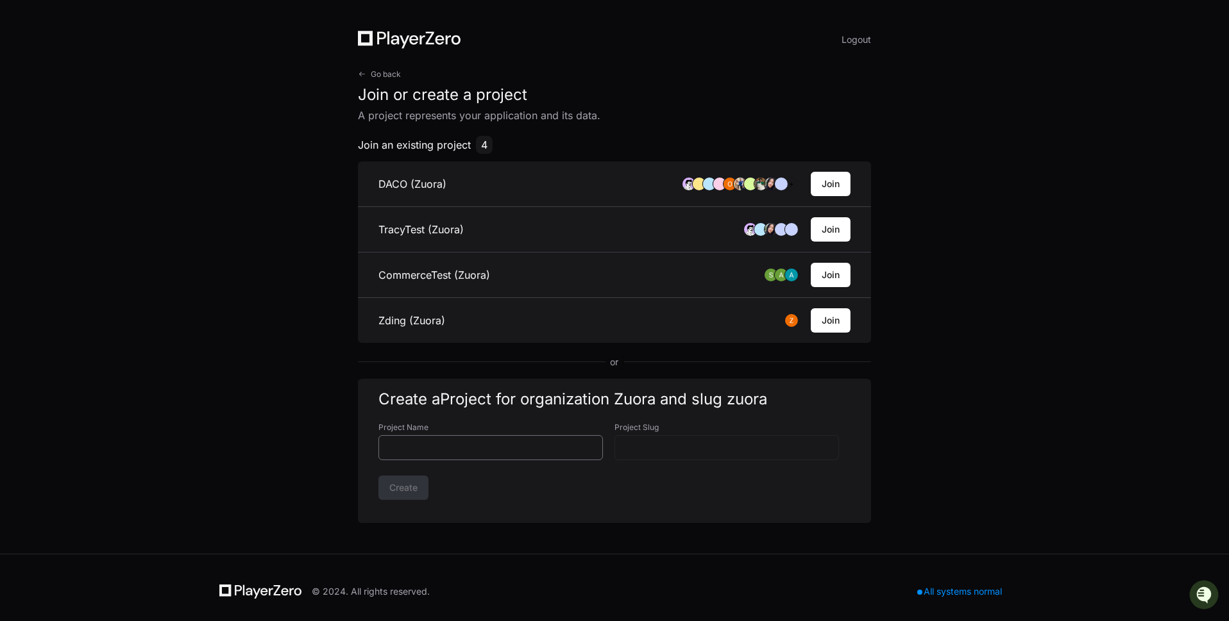
click at [482, 450] on input "Project Name" at bounding box center [491, 448] width 208 height 13
type input "*"
type input "**"
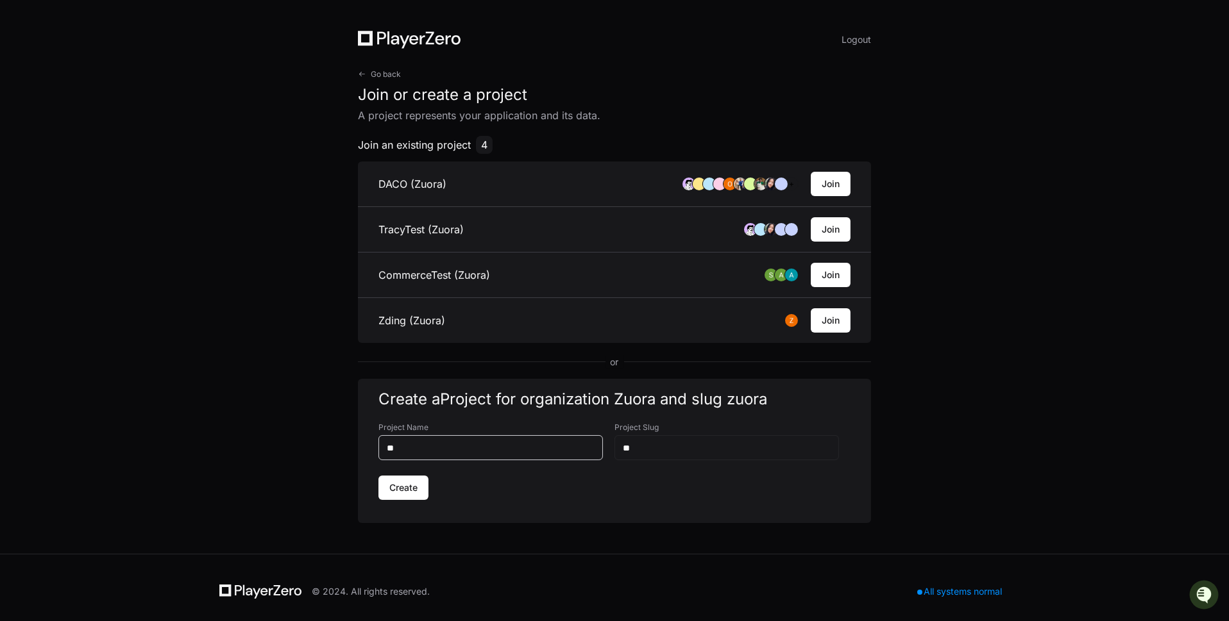
type input "***"
type input "****"
type input "******"
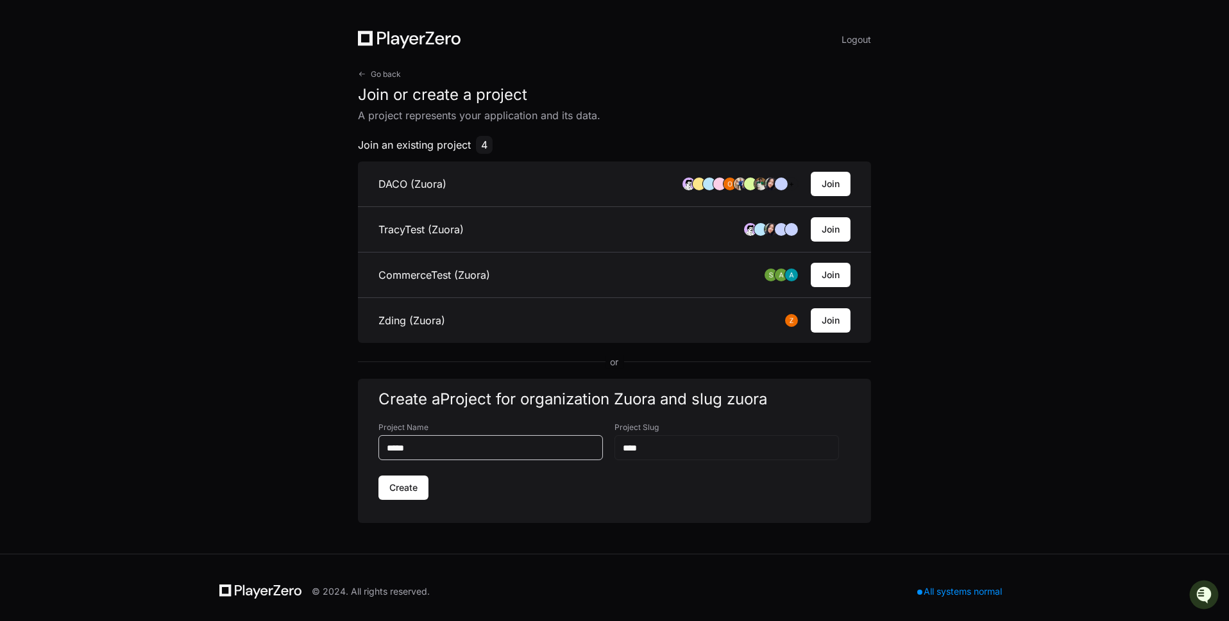
type input "******"
type input "*******"
type input "********"
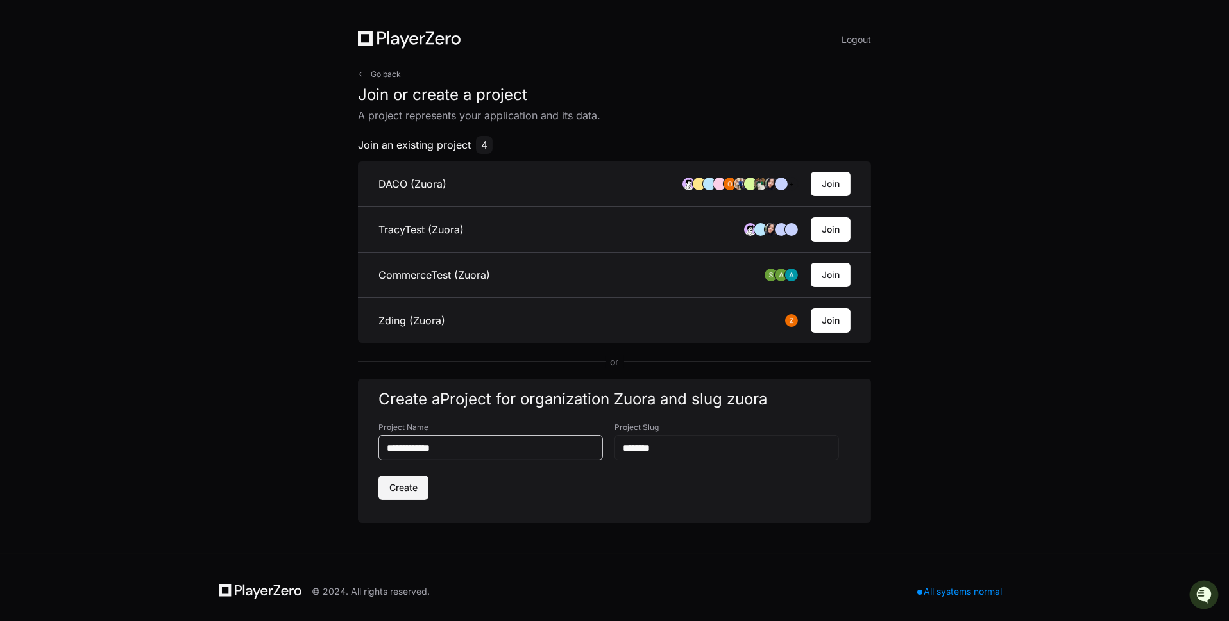
type input "**********"
click at [413, 486] on span "Create" at bounding box center [403, 488] width 28 height 13
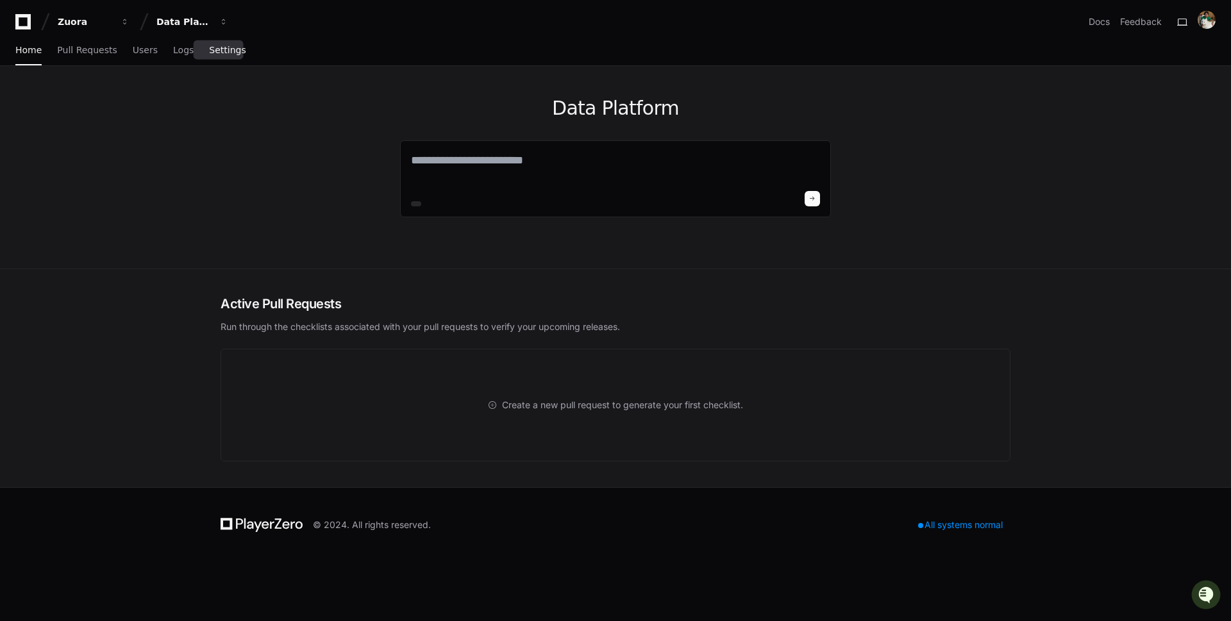
click at [224, 53] on span "Settings" at bounding box center [227, 50] width 37 height 8
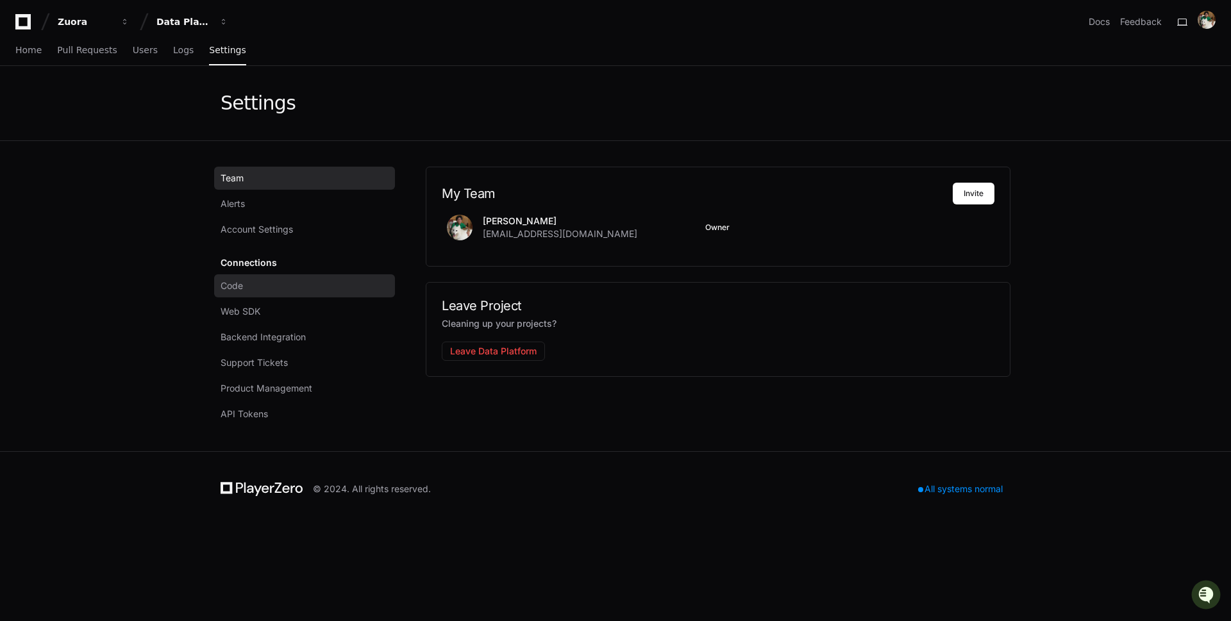
click at [351, 290] on link "Code" at bounding box center [304, 285] width 181 height 23
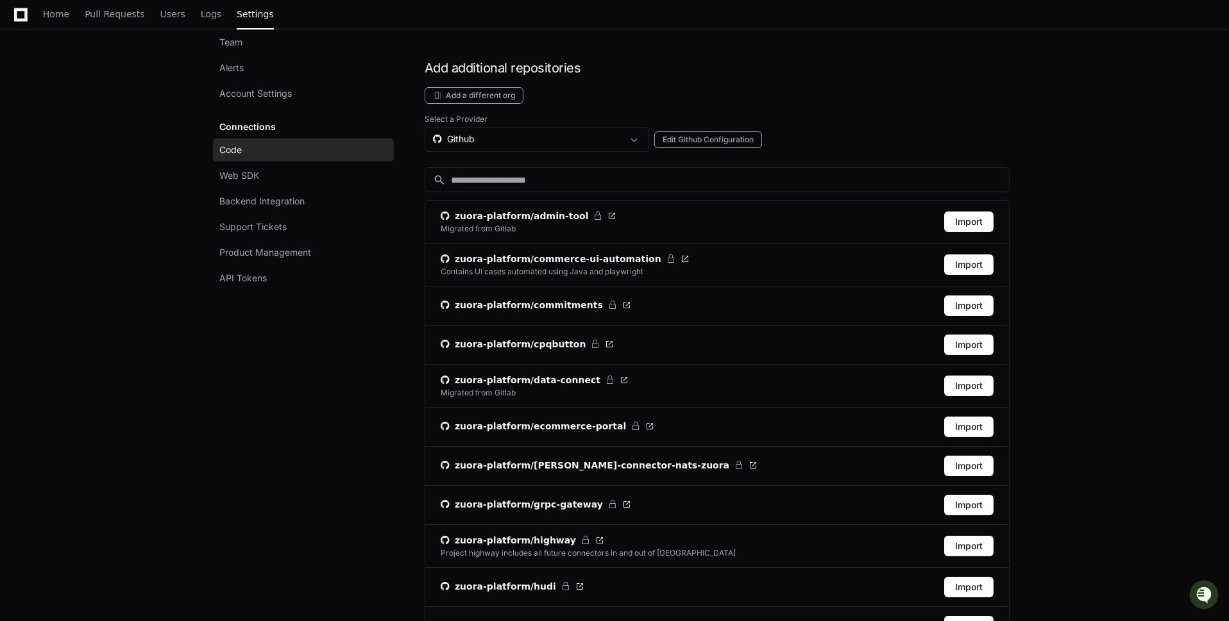
scroll to position [158, 0]
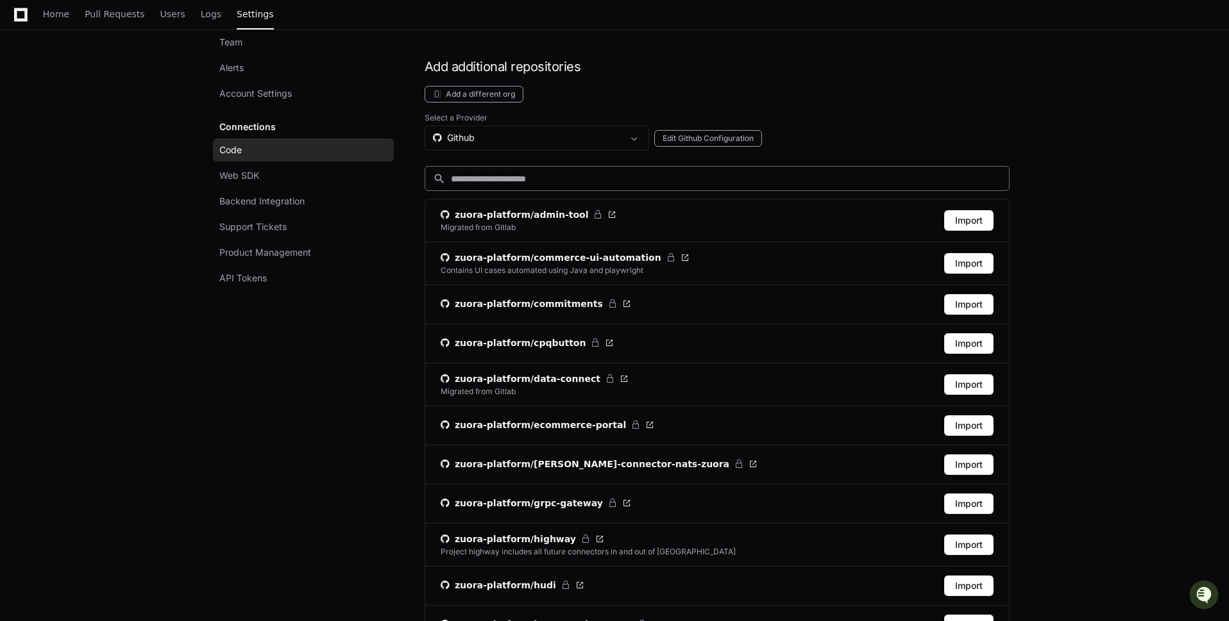
click at [703, 172] on input at bounding box center [726, 178] width 550 height 13
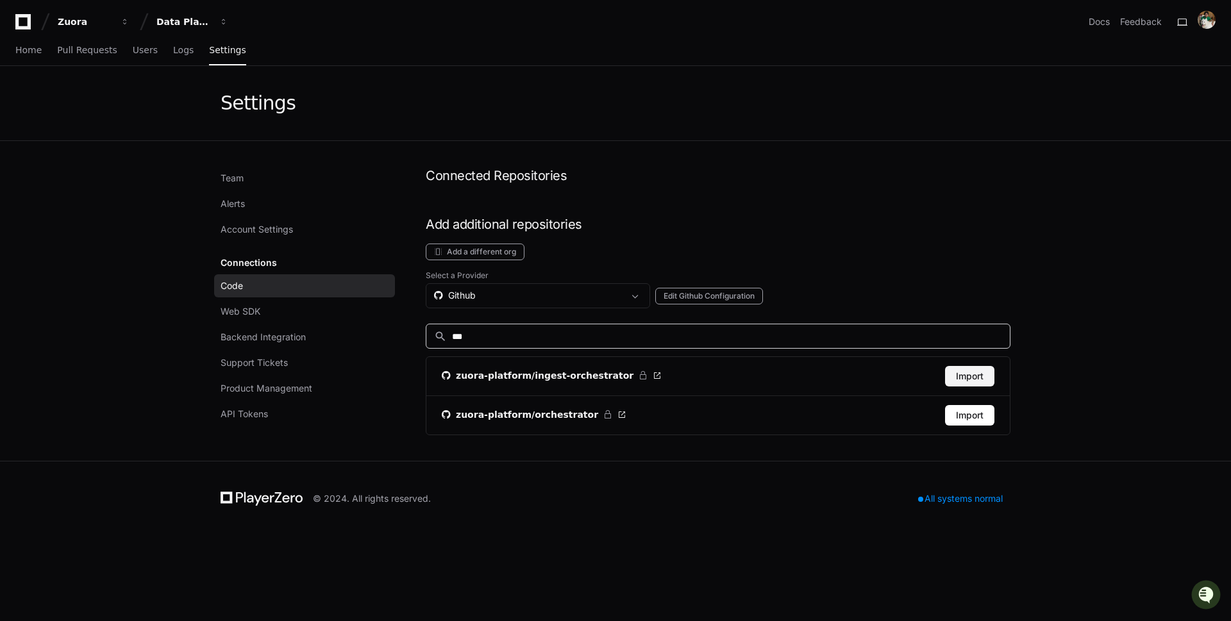
type input "***"
click at [971, 374] on button "Import" at bounding box center [969, 376] width 49 height 21
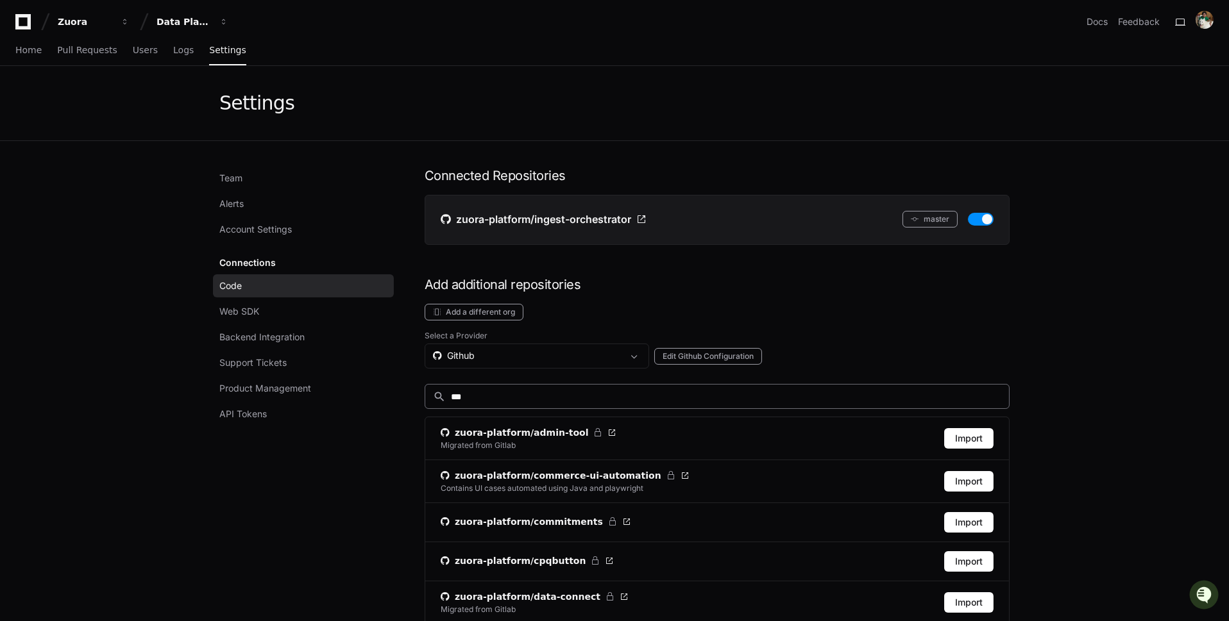
click at [619, 394] on input "***" at bounding box center [726, 396] width 550 height 13
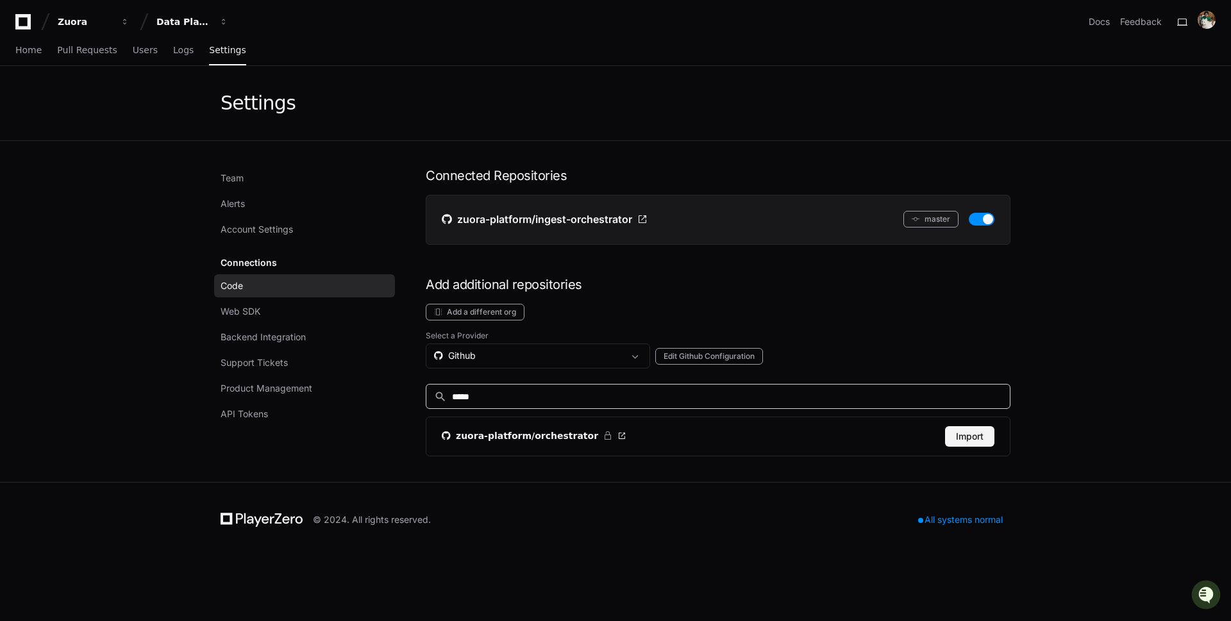
type input "*****"
click at [964, 433] on button "Import" at bounding box center [969, 436] width 49 height 21
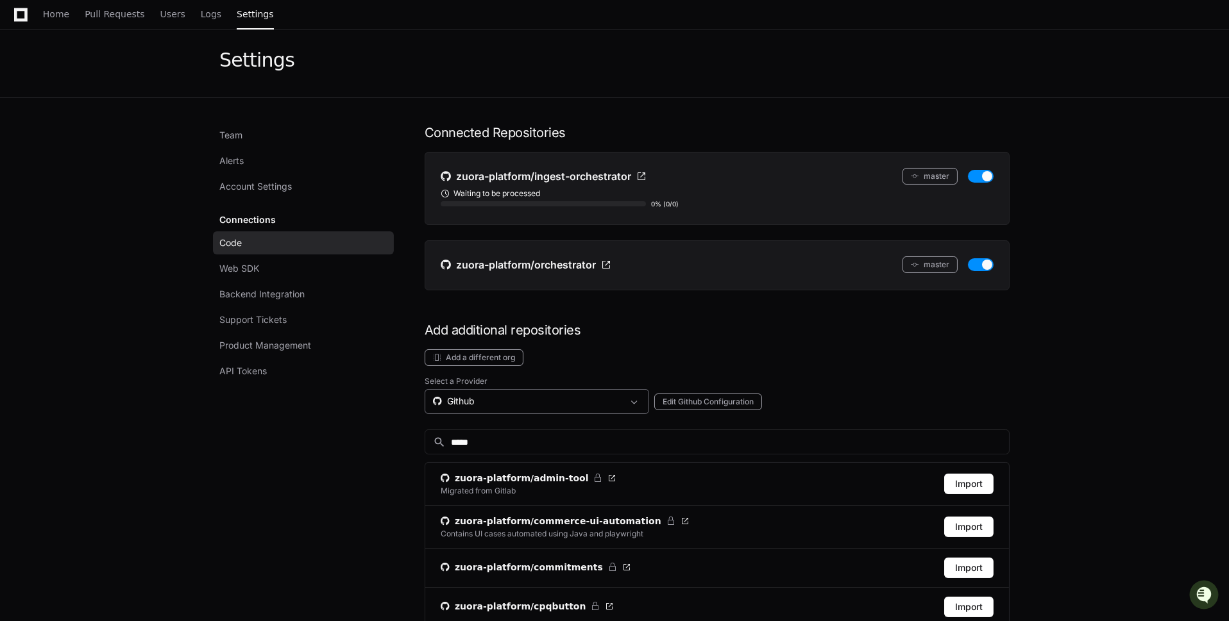
scroll to position [42, 0]
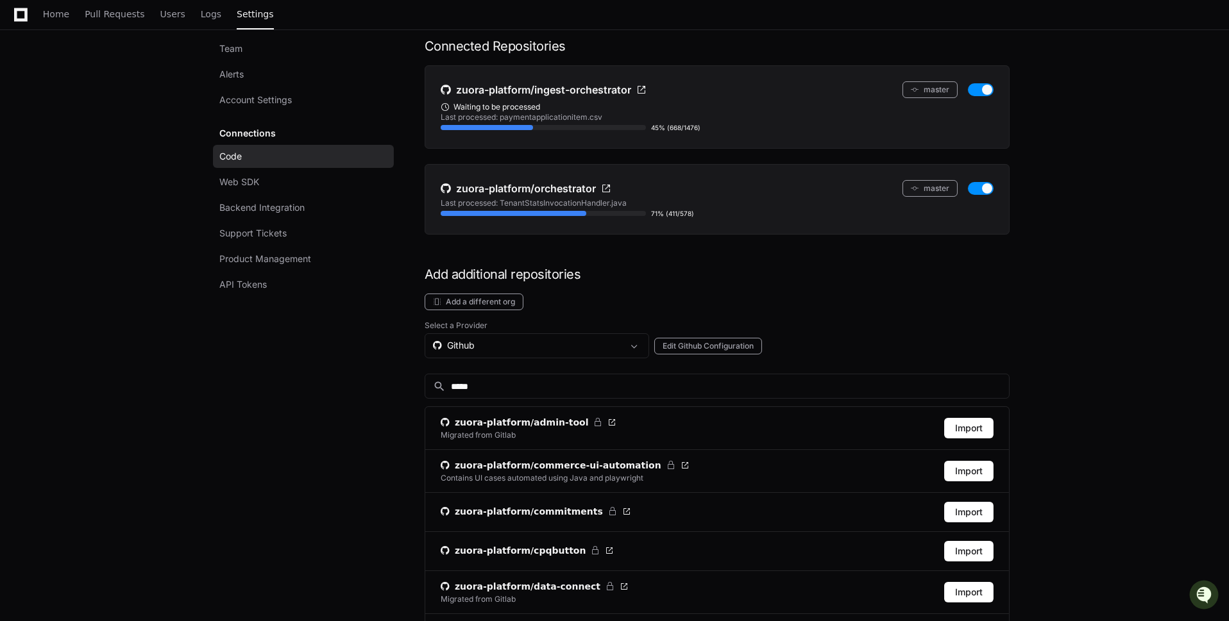
scroll to position [131, 0]
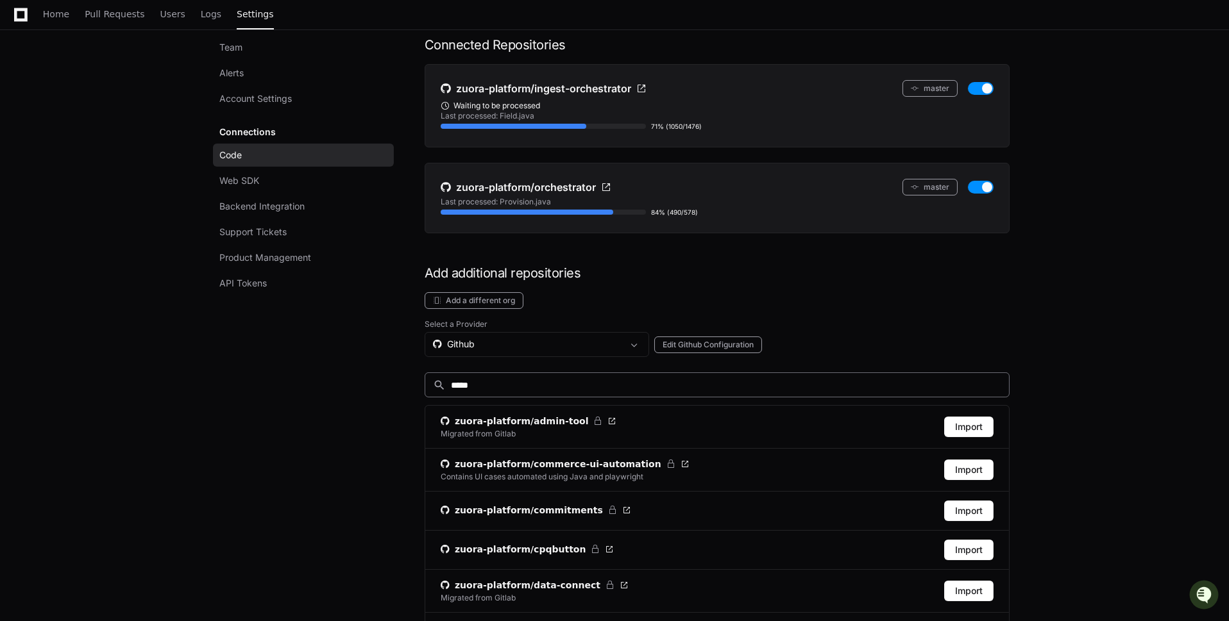
click at [634, 390] on div "search *****" at bounding box center [716, 385] width 585 height 25
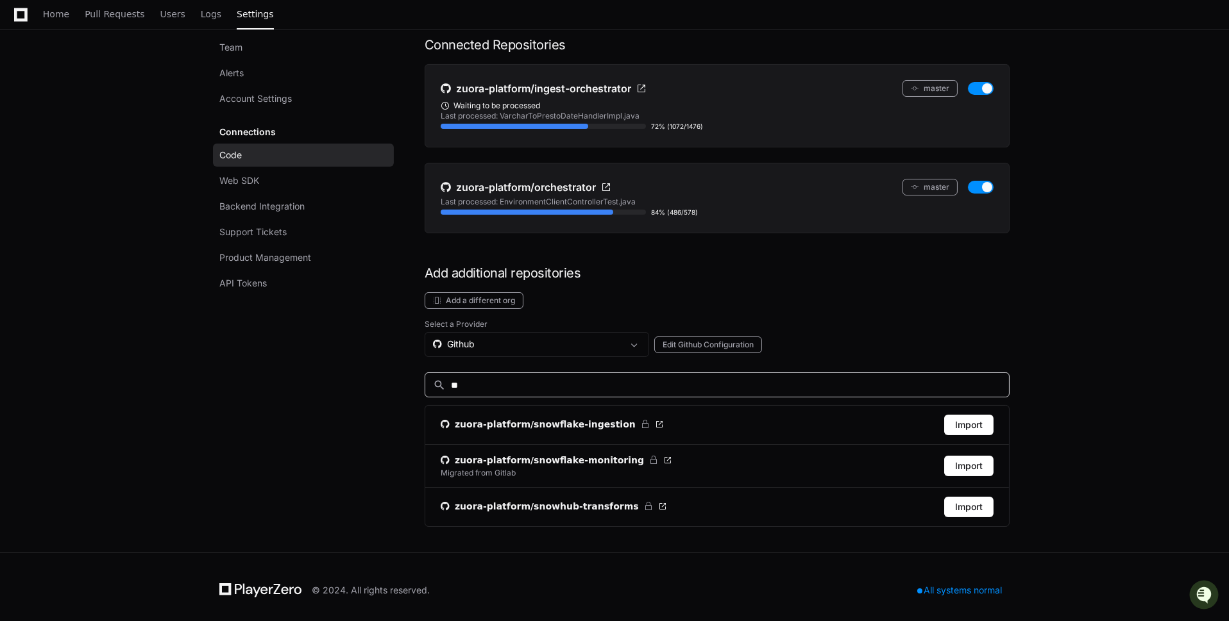
scroll to position [130, 0]
type input "****"
click at [967, 421] on button "Import" at bounding box center [968, 425] width 49 height 21
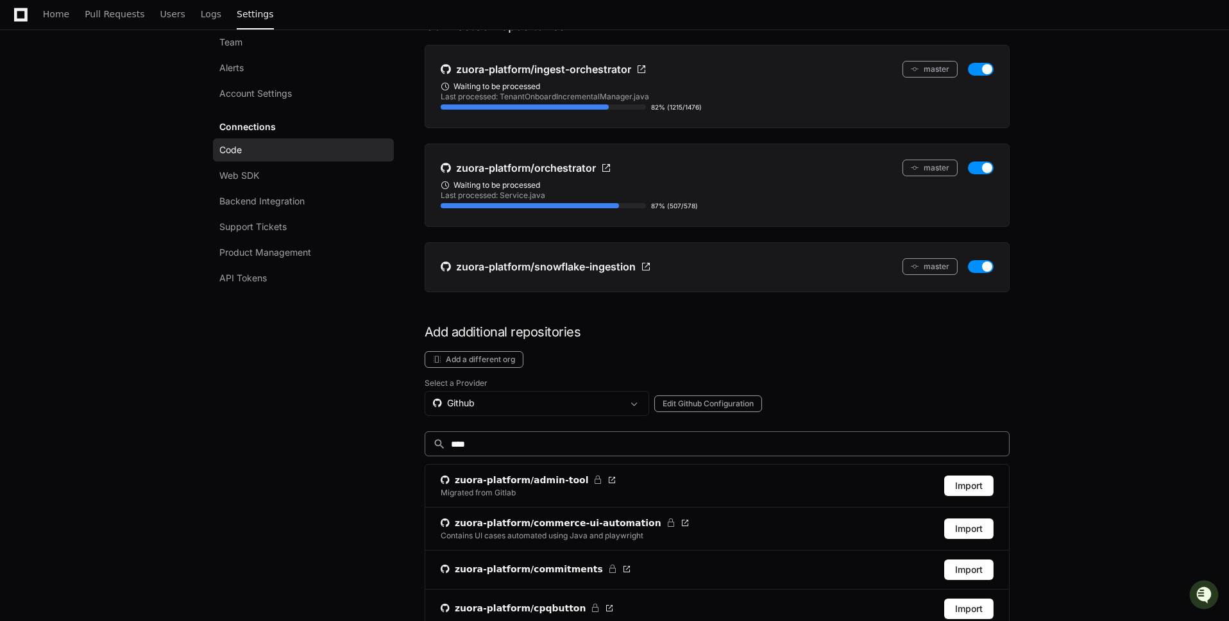
scroll to position [162, 0]
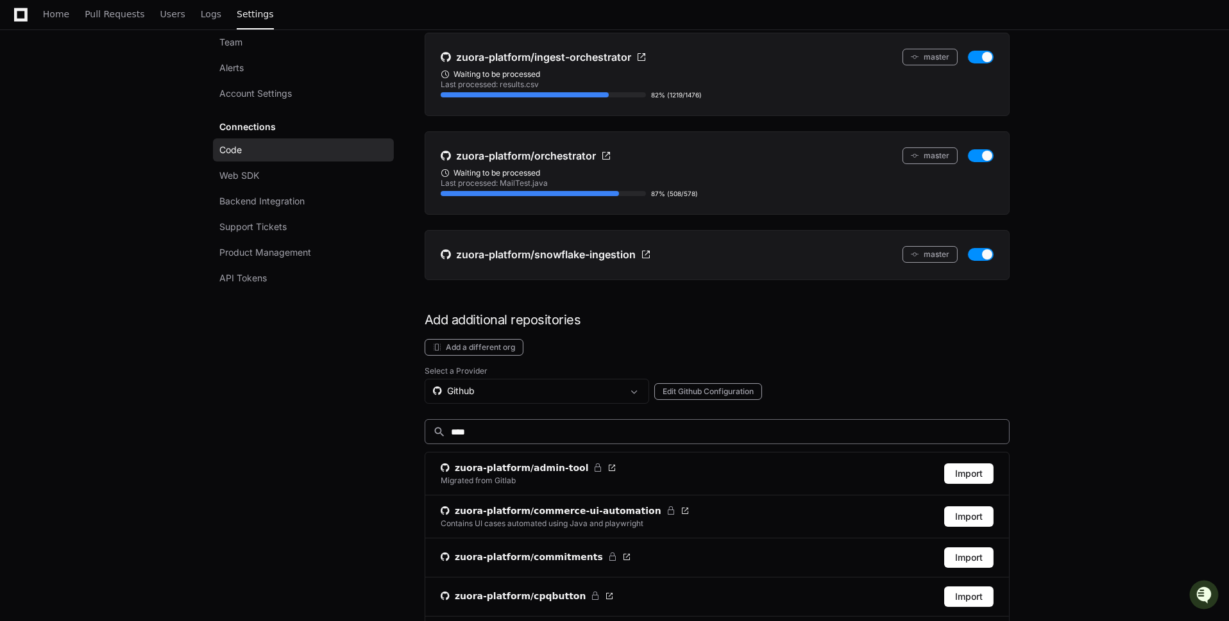
click at [610, 426] on input "****" at bounding box center [726, 432] width 550 height 13
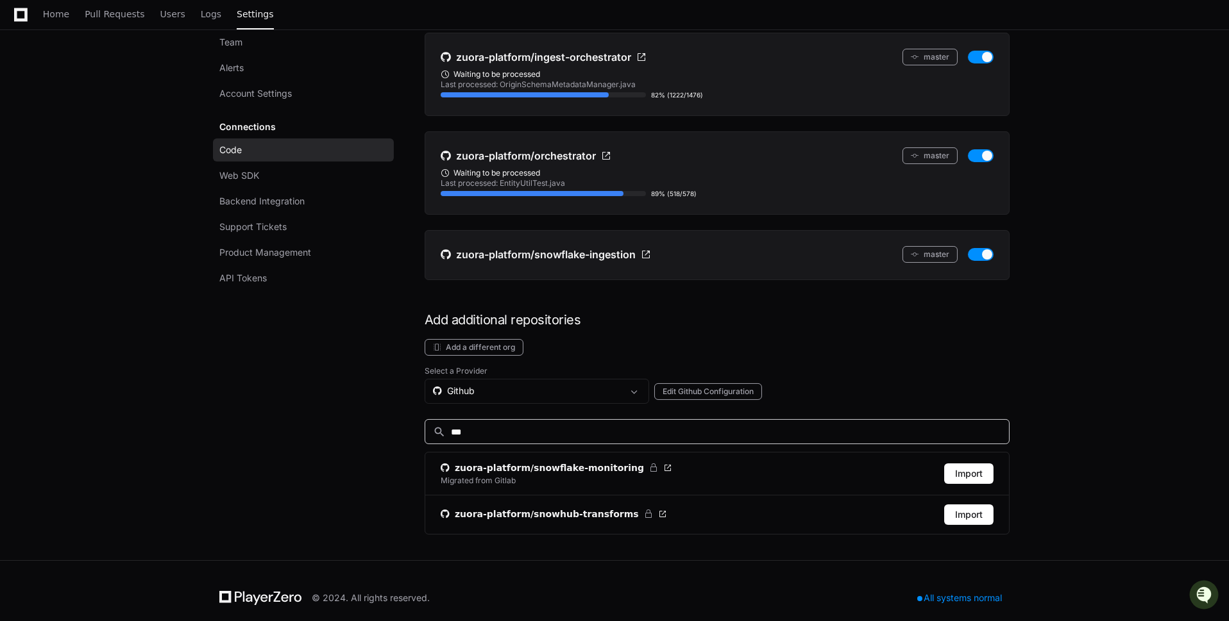
type input "****"
click at [980, 471] on button "Import" at bounding box center [968, 474] width 49 height 21
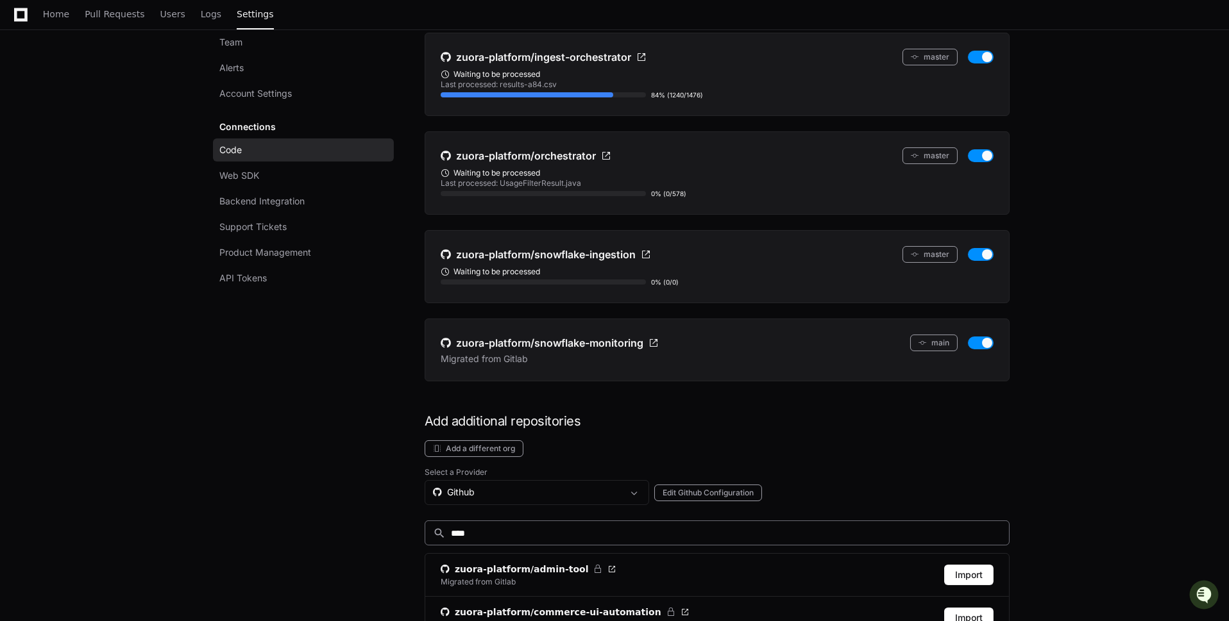
click at [578, 527] on input "****" at bounding box center [726, 533] width 550 height 13
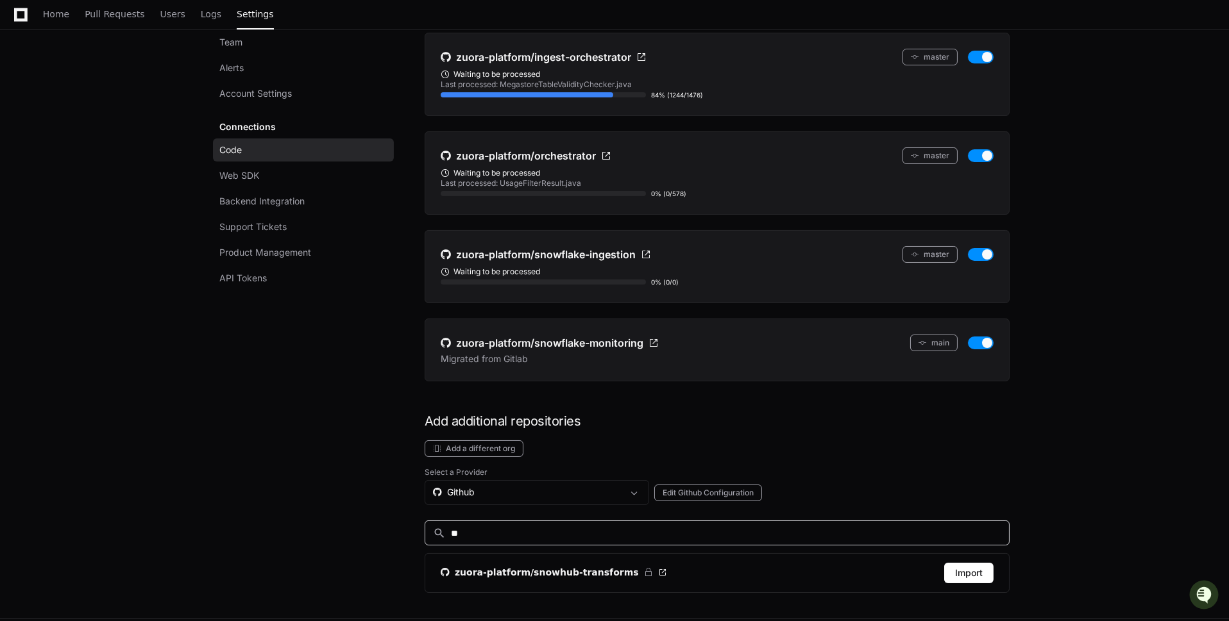
type input "*"
type input "****"
click at [973, 563] on button "Import" at bounding box center [968, 573] width 49 height 21
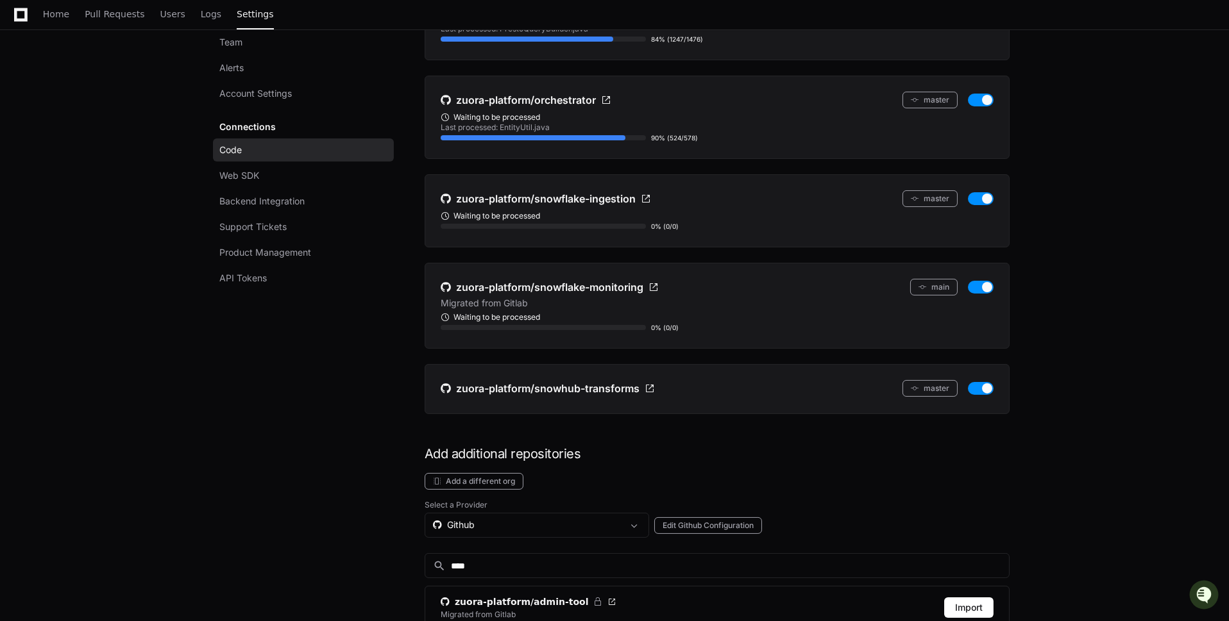
scroll to position [326, 0]
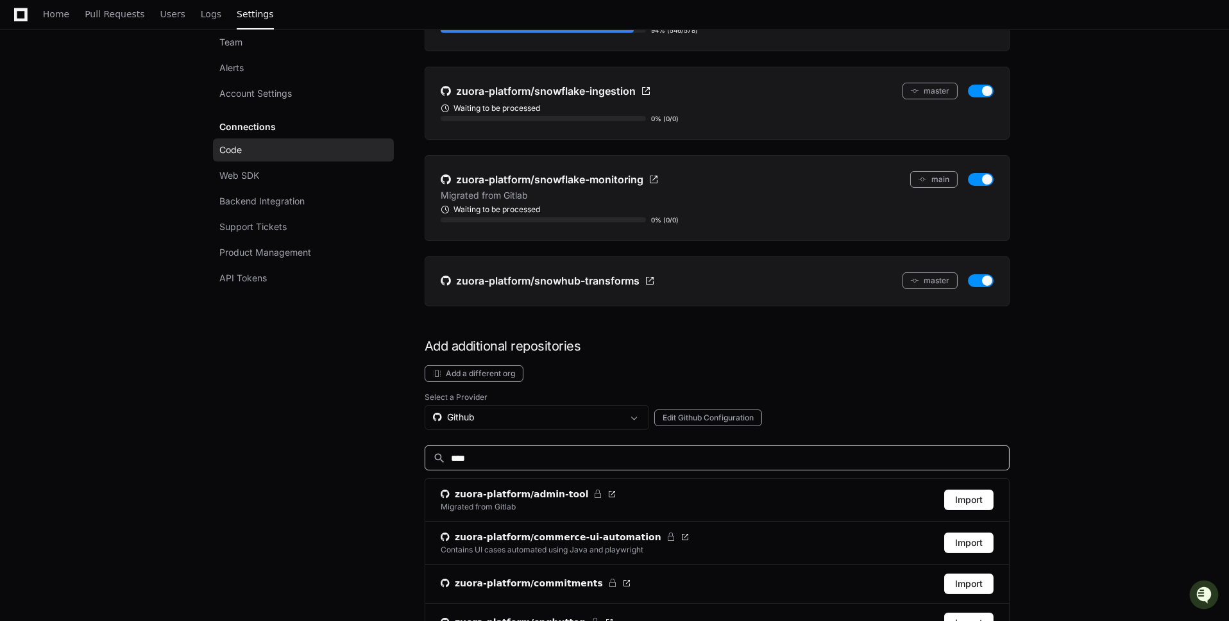
drag, startPoint x: 580, startPoint y: 448, endPoint x: 446, endPoint y: 448, distance: 133.4
click at [447, 451] on div "search ****" at bounding box center [713, 457] width 576 height 13
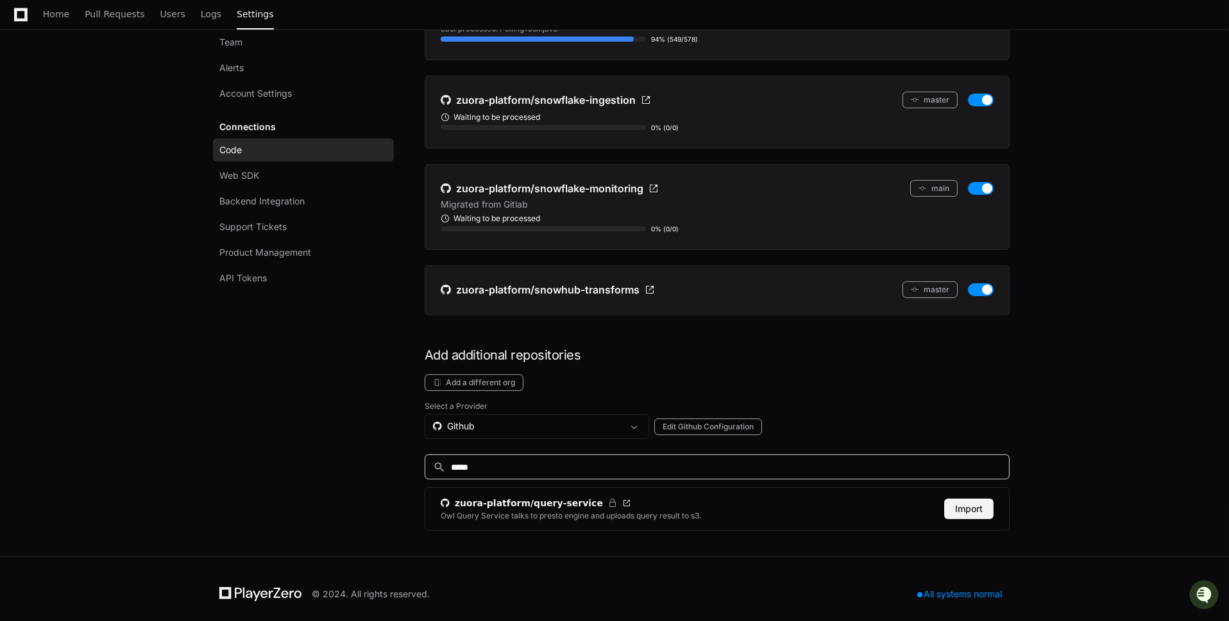
type input "*****"
click at [981, 509] on button "Import" at bounding box center [968, 509] width 49 height 21
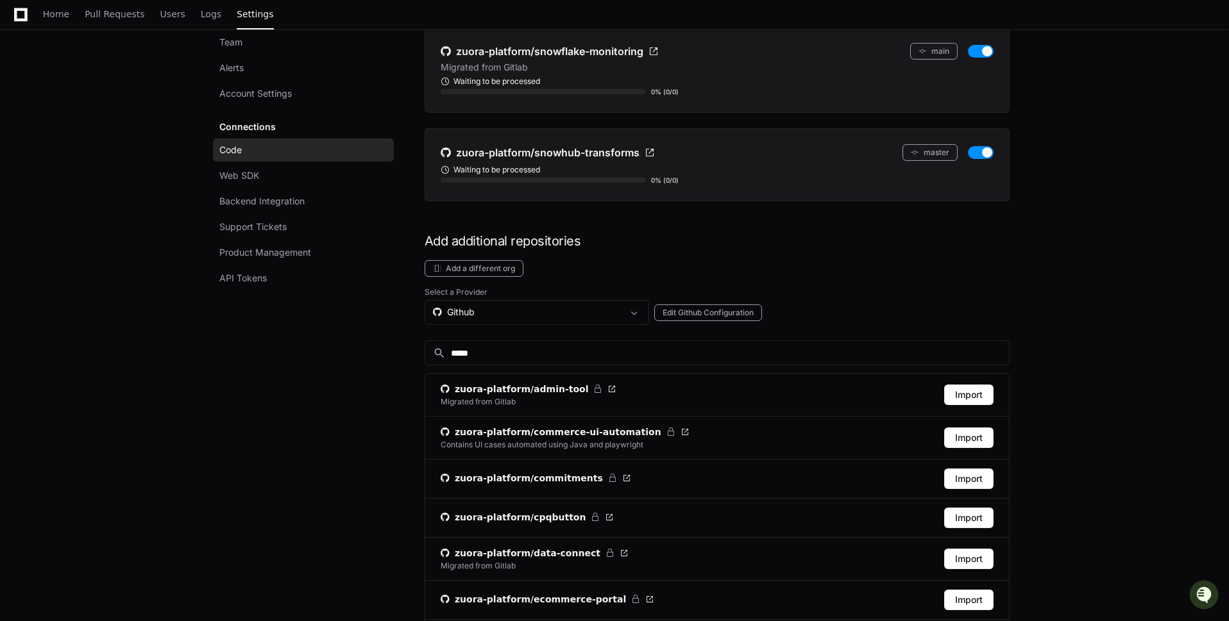
scroll to position [533, 0]
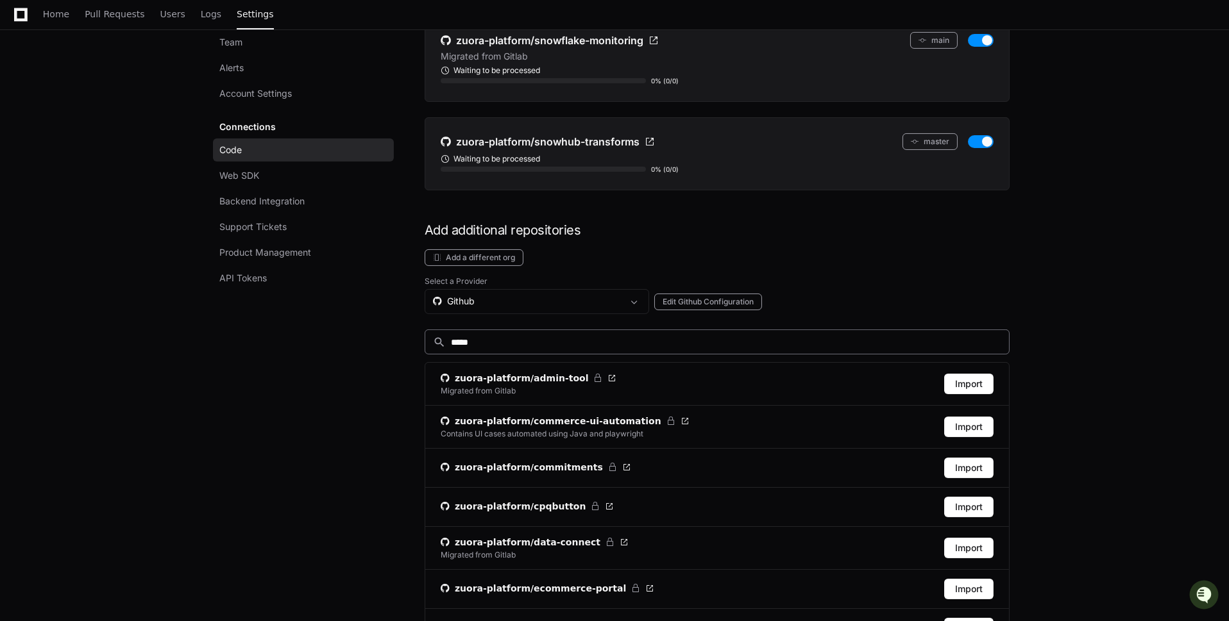
click at [548, 336] on input "*****" at bounding box center [726, 342] width 550 height 13
drag, startPoint x: 553, startPoint y: 333, endPoint x: 348, endPoint y: 326, distance: 205.9
click at [348, 326] on div "Team Alerts Account Settings Connections Code Web SDK Backend Integration Suppo…" at bounding box center [614, 573] width 790 height 1878
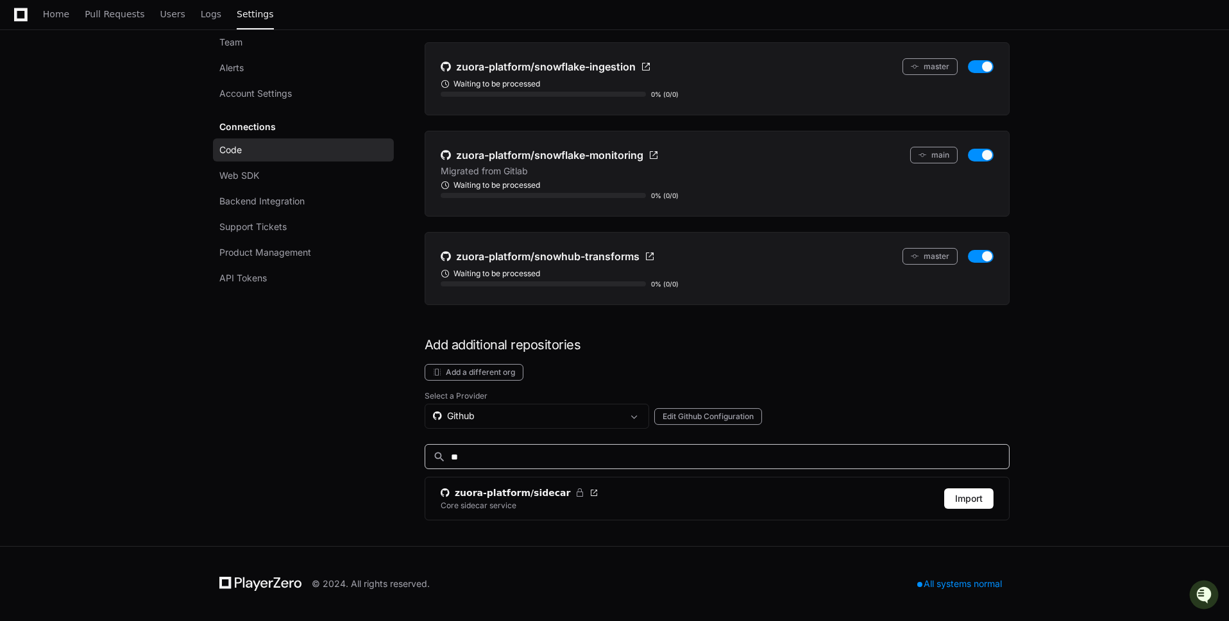
scroll to position [407, 0]
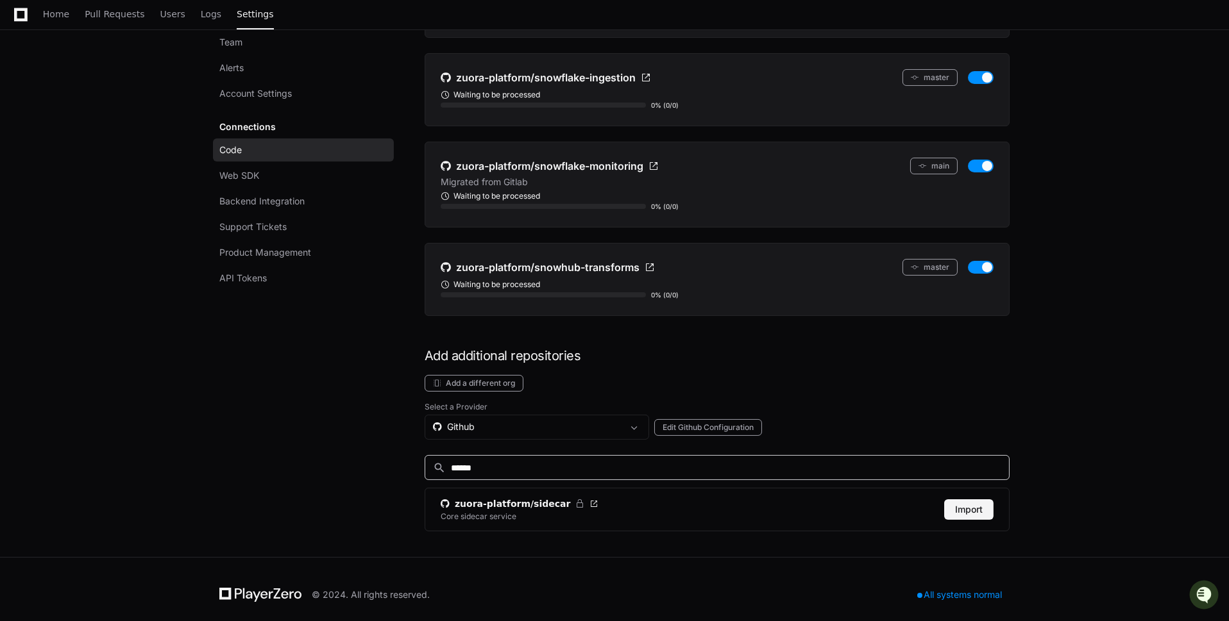
type input "******"
click at [989, 506] on button "Import" at bounding box center [968, 509] width 49 height 21
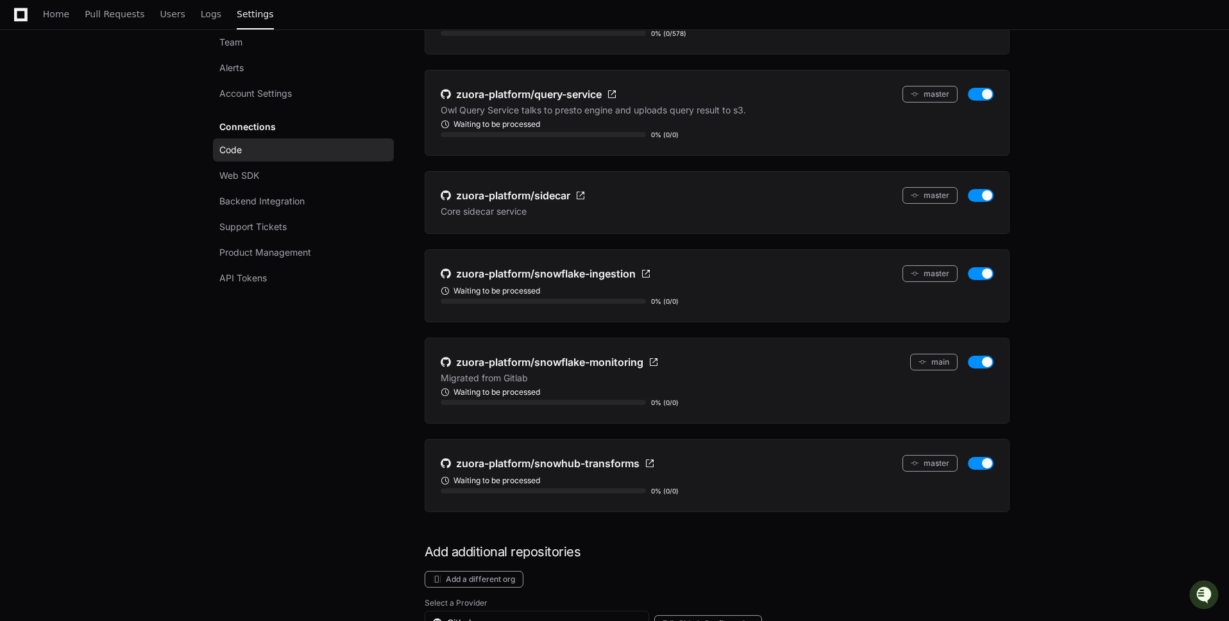
scroll to position [449, 0]
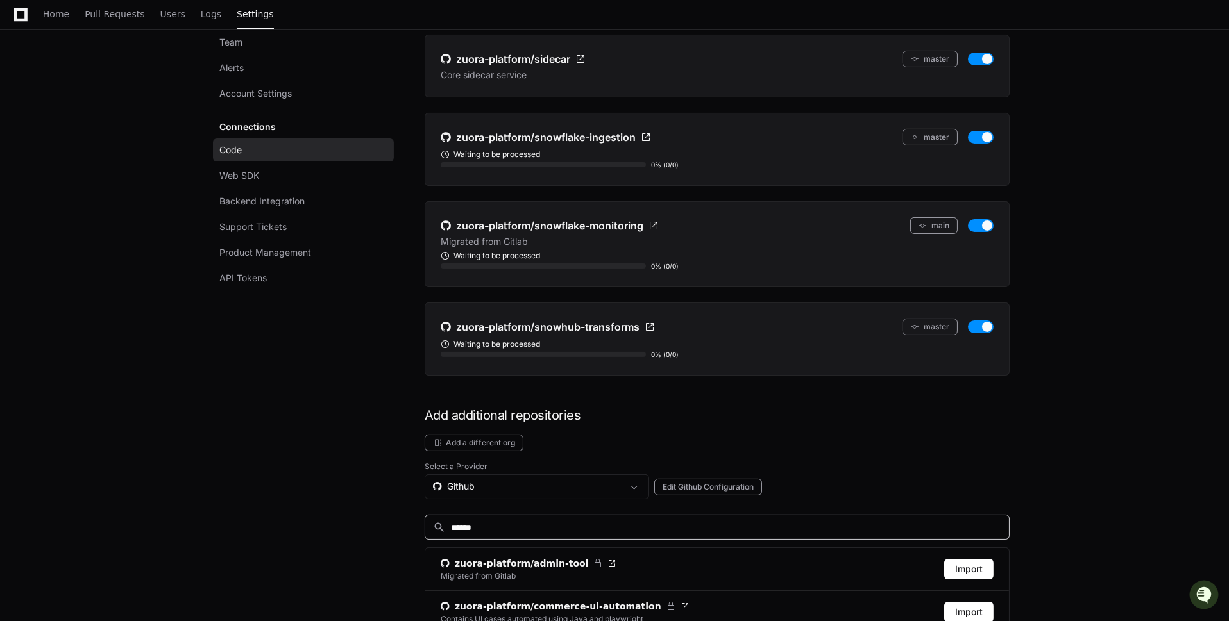
drag, startPoint x: 624, startPoint y: 517, endPoint x: 413, endPoint y: 517, distance: 211.0
type input "***"
click at [966, 560] on button "Import" at bounding box center [968, 569] width 49 height 21
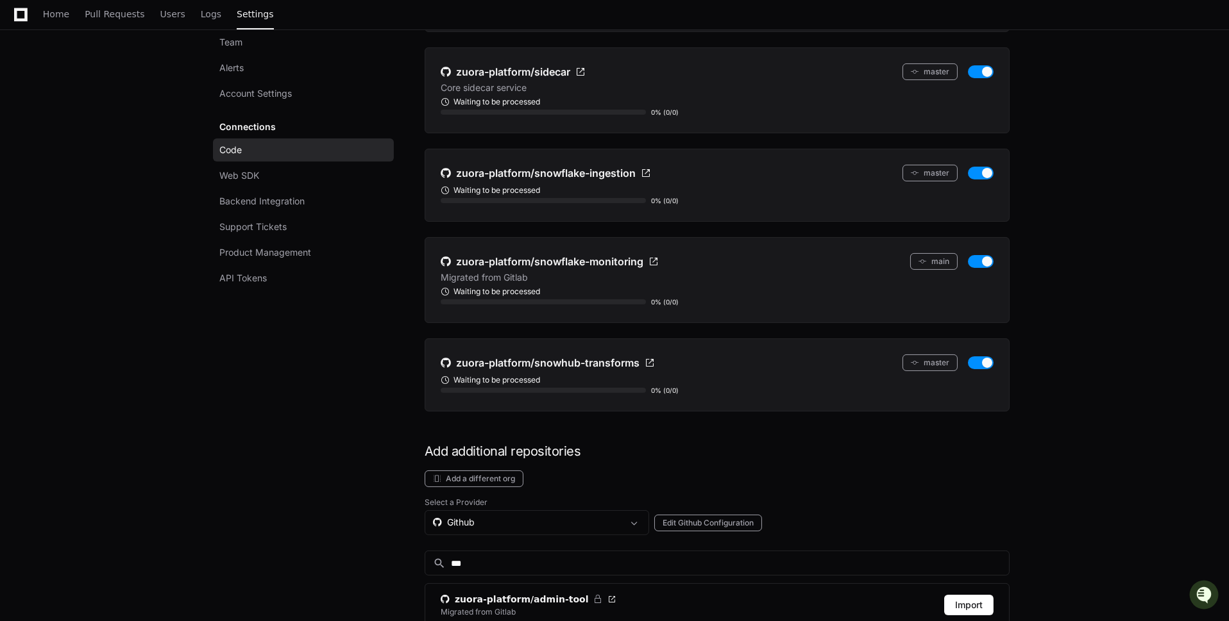
scroll to position [505, 0]
drag, startPoint x: 587, startPoint y: 557, endPoint x: 580, endPoint y: 557, distance: 7.1
click at [583, 557] on div "search ***" at bounding box center [716, 562] width 585 height 25
drag, startPoint x: 580, startPoint y: 555, endPoint x: 398, endPoint y: 552, distance: 182.8
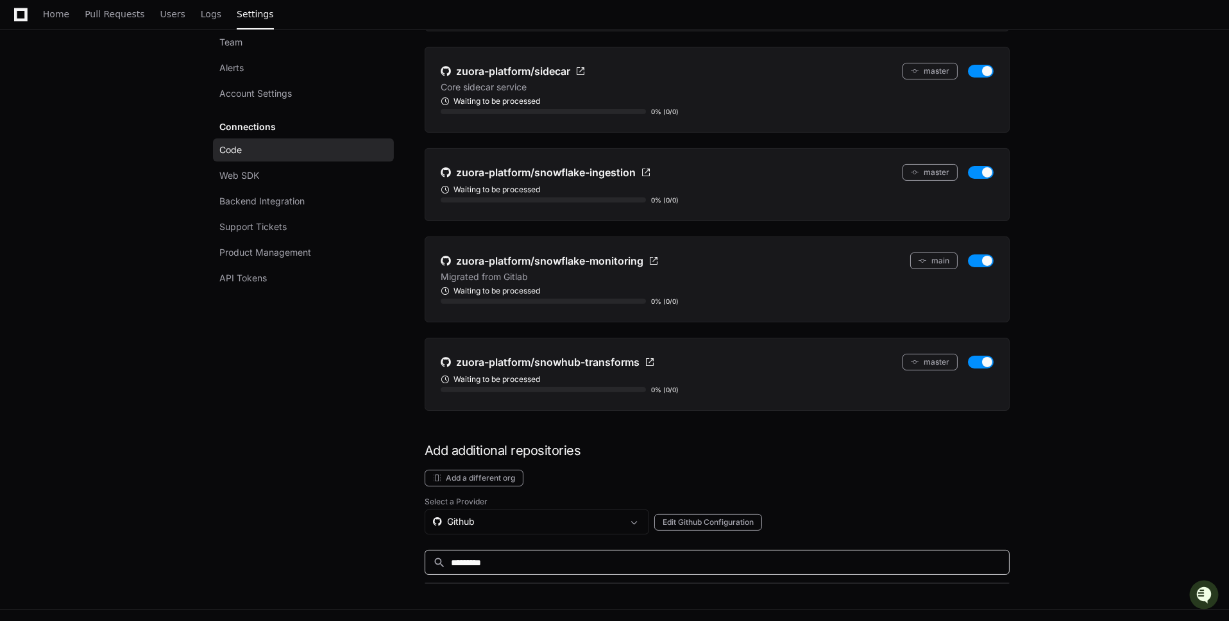
scroll to position [555, 0]
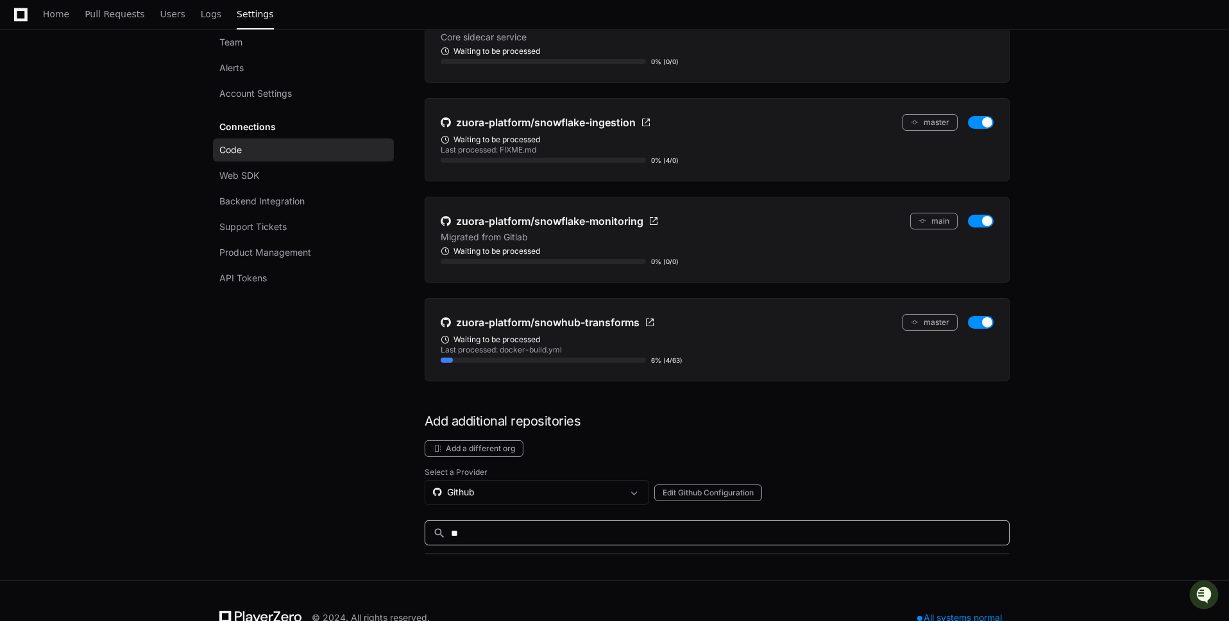
type input "*"
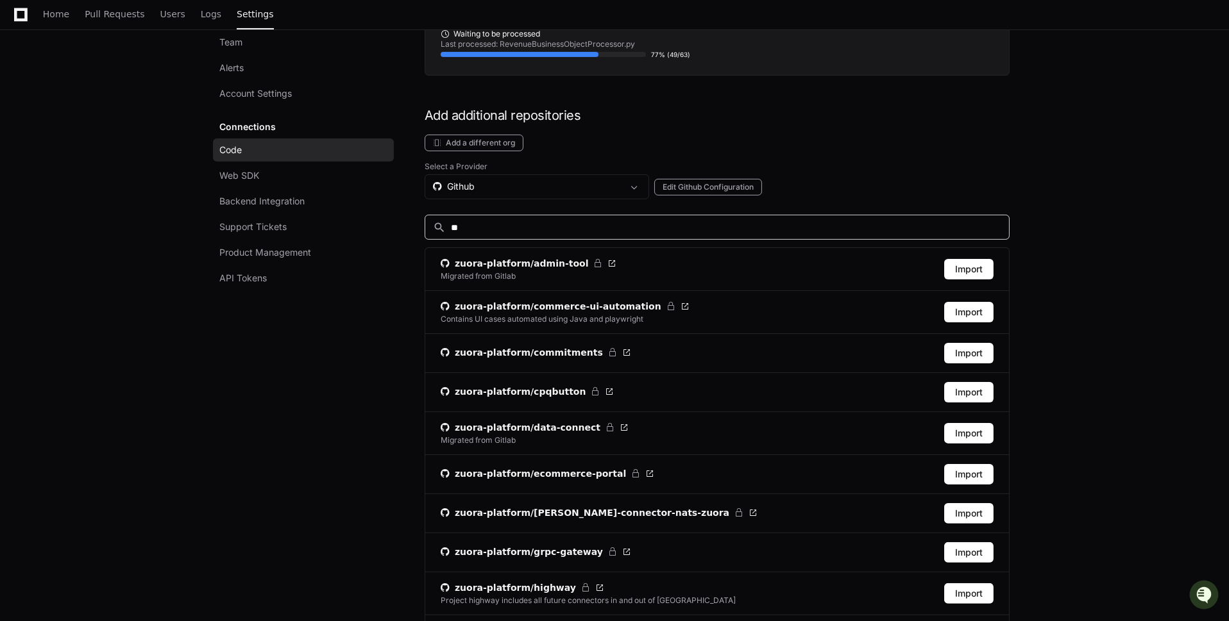
scroll to position [670, 0]
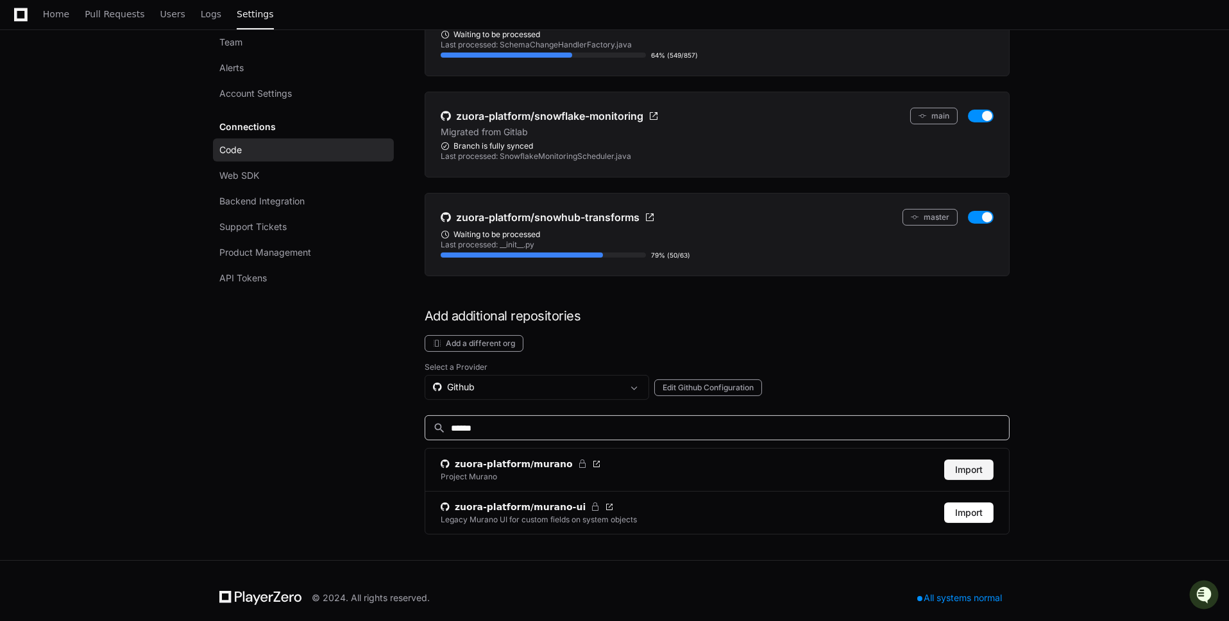
type input "******"
click at [969, 463] on button "Import" at bounding box center [968, 470] width 49 height 21
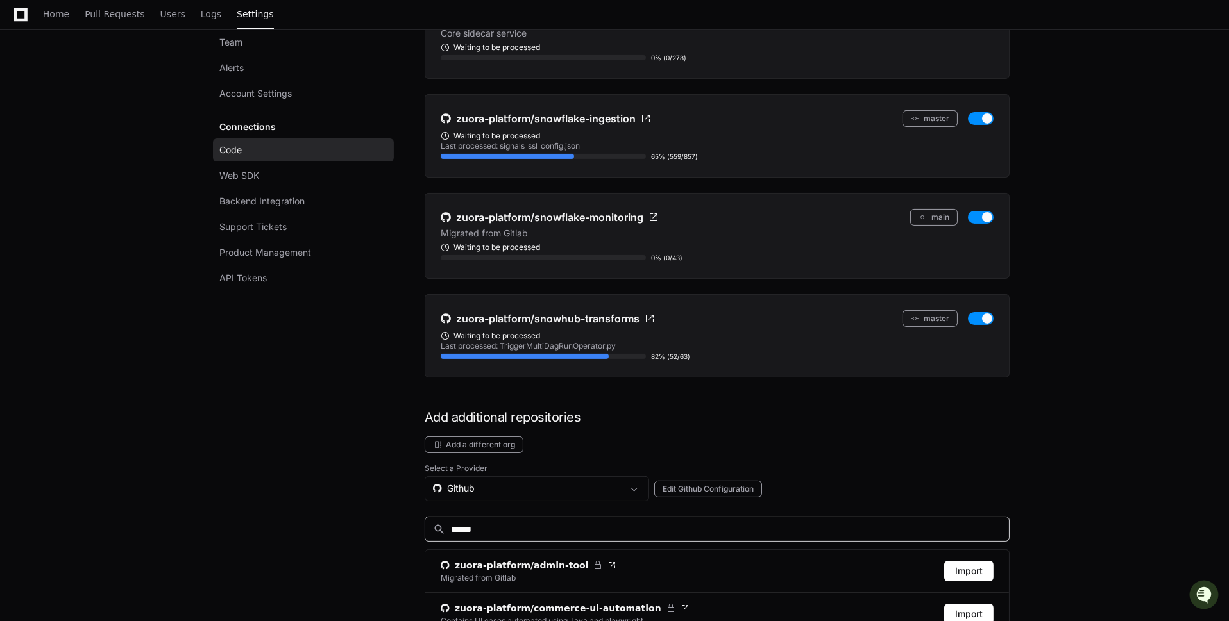
drag, startPoint x: 603, startPoint y: 514, endPoint x: 435, endPoint y: 507, distance: 168.8
click at [436, 517] on div "search ******" at bounding box center [716, 529] width 585 height 25
type input "*"
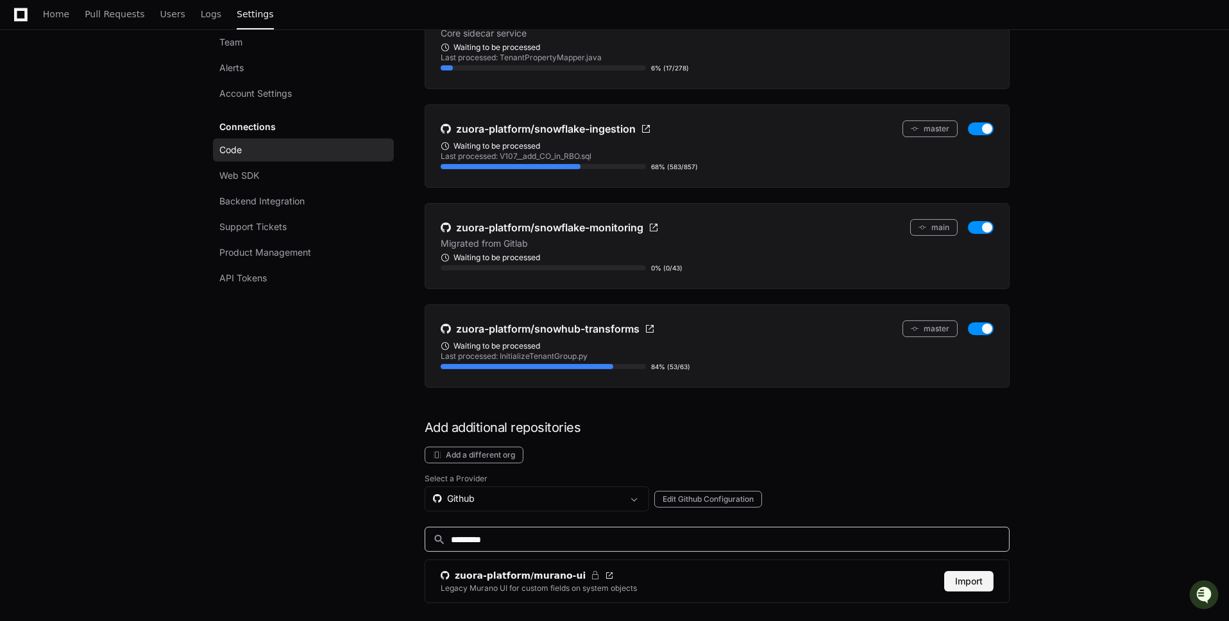
type input "*********"
click at [979, 571] on button "Import" at bounding box center [968, 581] width 49 height 21
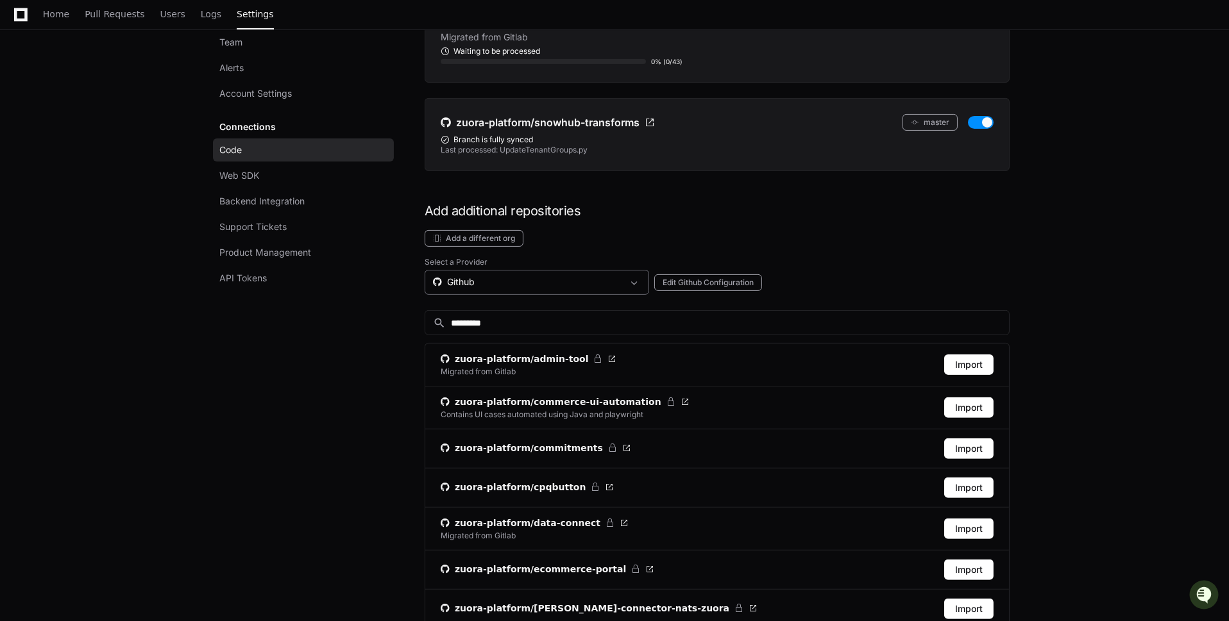
scroll to position [998, 0]
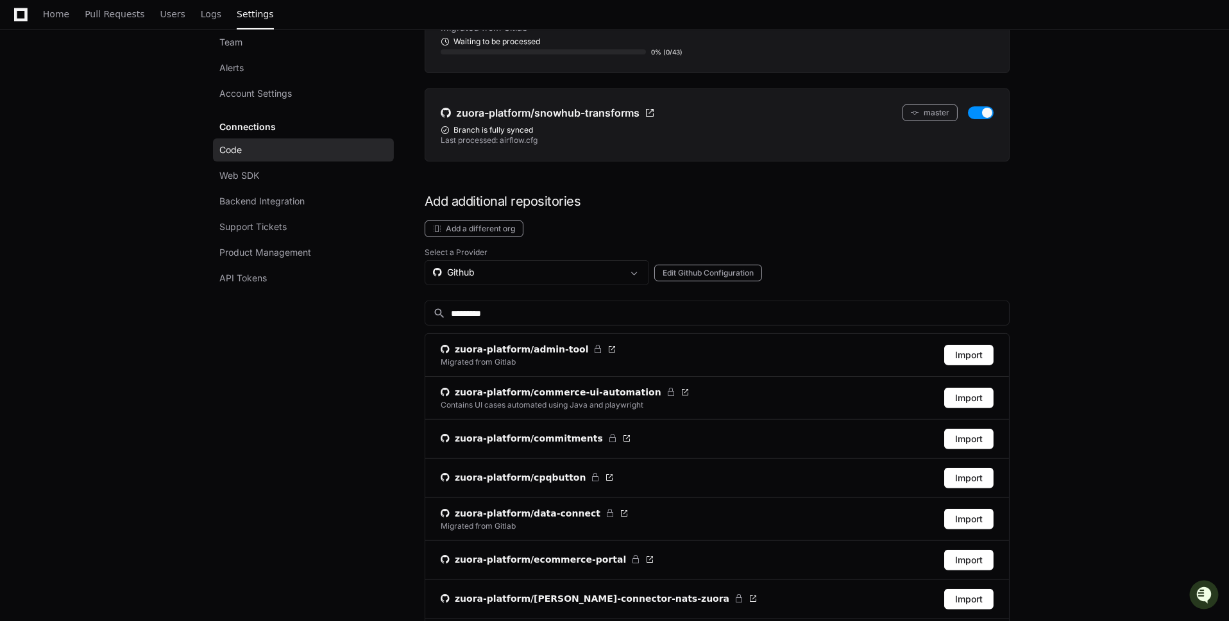
drag, startPoint x: 566, startPoint y: 298, endPoint x: 386, endPoint y: 297, distance: 179.5
click at [386, 297] on div "Team Alerts Account Settings Connections Code Web SDK Backend Integration Suppo…" at bounding box center [614, 240] width 790 height 2142
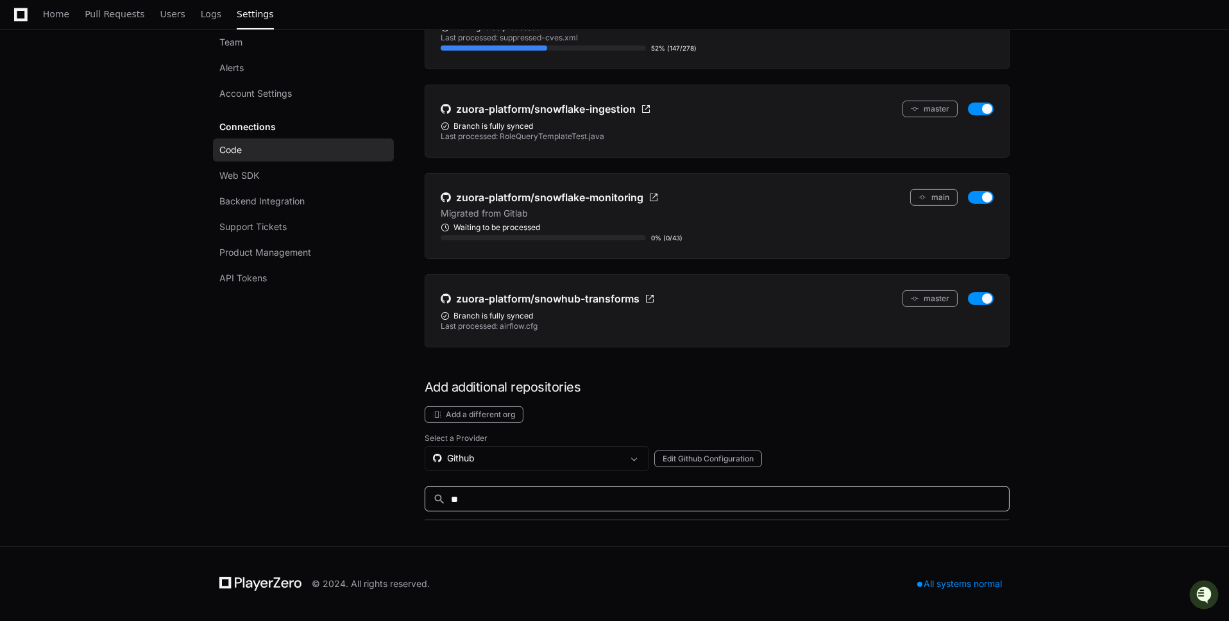
scroll to position [785, 0]
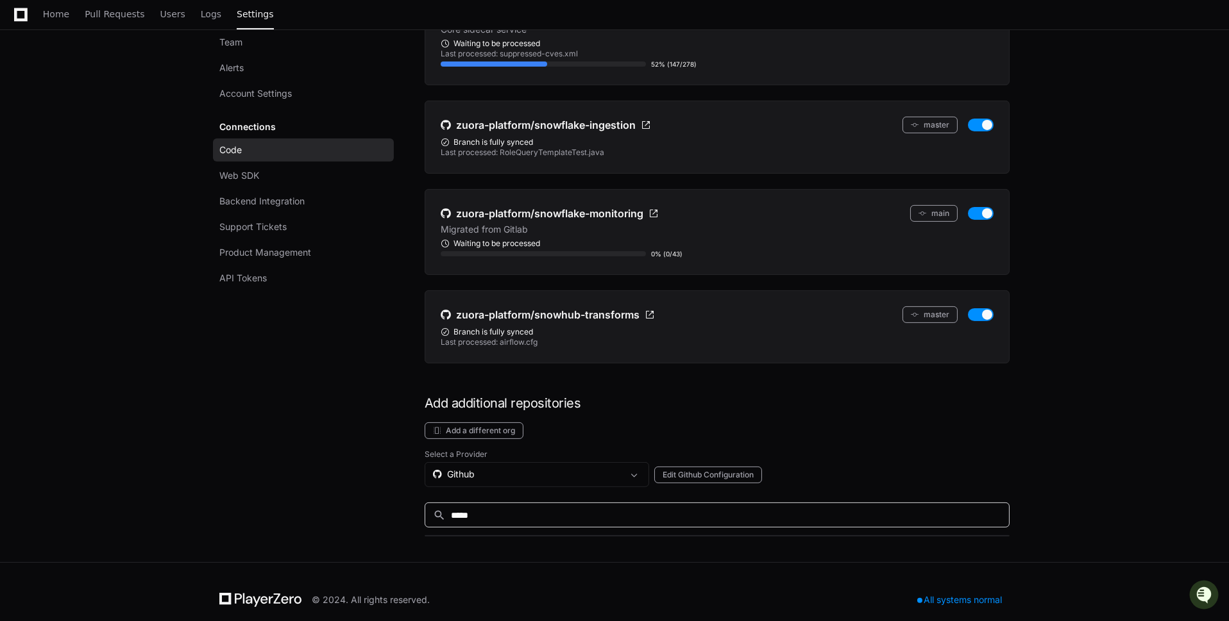
type input "******"
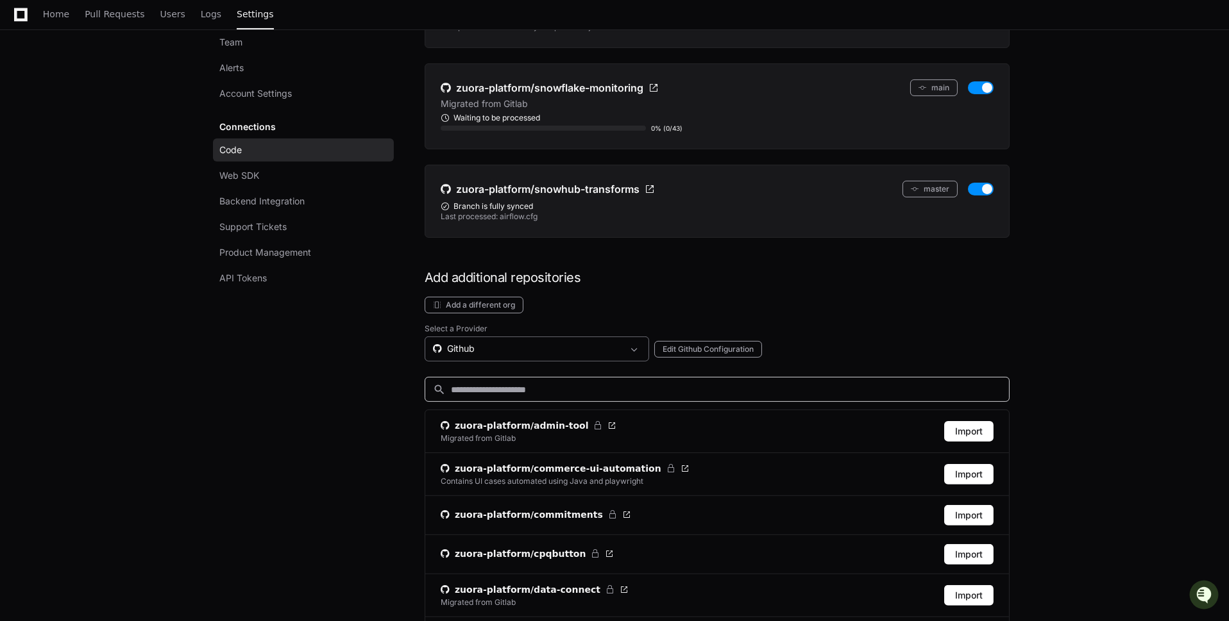
scroll to position [910, 0]
click at [590, 343] on div "Github" at bounding box center [528, 349] width 190 height 13
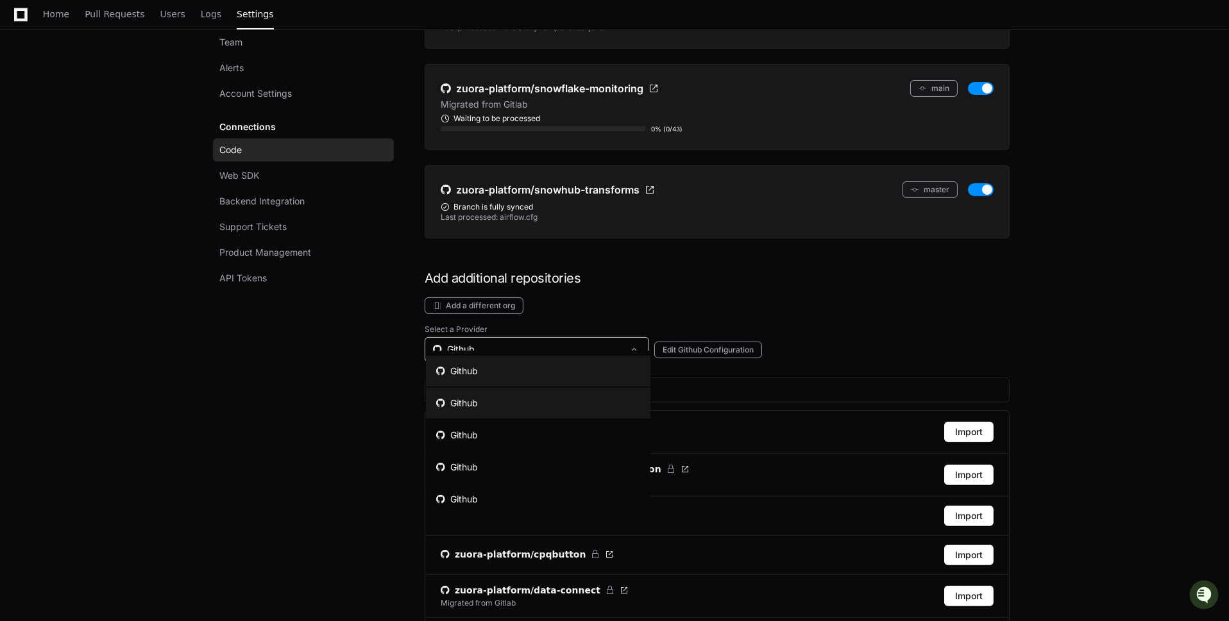
scroll to position [58, 0]
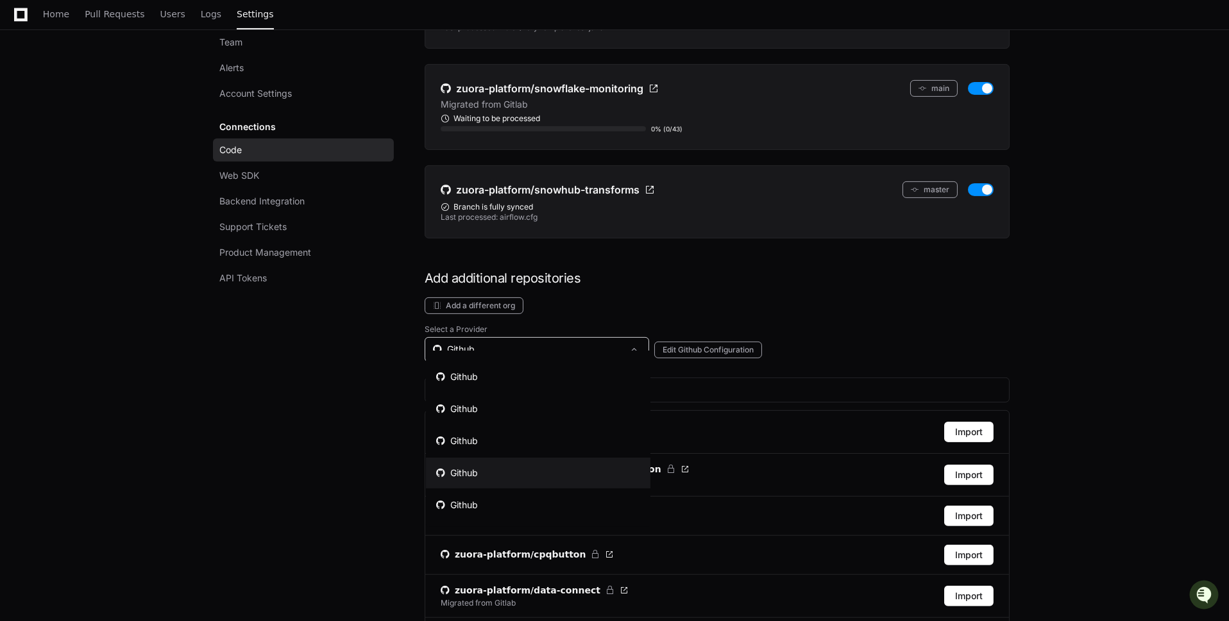
click at [569, 483] on mat-option "Github" at bounding box center [538, 473] width 224 height 31
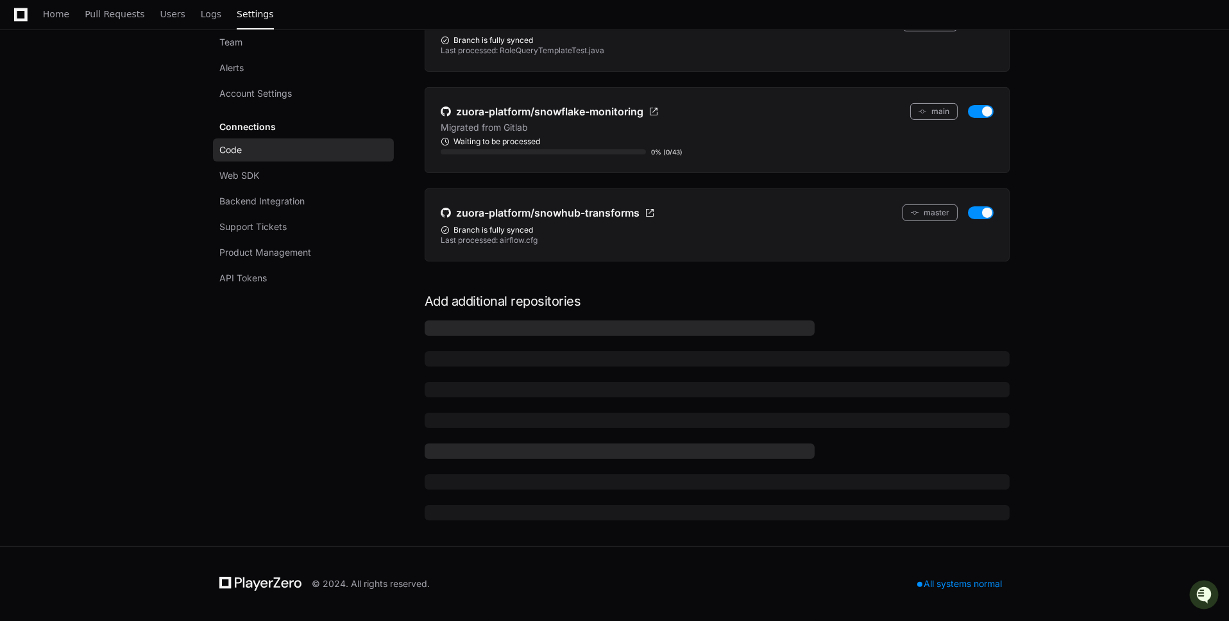
scroll to position [875, 0]
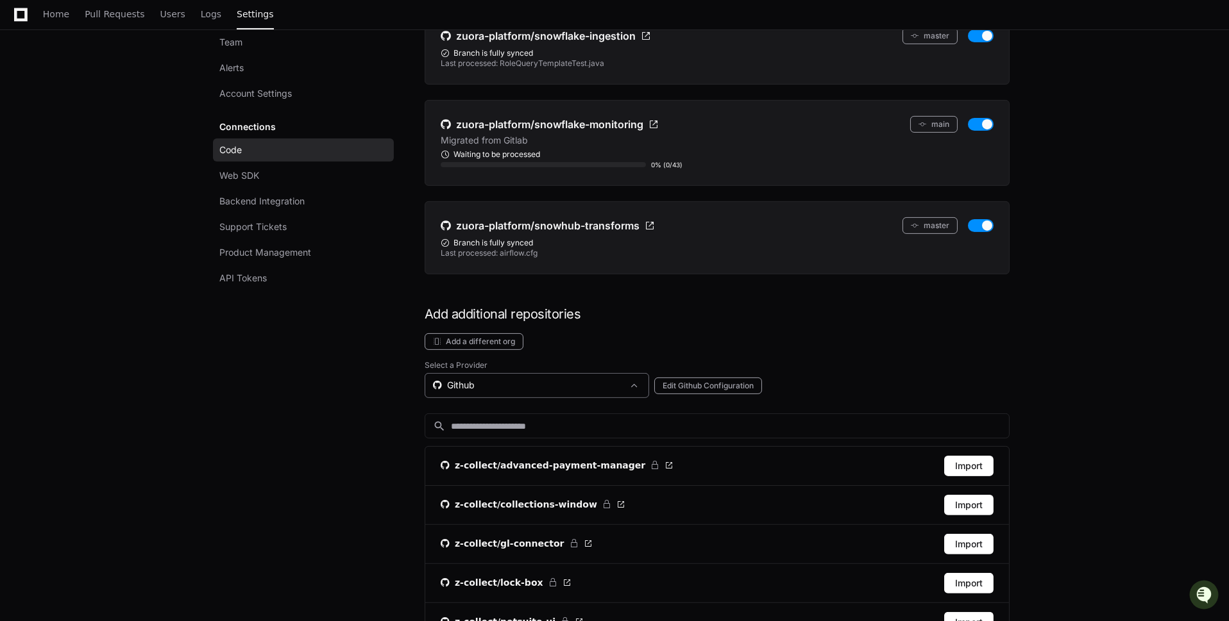
click at [580, 379] on div "Github" at bounding box center [528, 385] width 190 height 13
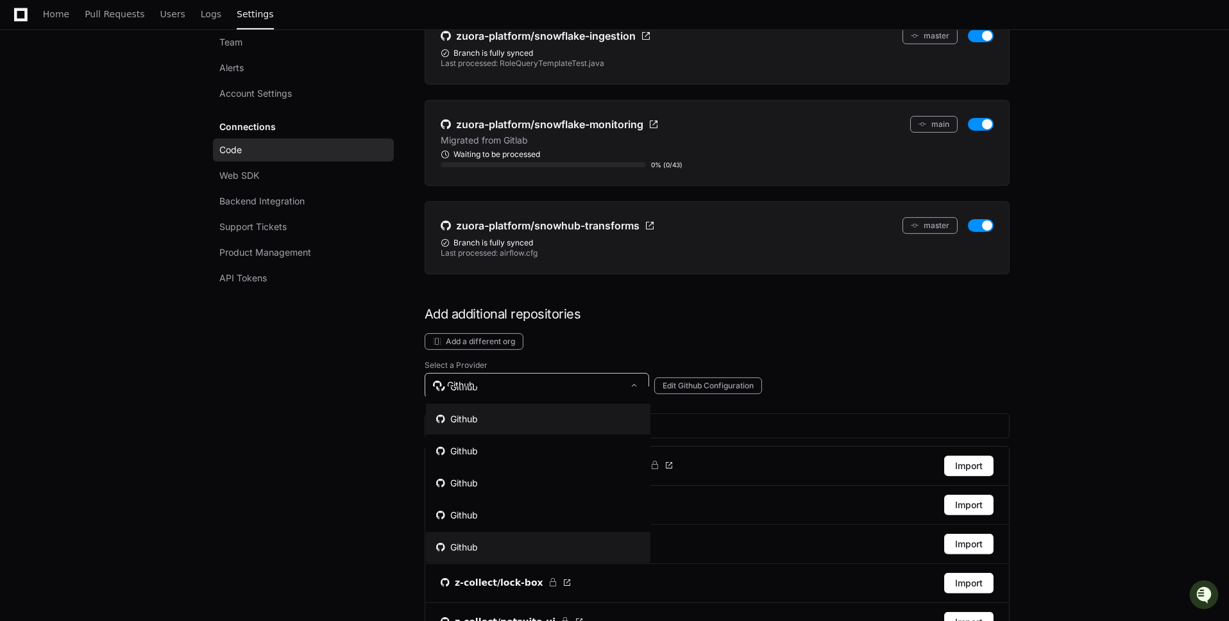
scroll to position [58, 0]
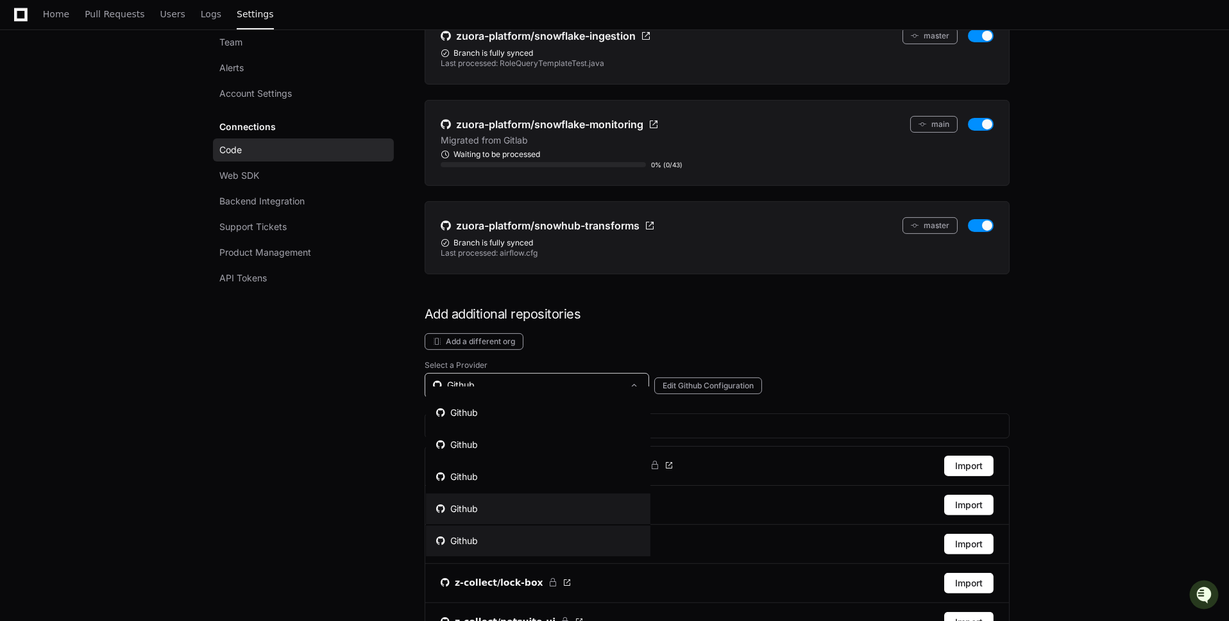
click at [547, 548] on mat-option "Github" at bounding box center [538, 541] width 224 height 31
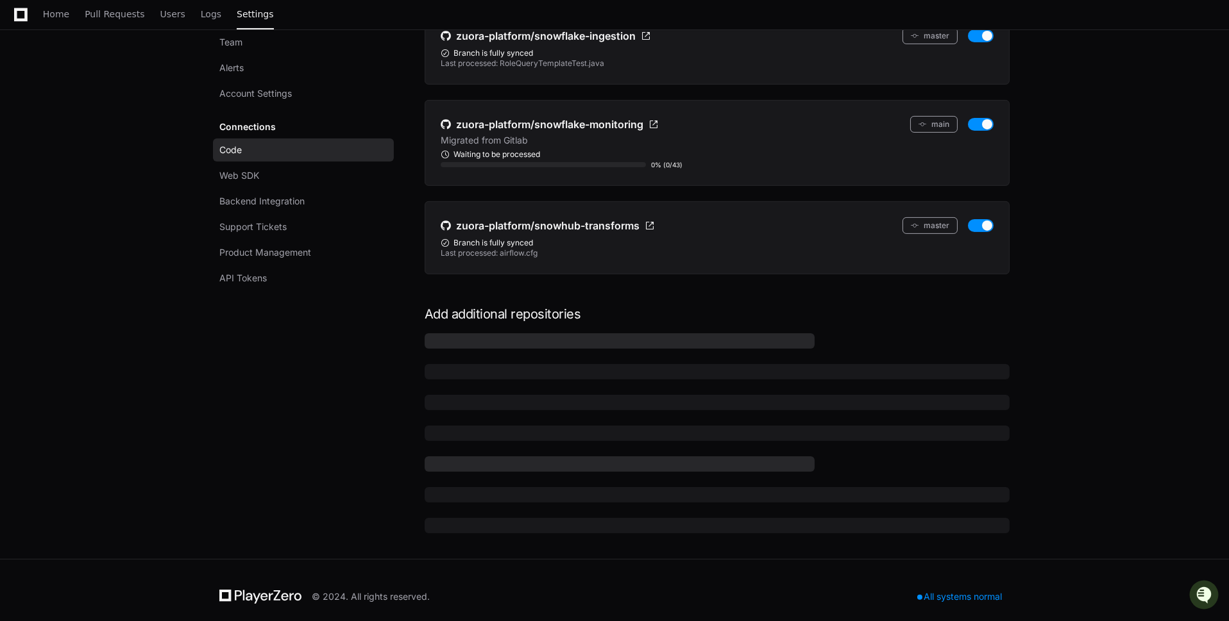
scroll to position [870, 0]
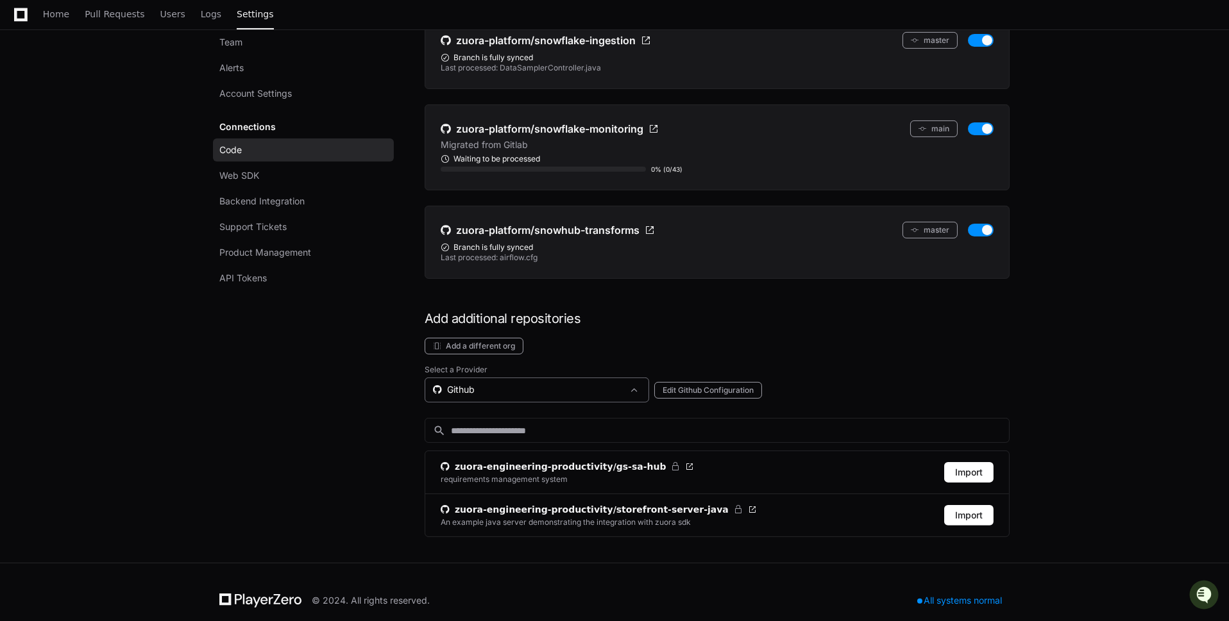
click at [559, 383] on div "Github" at bounding box center [528, 389] width 190 height 13
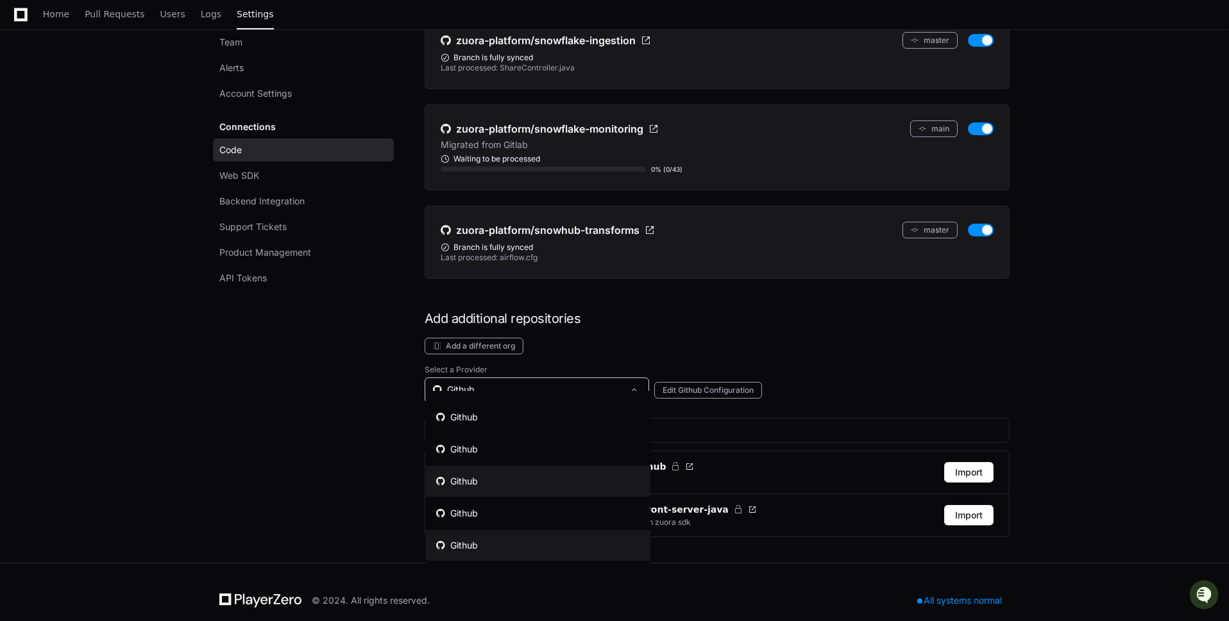
scroll to position [860, 0]
click at [559, 490] on mat-option "Github" at bounding box center [538, 481] width 224 height 31
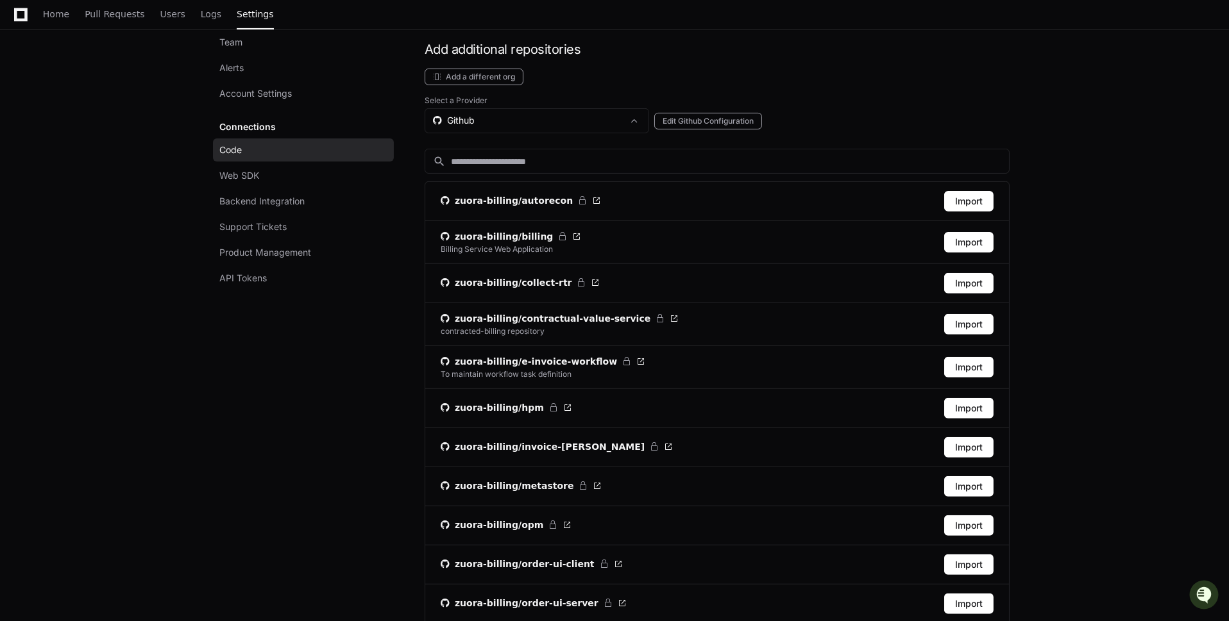
scroll to position [1150, 0]
click at [962, 476] on button "Import" at bounding box center [968, 486] width 49 height 21
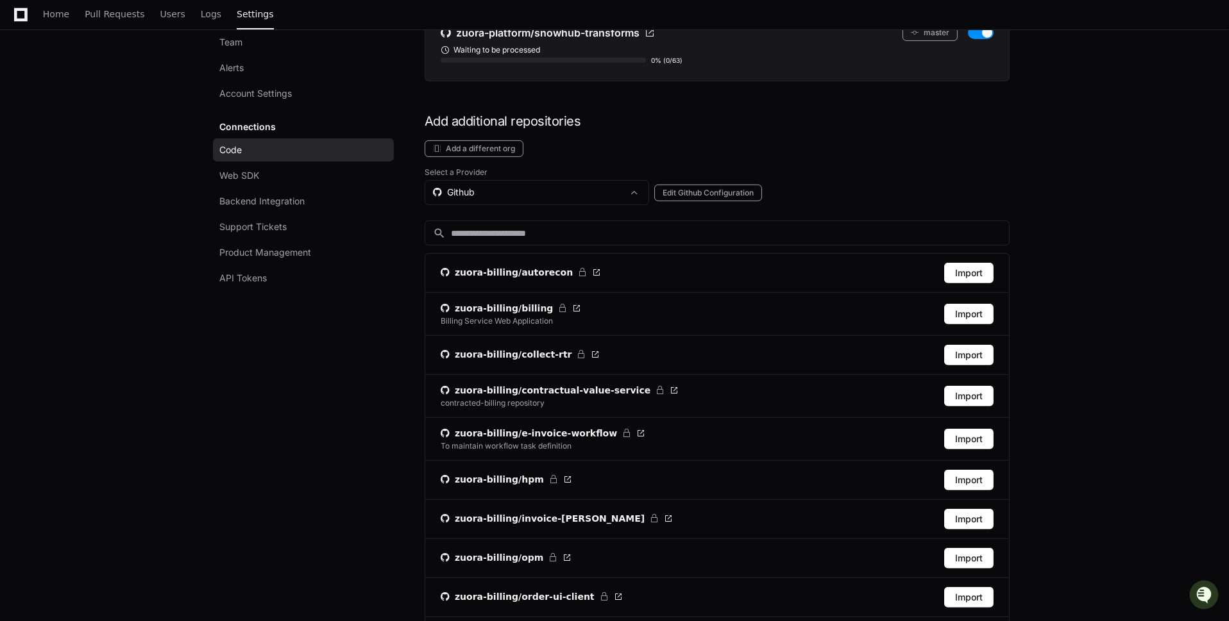
scroll to position [1018, 0]
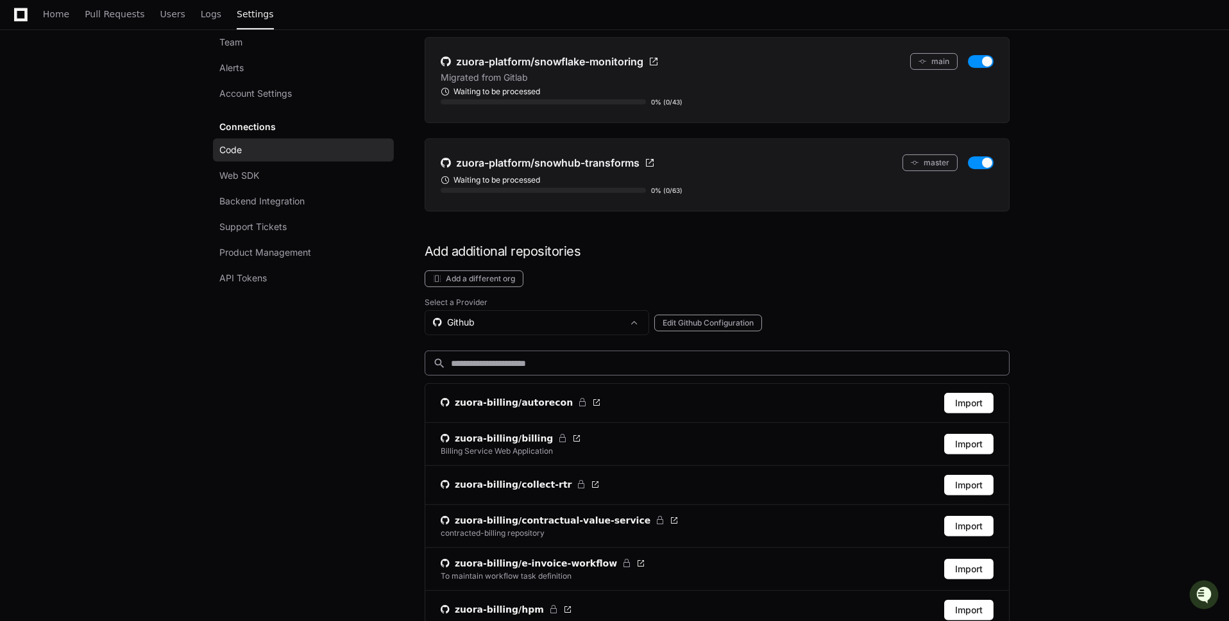
click at [621, 357] on input at bounding box center [726, 363] width 550 height 13
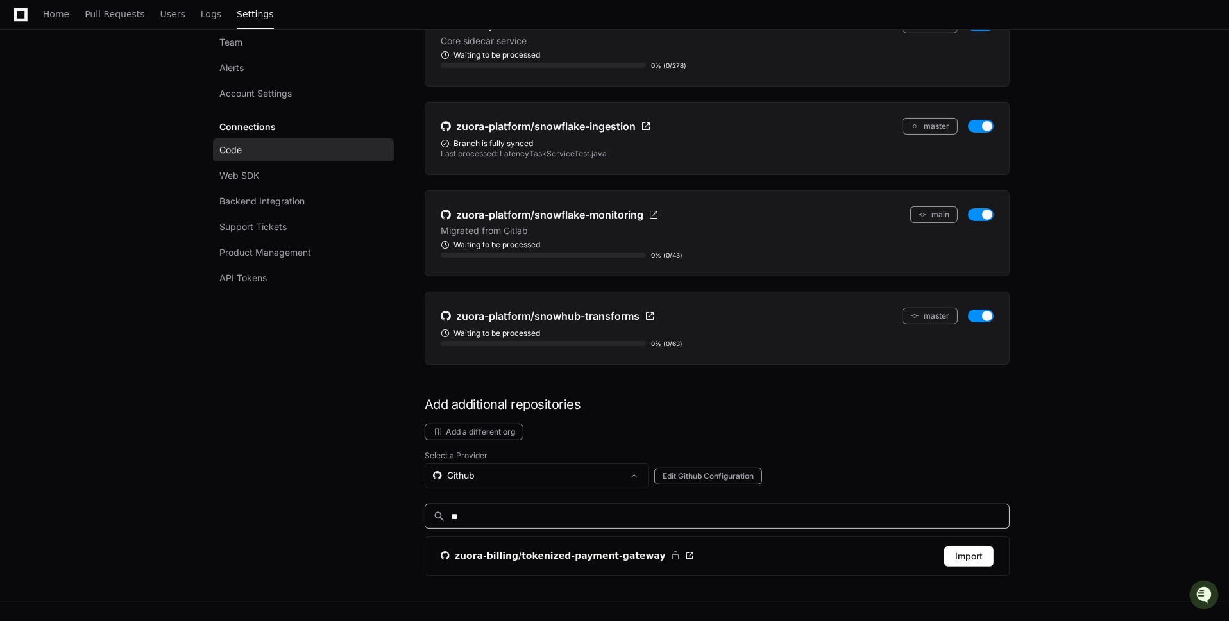
scroll to position [914, 0]
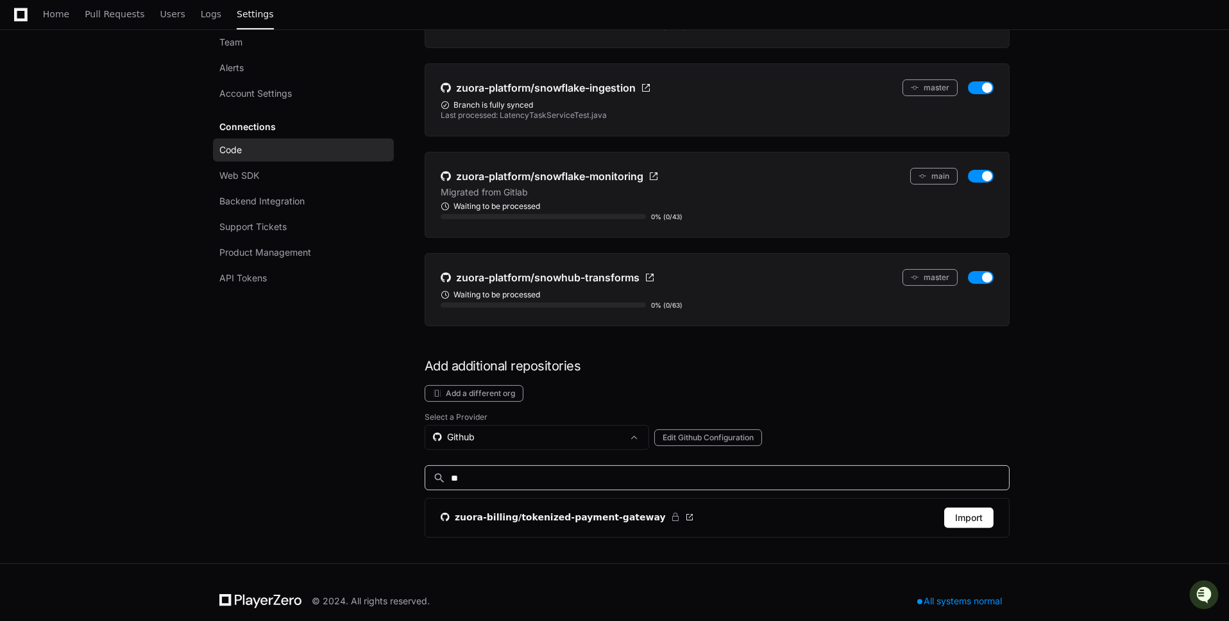
type input "*"
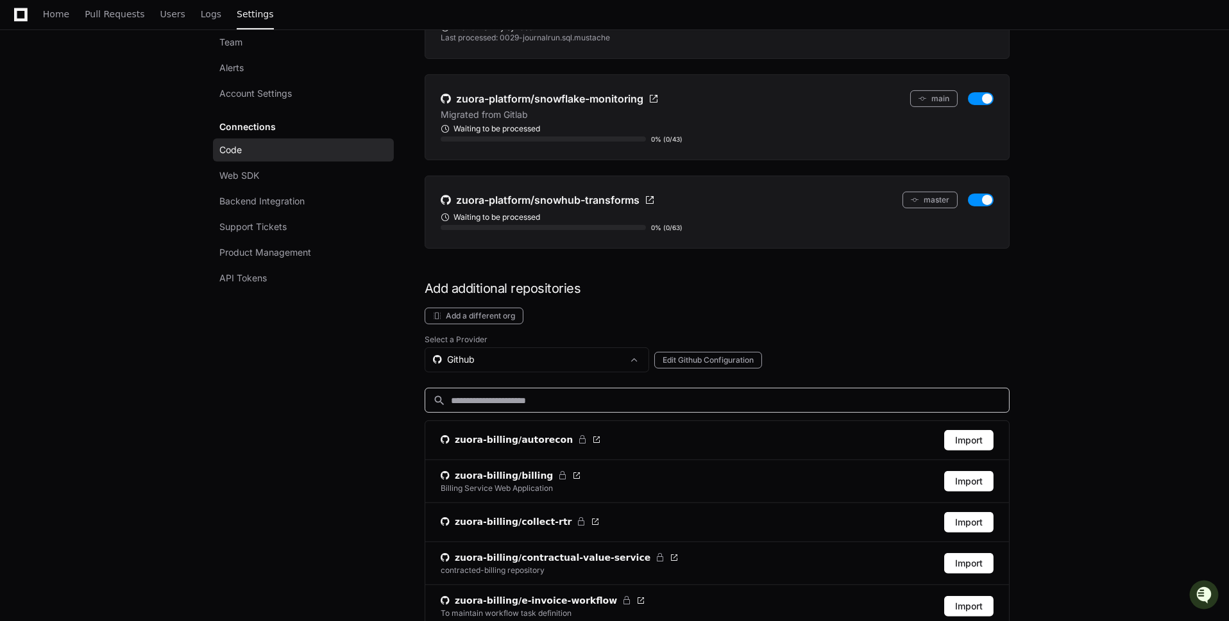
scroll to position [1018, 0]
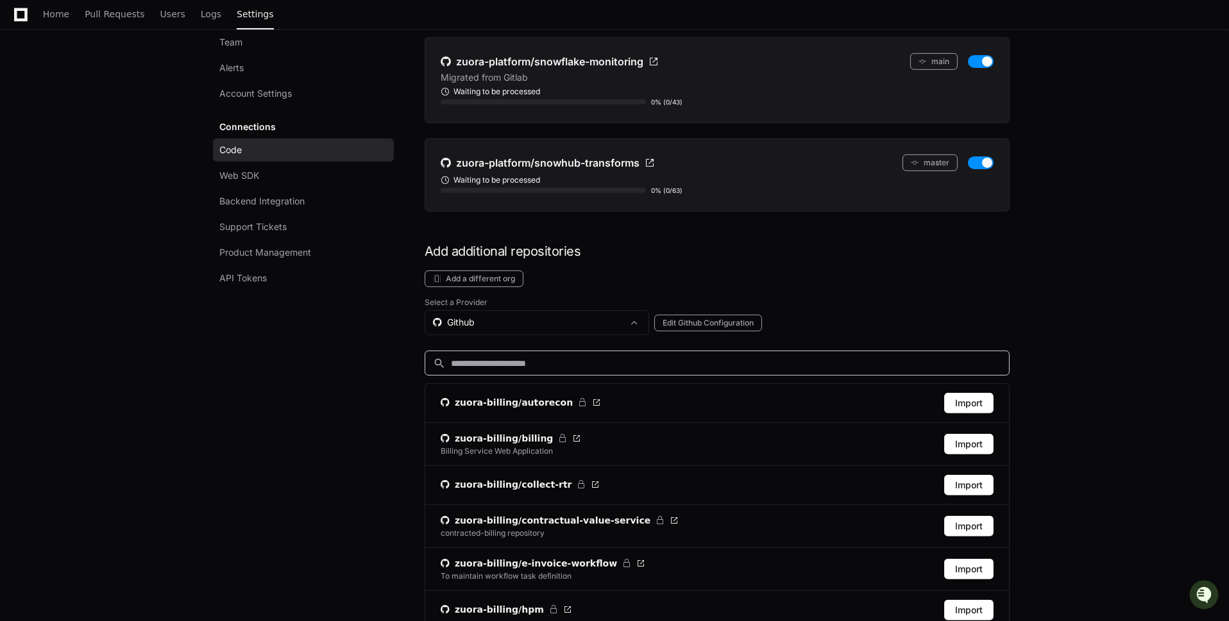
type input "*"
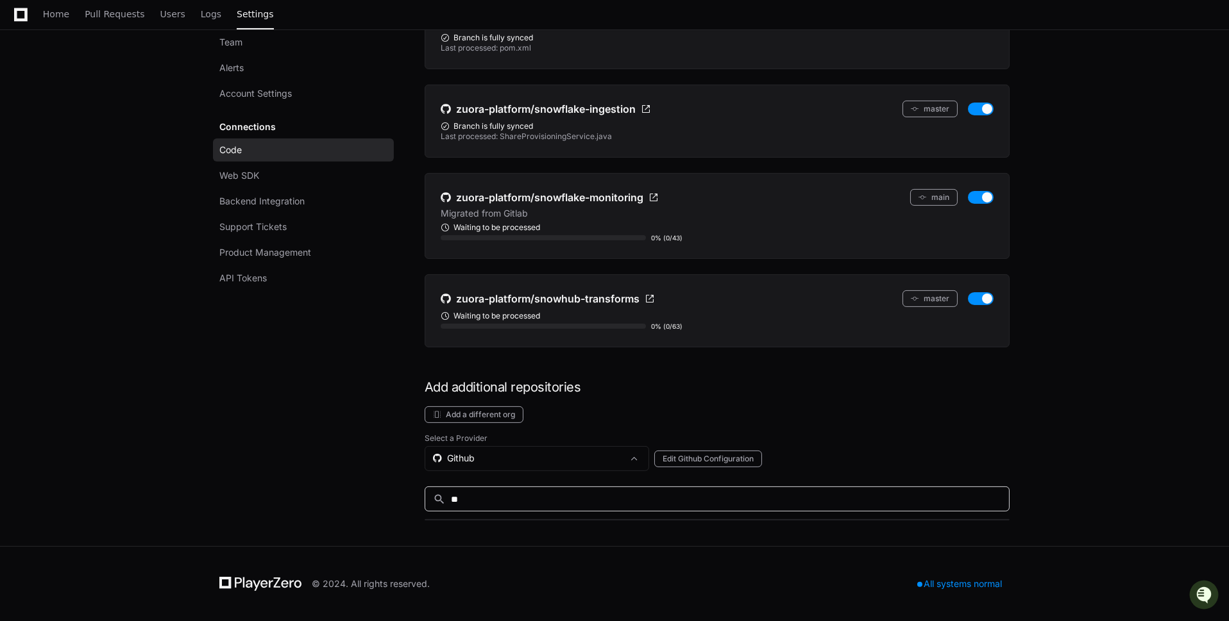
scroll to position [855, 0]
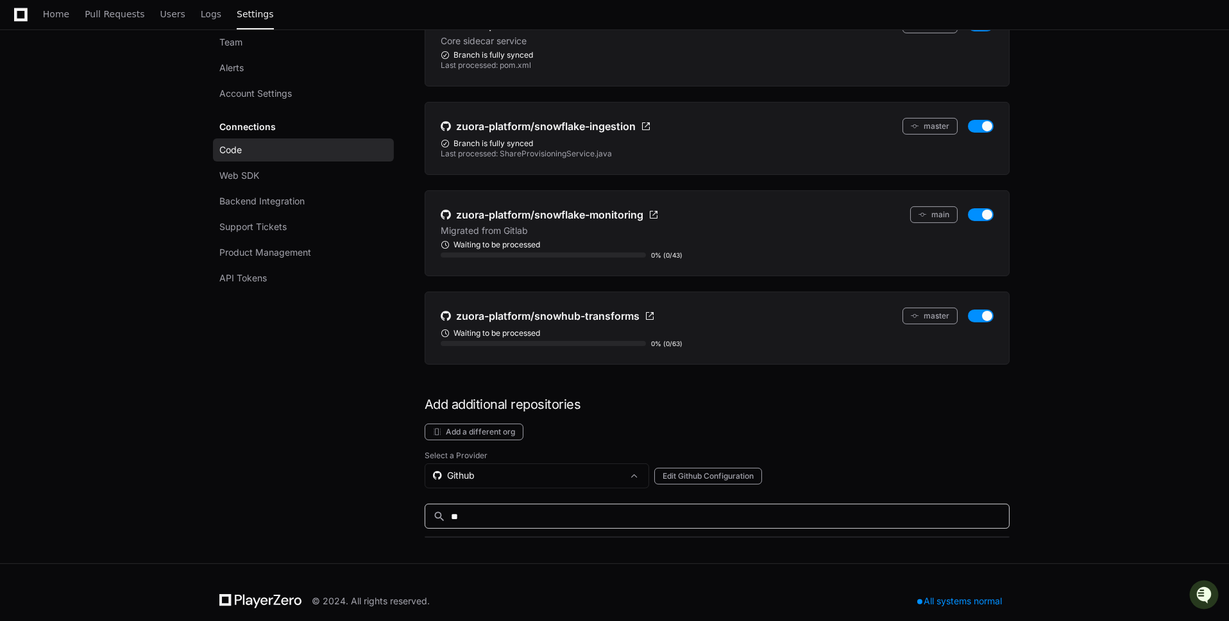
type input "*"
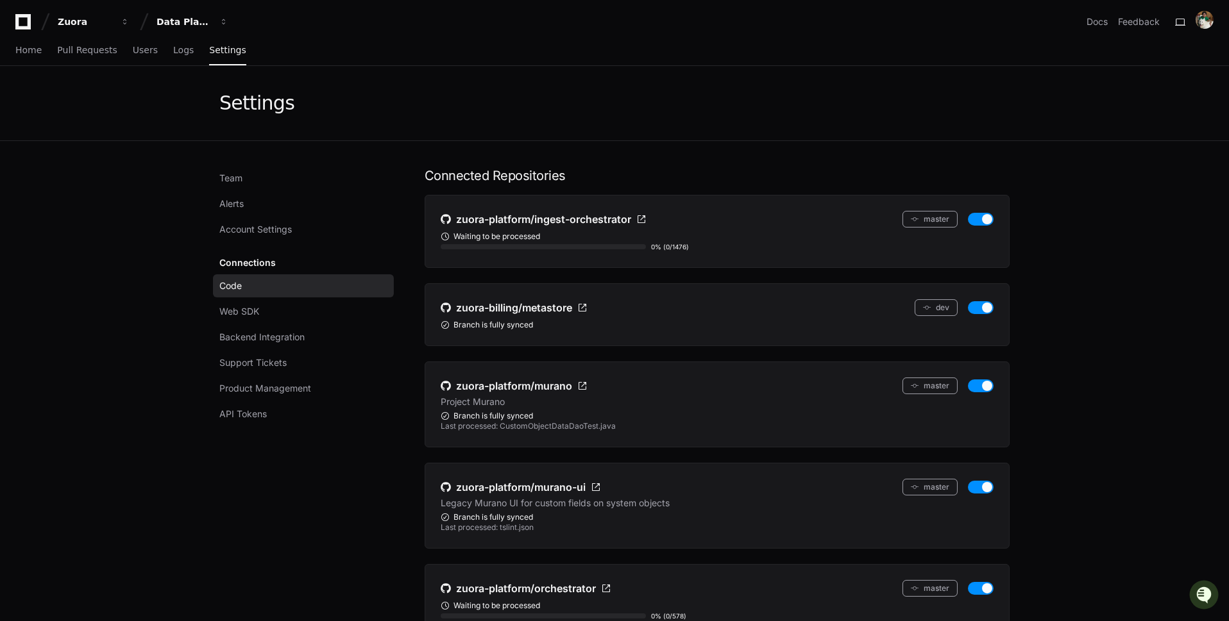
scroll to position [359, 0]
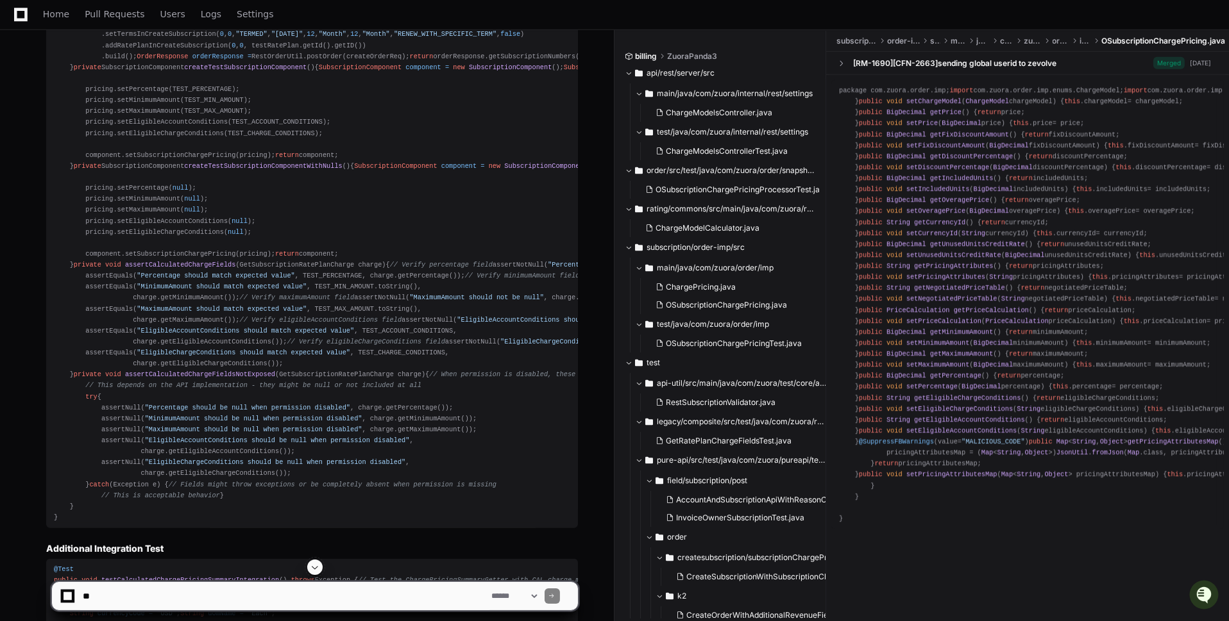
scroll to position [2646, 0]
